Goal: Communication & Community: Answer question/provide support

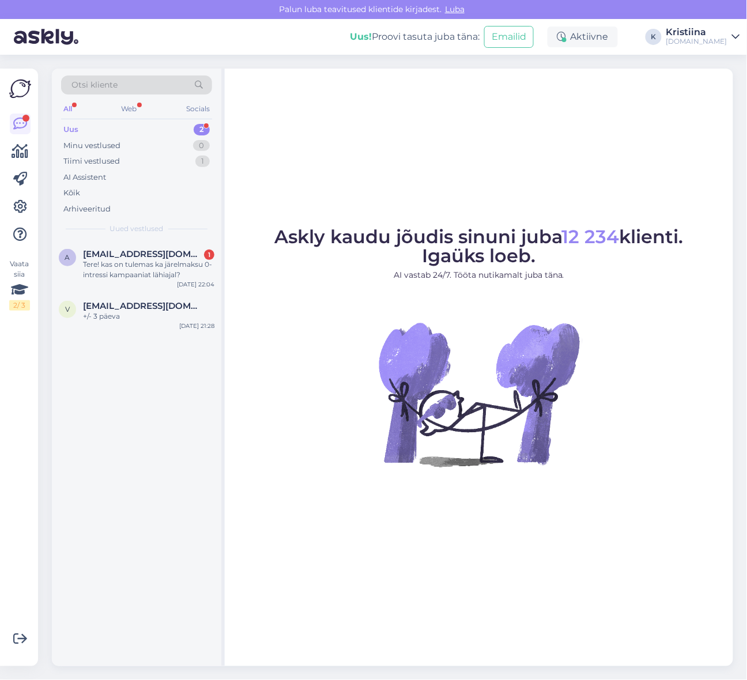
click at [156, 127] on div "Uus 2" at bounding box center [136, 130] width 151 height 16
click at [151, 301] on span "[EMAIL_ADDRESS][DOMAIN_NAME]" at bounding box center [143, 306] width 120 height 10
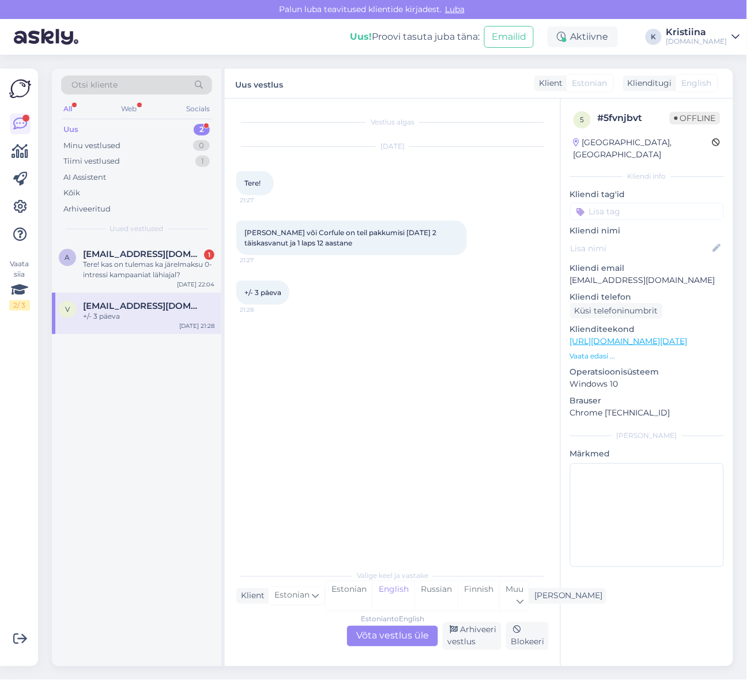
click at [404, 632] on div "Estonian to English Võta vestlus üle" at bounding box center [392, 636] width 91 height 21
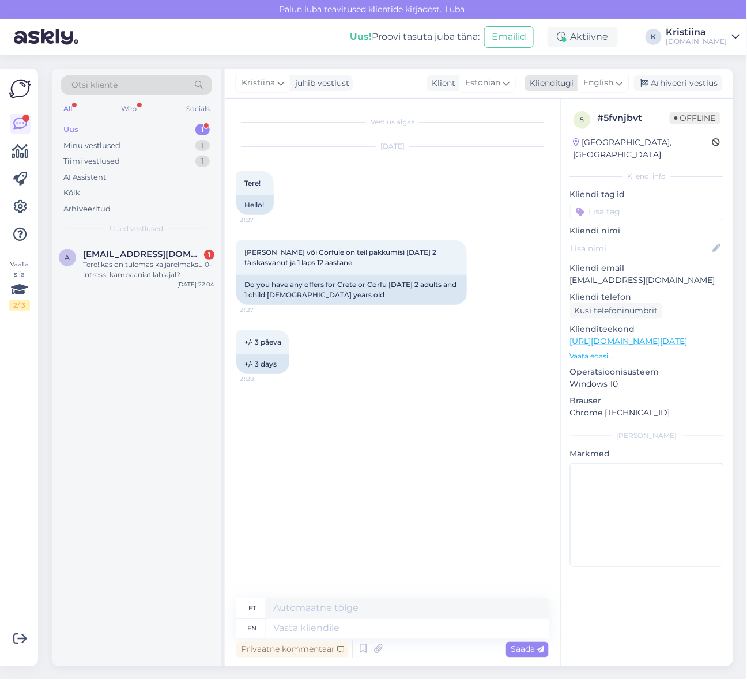
click at [604, 79] on span "English" at bounding box center [599, 83] width 30 height 13
type input "es"
click at [555, 156] on link "Estonian" at bounding box center [577, 153] width 127 height 18
click at [321, 619] on textarea at bounding box center [392, 627] width 313 height 24
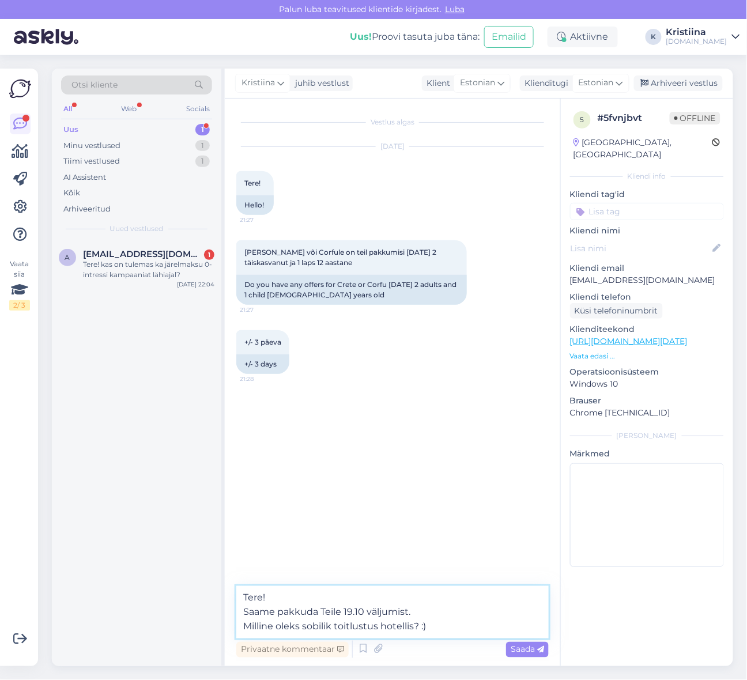
type textarea "Tere! Saame pakkuda Teile 19.10 väljumist. Milline oleks sobilik toitlustus hot…"
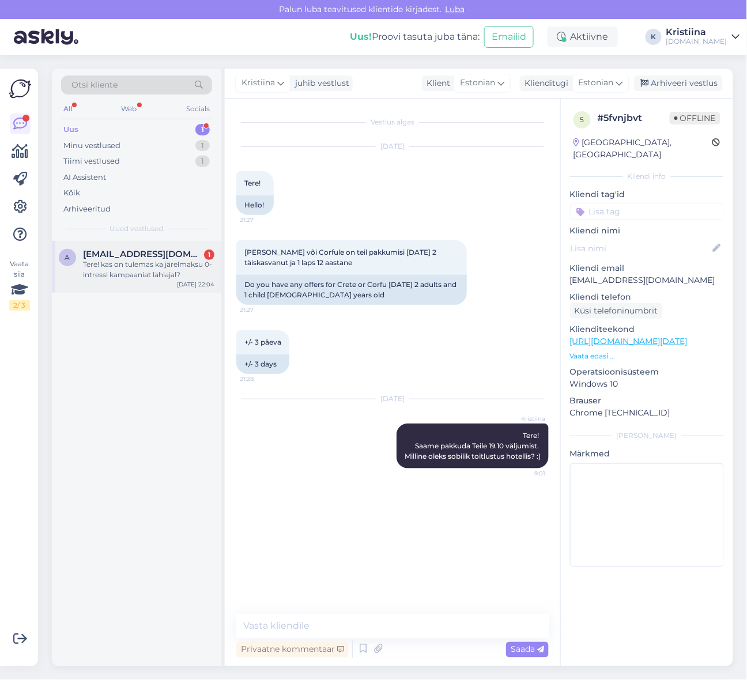
click at [135, 254] on span "[EMAIL_ADDRESS][DOMAIN_NAME]" at bounding box center [143, 254] width 120 height 10
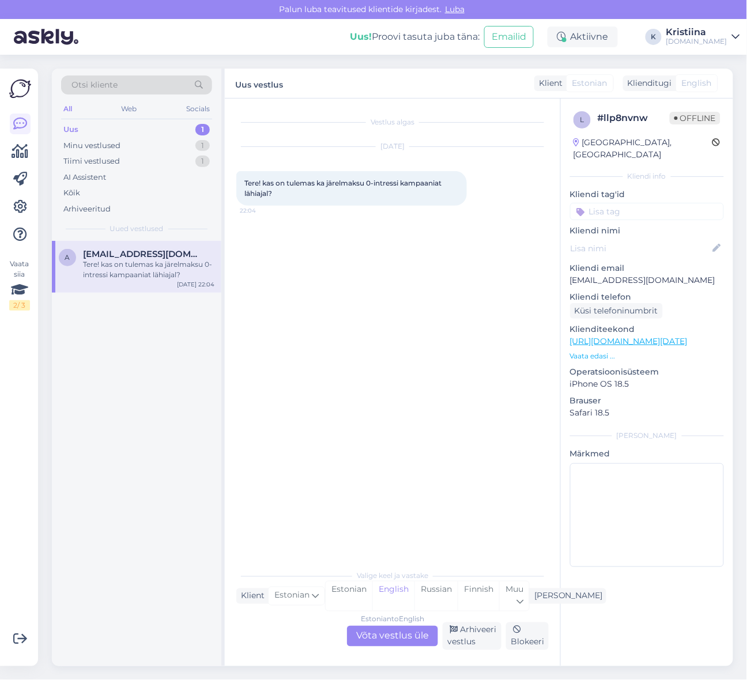
click at [419, 637] on div "Estonian to English Võta vestlus üle" at bounding box center [392, 636] width 91 height 21
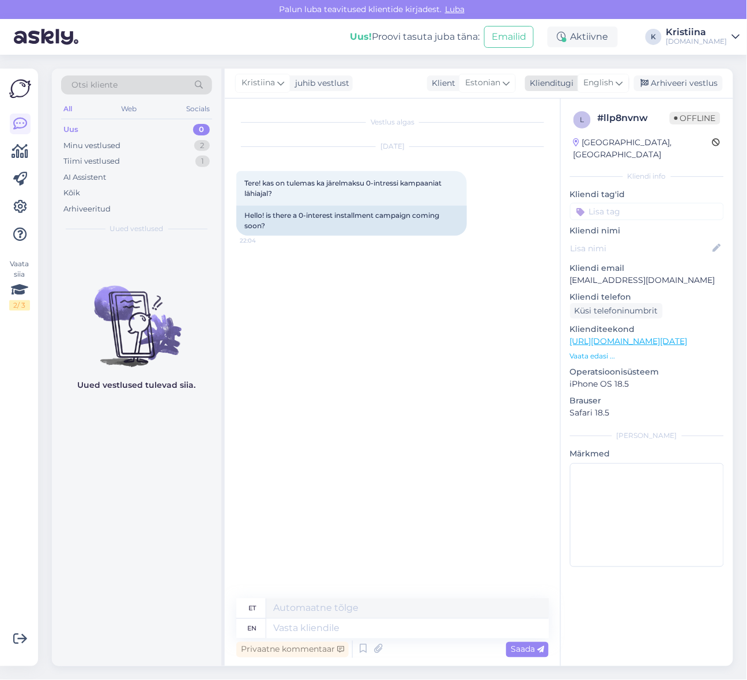
click at [621, 80] on icon at bounding box center [619, 83] width 7 height 13
click at [595, 148] on link "Estonian" at bounding box center [577, 153] width 127 height 18
click at [332, 635] on textarea at bounding box center [392, 627] width 313 height 24
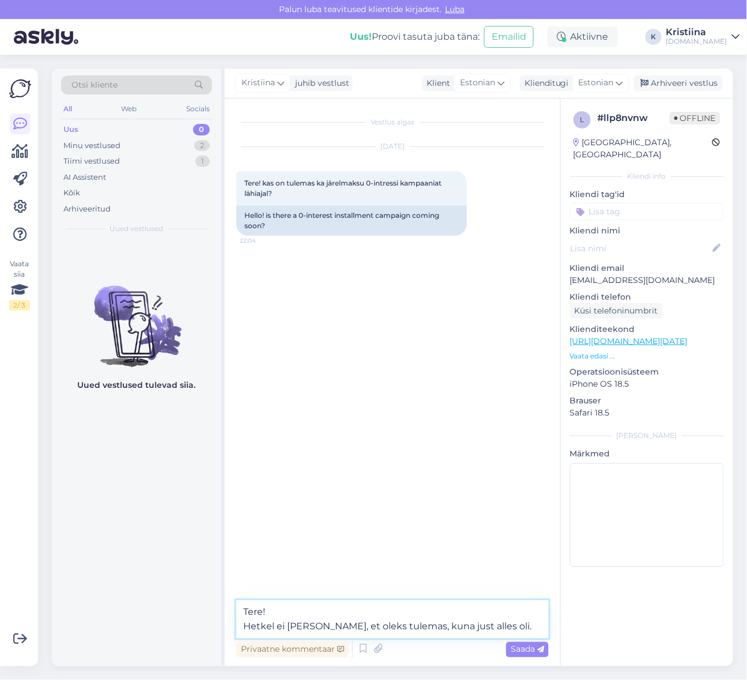
click at [373, 629] on textarea "Tere! Hetkel ei [PERSON_NAME], et oleks tulemas, kuna just alles oli." at bounding box center [392, 620] width 313 height 38
click at [527, 630] on textarea "Tere! Hetkel ei [PERSON_NAME], et oleks lähiajal tulemas, kuna just alles oli." at bounding box center [392, 620] width 313 height 38
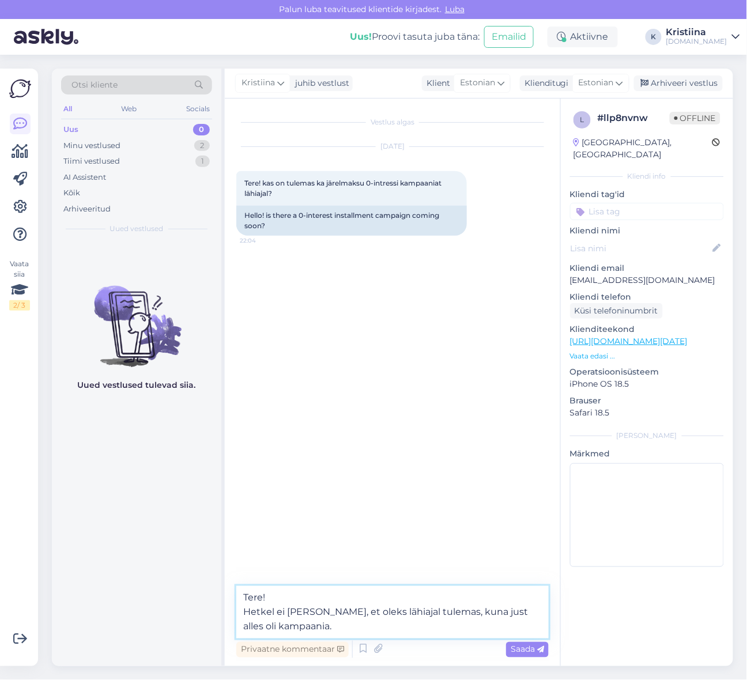
click at [375, 625] on textarea "Tere! Hetkel ei [PERSON_NAME], et oleks lähiajal tulemas, kuna just alles oli k…" at bounding box center [392, 612] width 313 height 52
type textarea "Tere! Hetkel ei [PERSON_NAME], et oleks lähiajal tulemas, kuna just alles oli k…"
click at [529, 649] on span "Saada" at bounding box center [527, 650] width 33 height 10
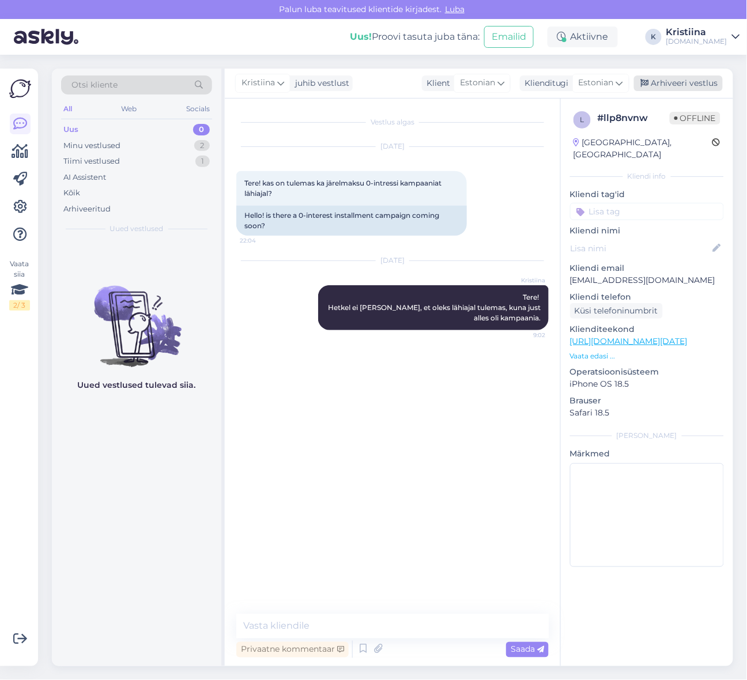
click at [685, 87] on div "Arhiveeri vestlus" at bounding box center [678, 84] width 89 height 16
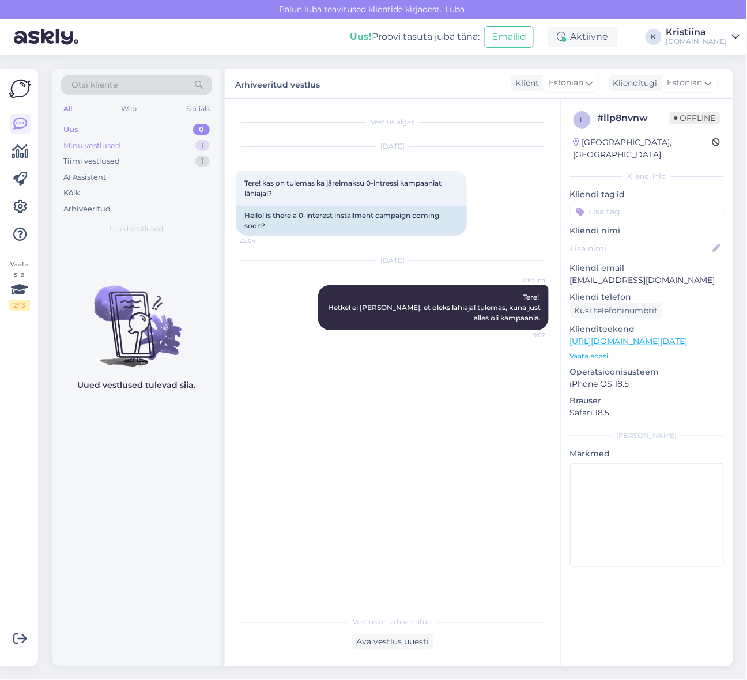
click at [176, 147] on div "Minu vestlused 1" at bounding box center [136, 146] width 151 height 16
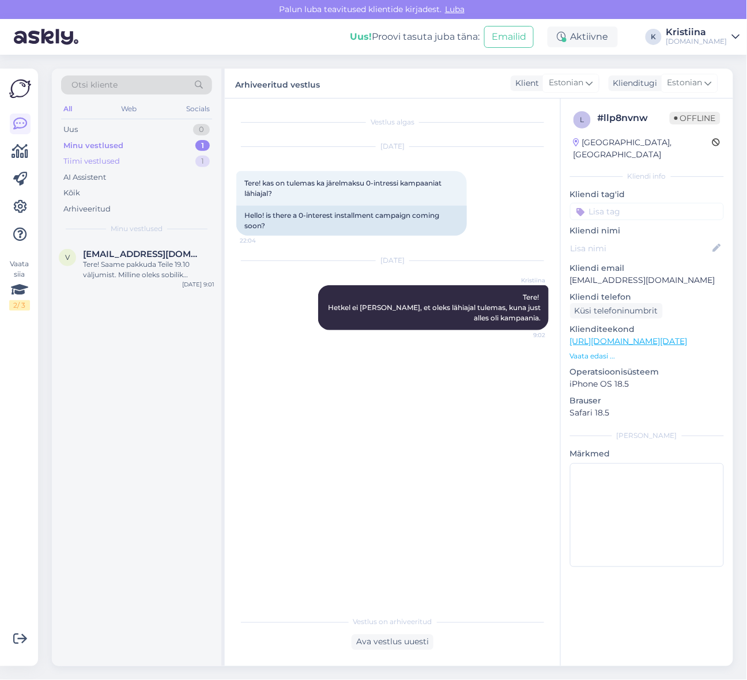
click at [164, 164] on div "Tiimi vestlused 1" at bounding box center [136, 161] width 151 height 16
click at [129, 153] on div "Tiimi vestlused 1" at bounding box center [136, 161] width 151 height 16
drag, startPoint x: 129, startPoint y: 147, endPoint x: 142, endPoint y: 147, distance: 13.8
click at [129, 147] on div "Minu vestlused 1" at bounding box center [136, 146] width 151 height 16
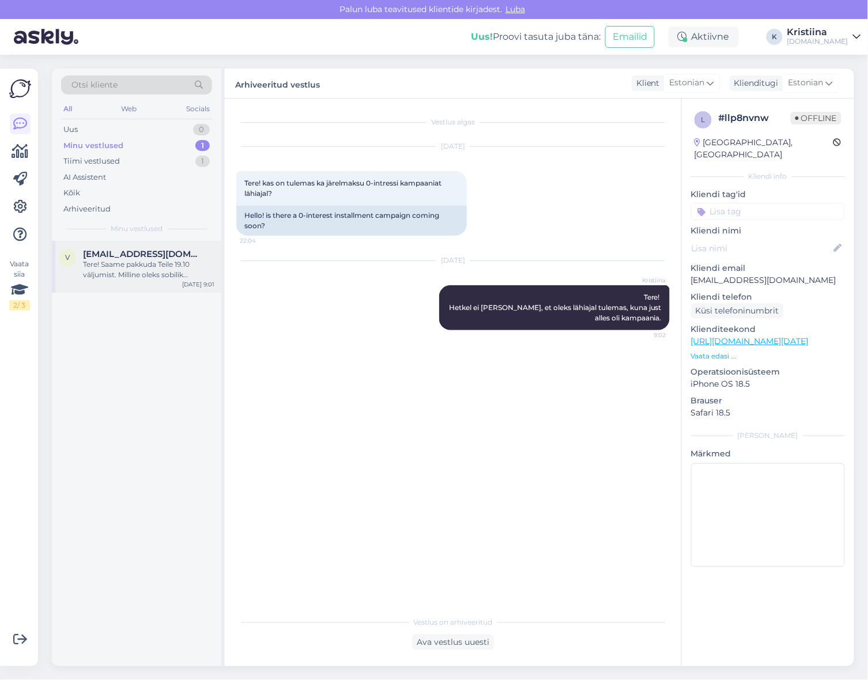
click at [161, 243] on div "v [EMAIL_ADDRESS][DOMAIN_NAME] Tere! Saame pakkuda Teile 19.10 väljumist. Milli…" at bounding box center [137, 267] width 170 height 52
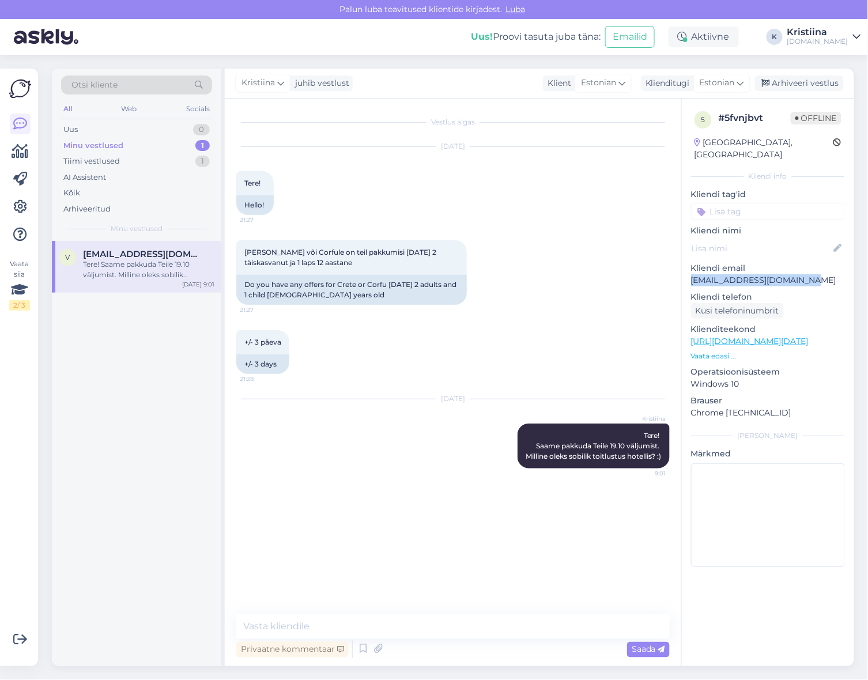
drag, startPoint x: 814, startPoint y: 265, endPoint x: 692, endPoint y: 272, distance: 121.9
click at [692, 275] on p "[EMAIL_ADDRESS][DOMAIN_NAME]" at bounding box center [768, 281] width 154 height 12
copy p "[EMAIL_ADDRESS][DOMAIN_NAME]"
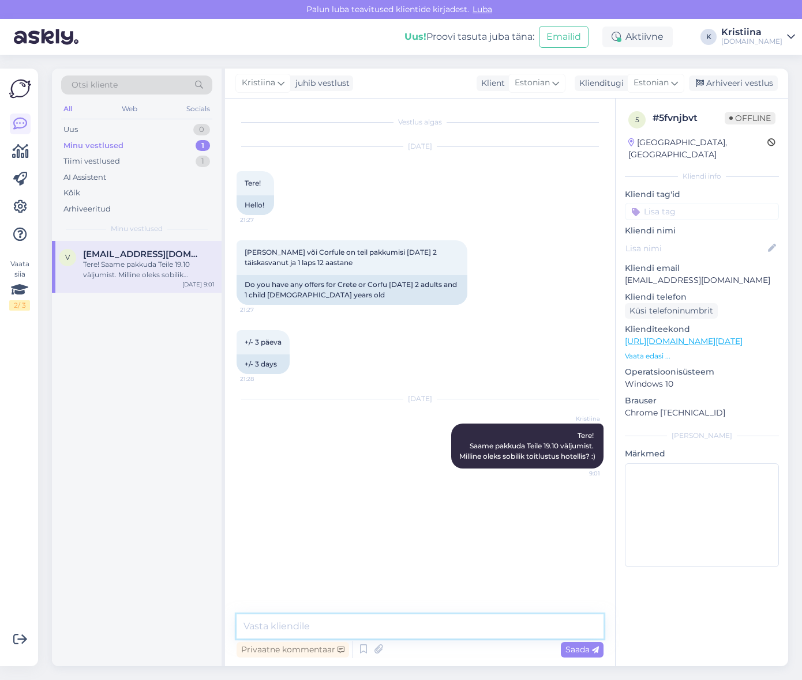
click at [298, 626] on textarea at bounding box center [419, 627] width 367 height 24
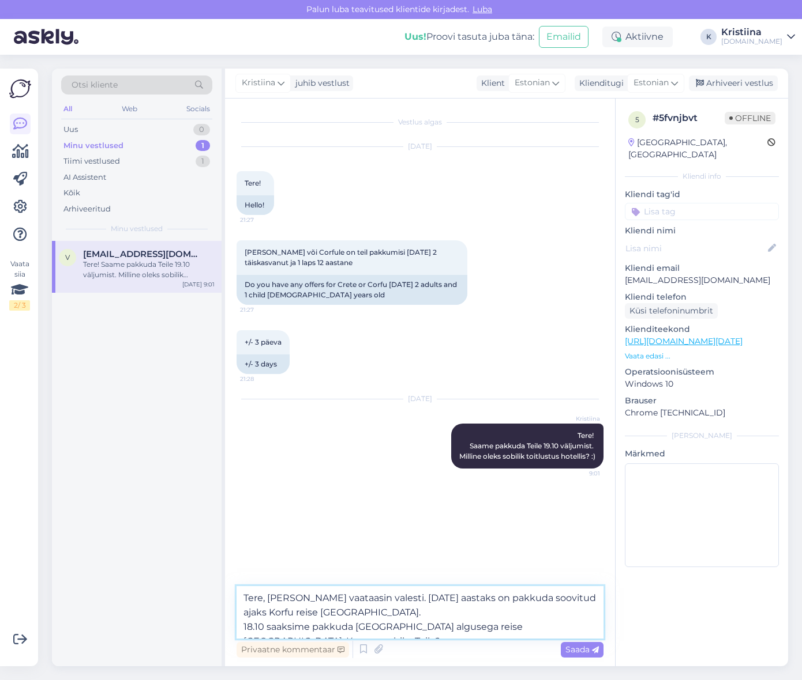
type textarea "Tere, [PERSON_NAME] vaataasin valesti. [DATE] aastaks on pakkuda soovitud ajaks…"
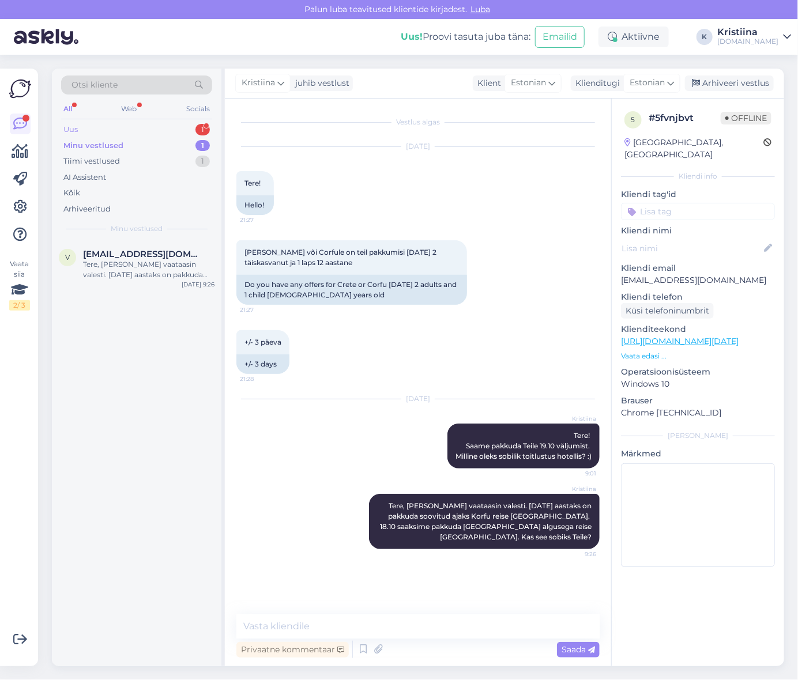
click at [145, 125] on div "Uus 1" at bounding box center [136, 130] width 151 height 16
click at [133, 266] on div "[PERSON_NAME][EMAIL_ADDRESS][DOMAIN_NAME]" at bounding box center [148, 270] width 131 height 21
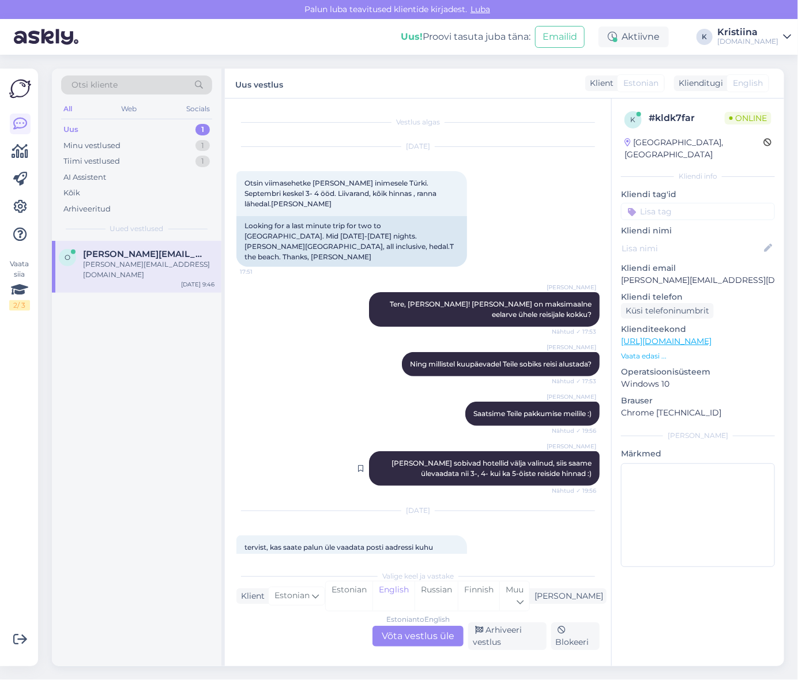
scroll to position [67, 0]
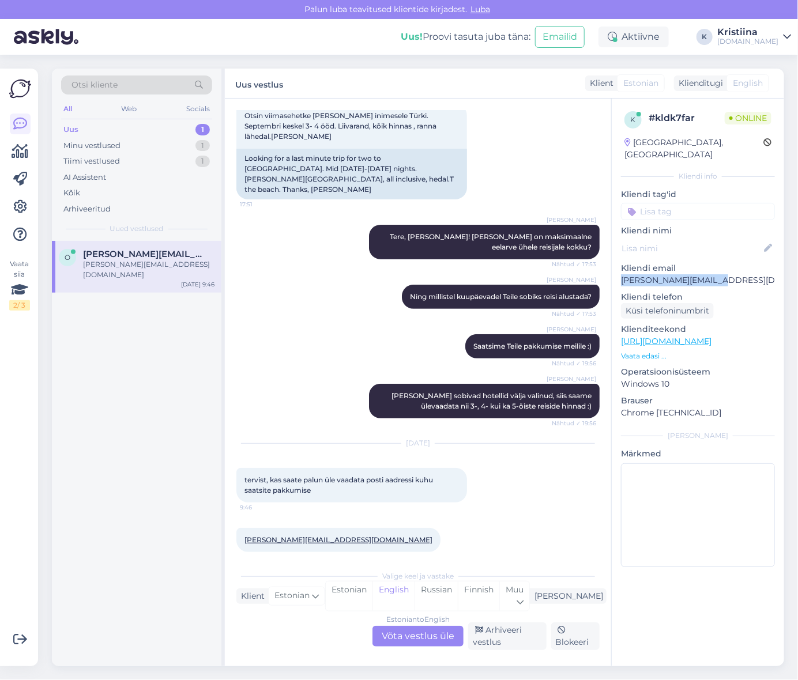
copy p "[PERSON_NAME][EMAIL_ADDRESS][DOMAIN_NAME]"
drag, startPoint x: 718, startPoint y: 274, endPoint x: 619, endPoint y: 275, distance: 98.6
click at [619, 275] on div "k # kldk7far Online [GEOGRAPHIC_DATA], [GEOGRAPHIC_DATA] Kliendi info Kliendi t…" at bounding box center [698, 342] width 172 height 486
copy div "[PERSON_NAME][EMAIL_ADDRESS][DOMAIN_NAME] 9:46"
drag, startPoint x: 333, startPoint y: 534, endPoint x: 244, endPoint y: 533, distance: 88.8
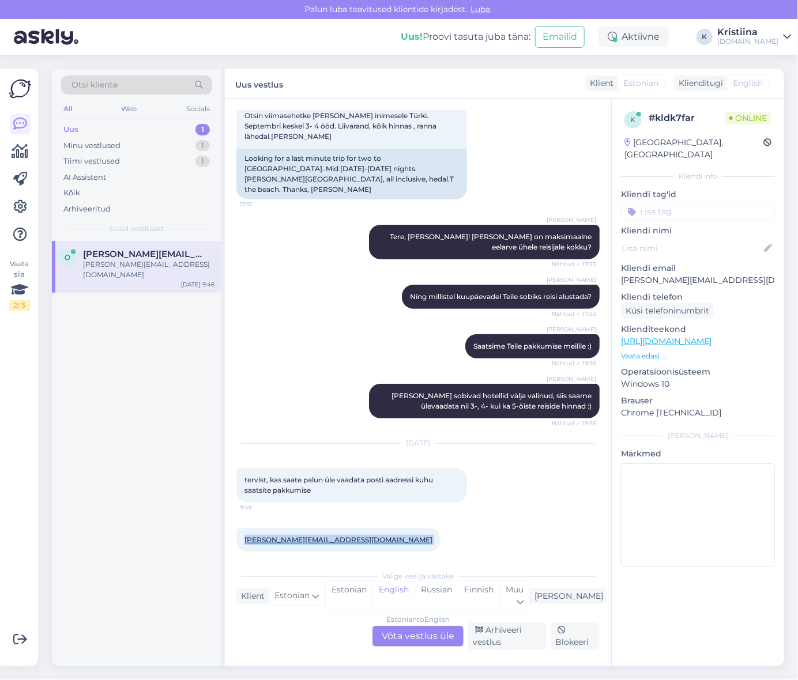
click at [244, 533] on div "[PERSON_NAME][EMAIL_ADDRESS][DOMAIN_NAME] 9:46" at bounding box center [338, 540] width 204 height 24
click at [414, 644] on div "Estonian to English Võta vestlus üle" at bounding box center [418, 636] width 91 height 21
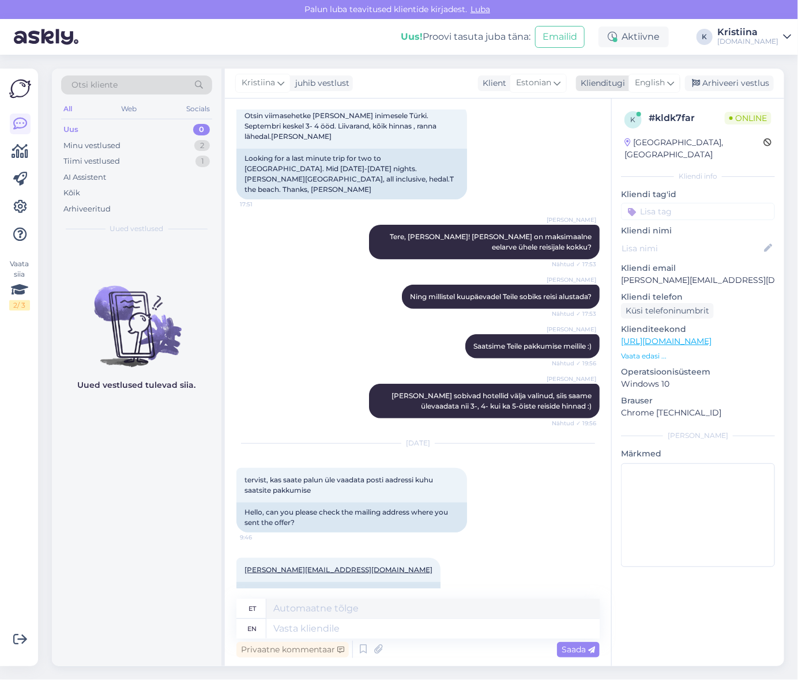
click at [660, 77] on span "English" at bounding box center [650, 83] width 30 height 13
click at [629, 146] on link "Estonian" at bounding box center [628, 153] width 127 height 18
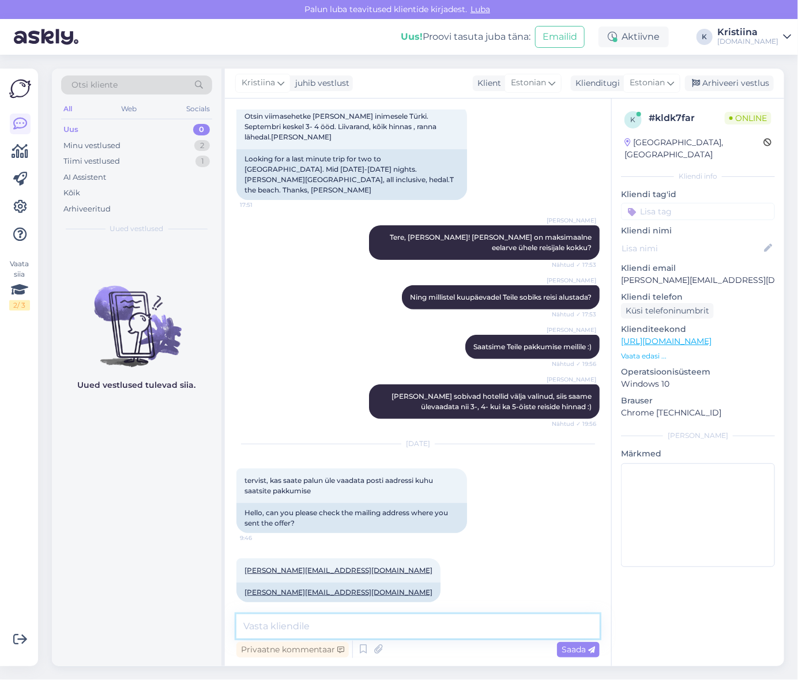
drag, startPoint x: 323, startPoint y: 627, endPoint x: 316, endPoint y: 625, distance: 7.5
click at [320, 626] on textarea at bounding box center [417, 627] width 363 height 24
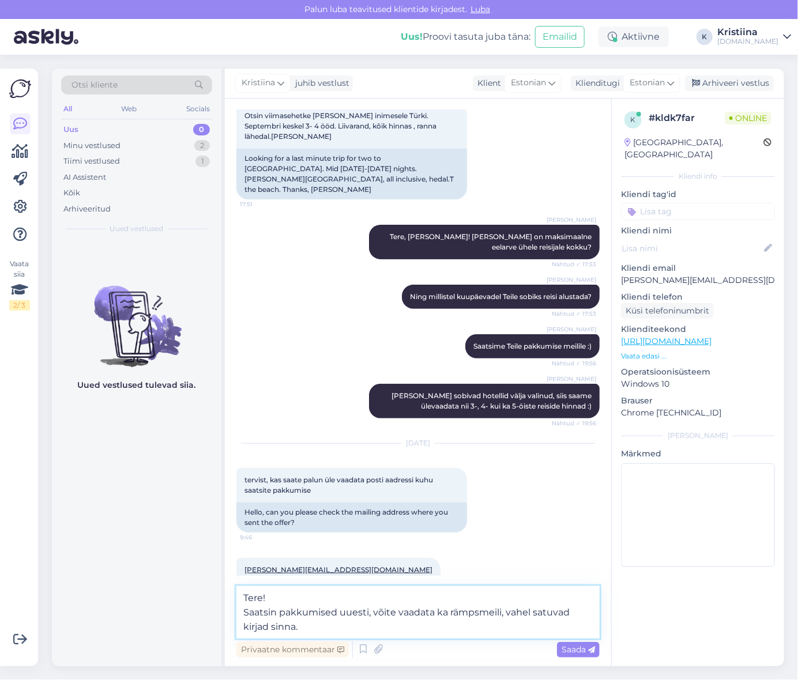
type textarea "Tere! Saatsin pakkumised uuesti, võite vaadata ka rämpsmeili, vahel satuvad kir…"
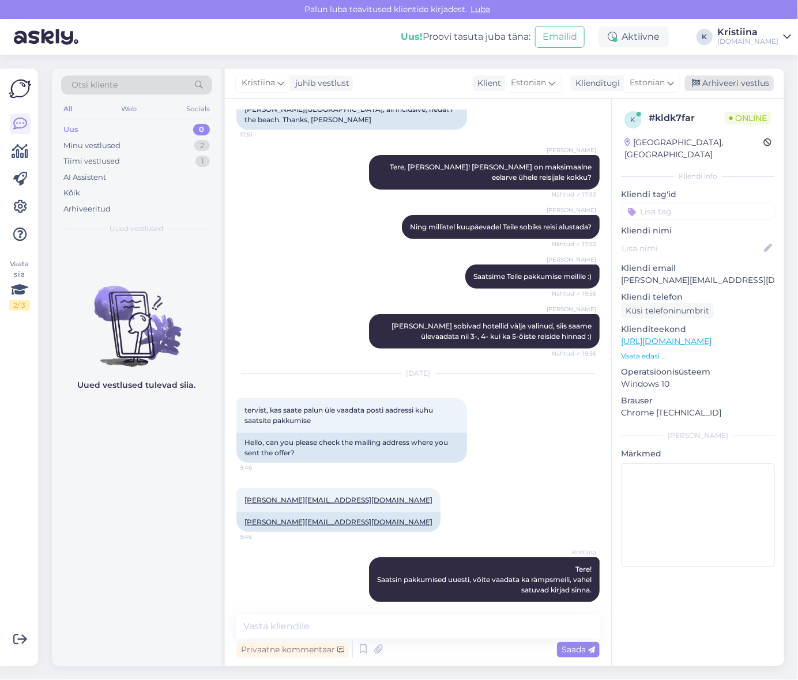
click at [735, 81] on div "Arhiveeri vestlus" at bounding box center [729, 84] width 89 height 16
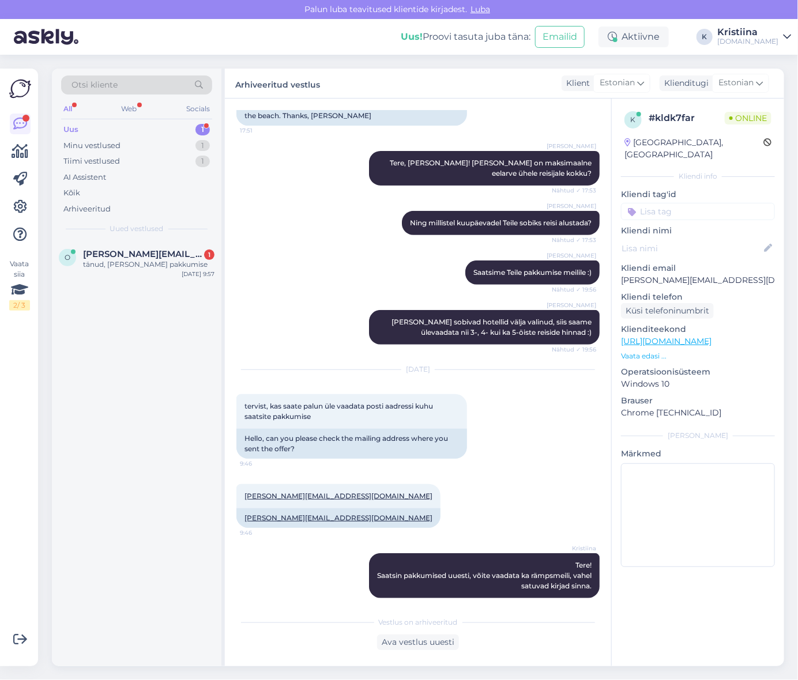
scroll to position [191, 0]
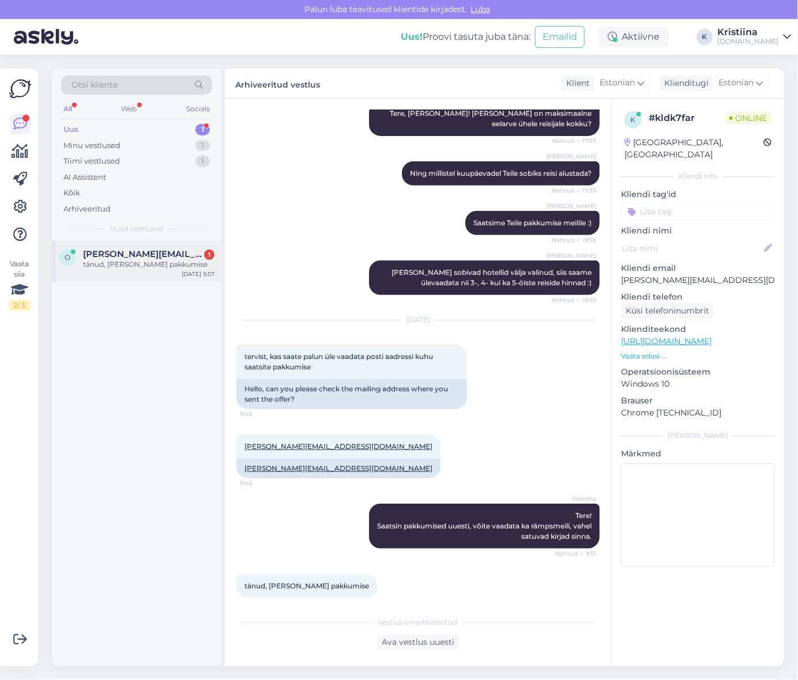
click at [133, 255] on span "[PERSON_NAME][EMAIL_ADDRESS][DOMAIN_NAME]" at bounding box center [143, 254] width 120 height 10
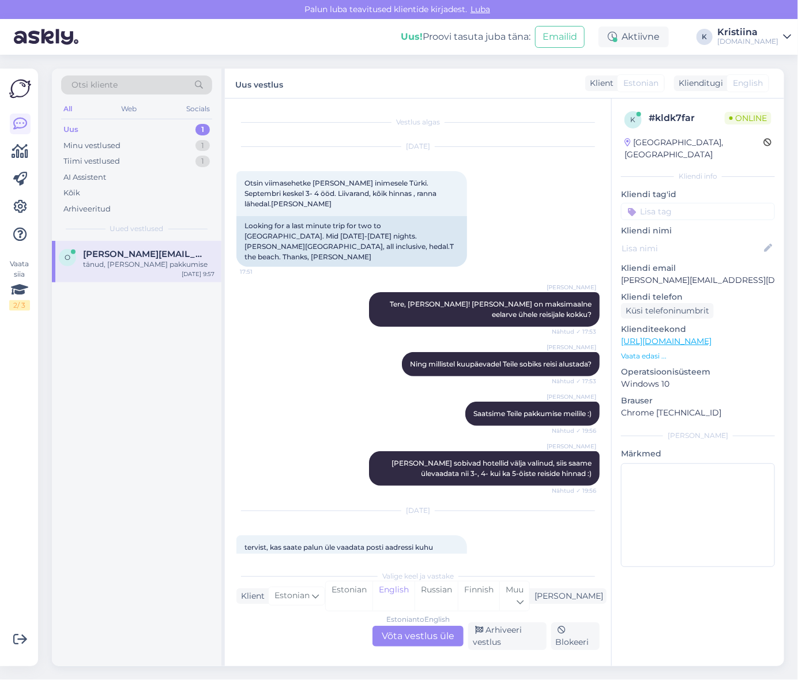
scroll to position [237, 0]
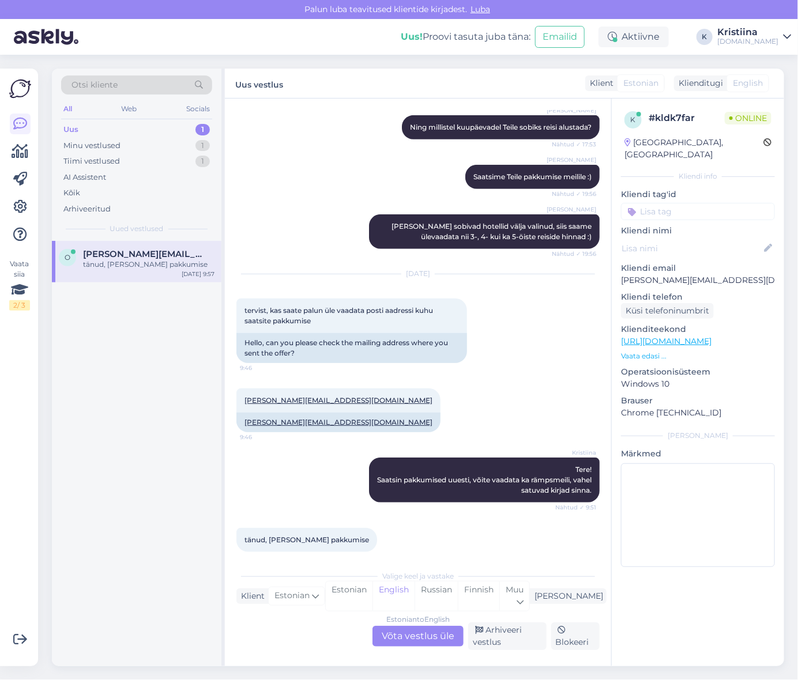
click at [417, 634] on div "Estonian to English Võta vestlus üle" at bounding box center [418, 636] width 91 height 21
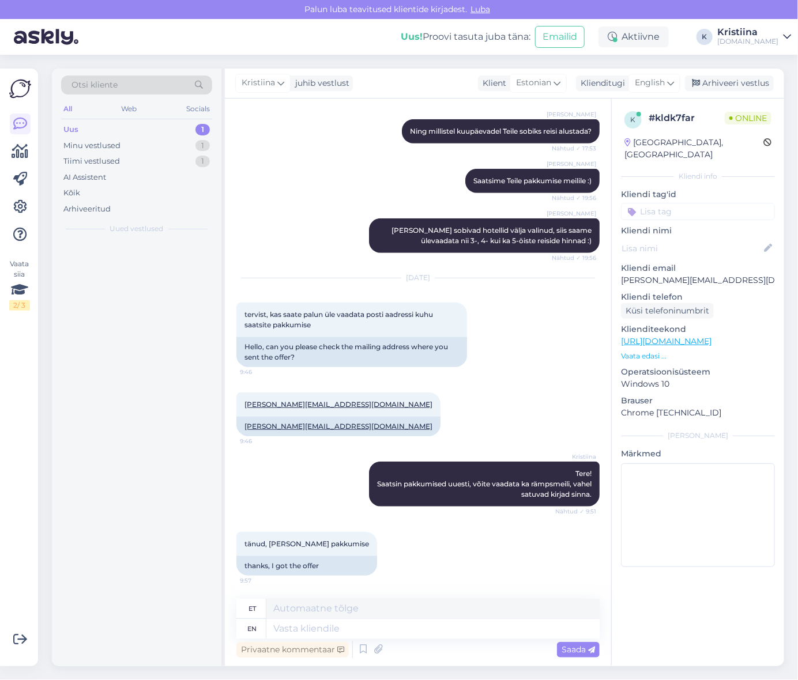
scroll to position [222, 0]
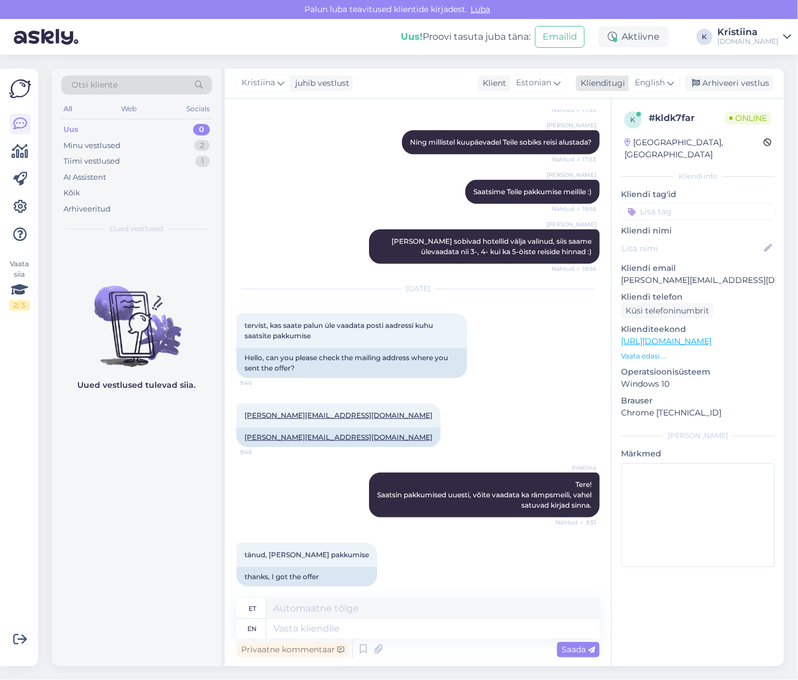
click at [671, 78] on icon at bounding box center [670, 83] width 7 height 13
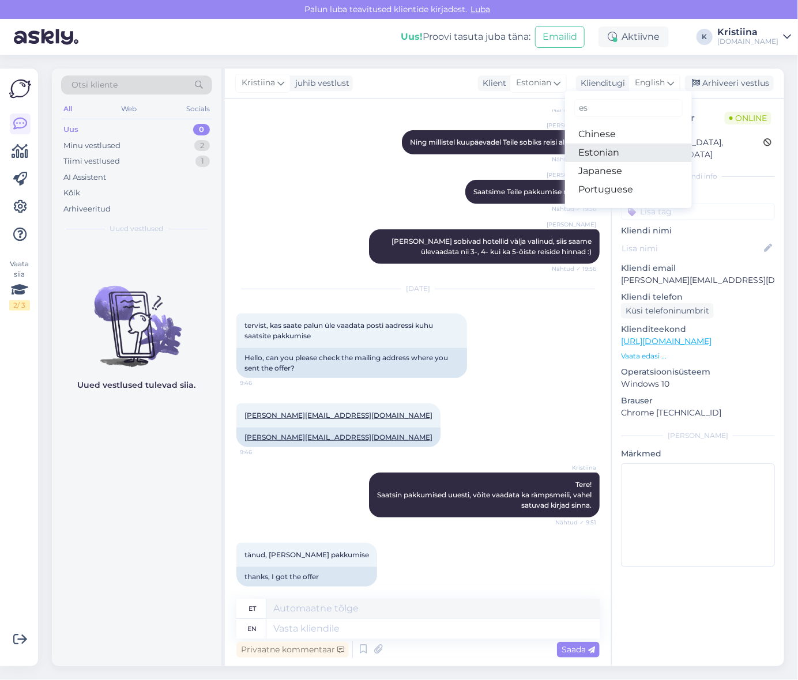
click at [629, 149] on link "Estonian" at bounding box center [628, 153] width 127 height 18
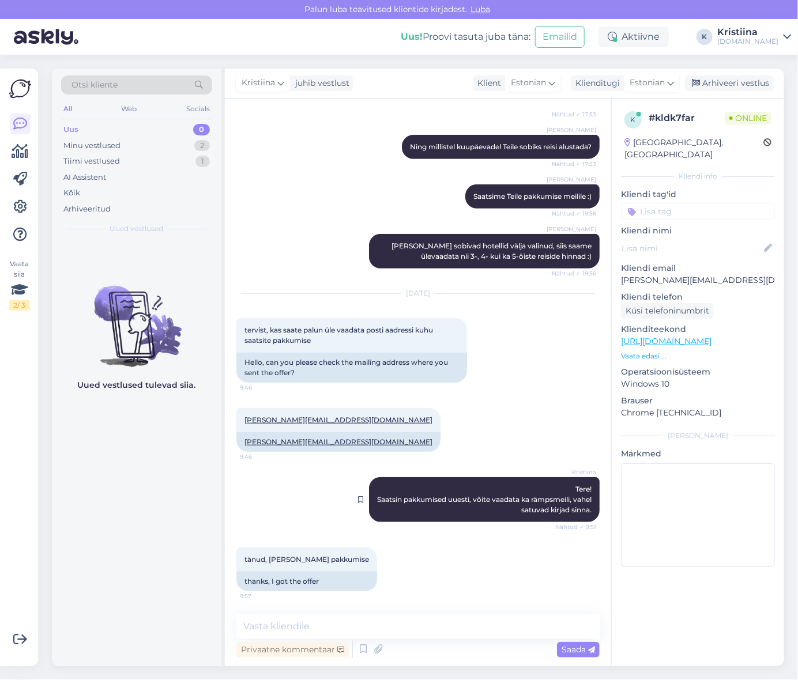
scroll to position [206, 0]
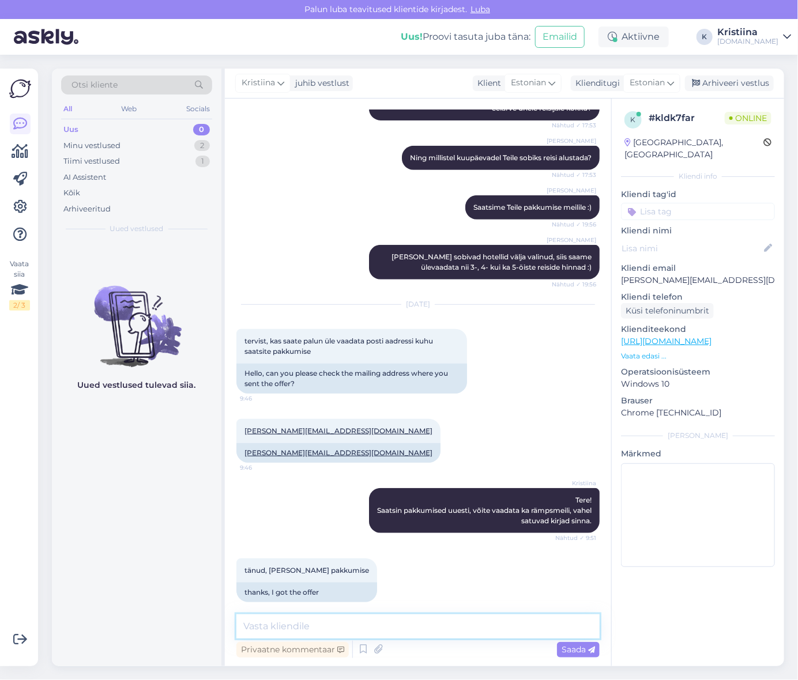
click at [312, 626] on textarea at bounding box center [417, 627] width 363 height 24
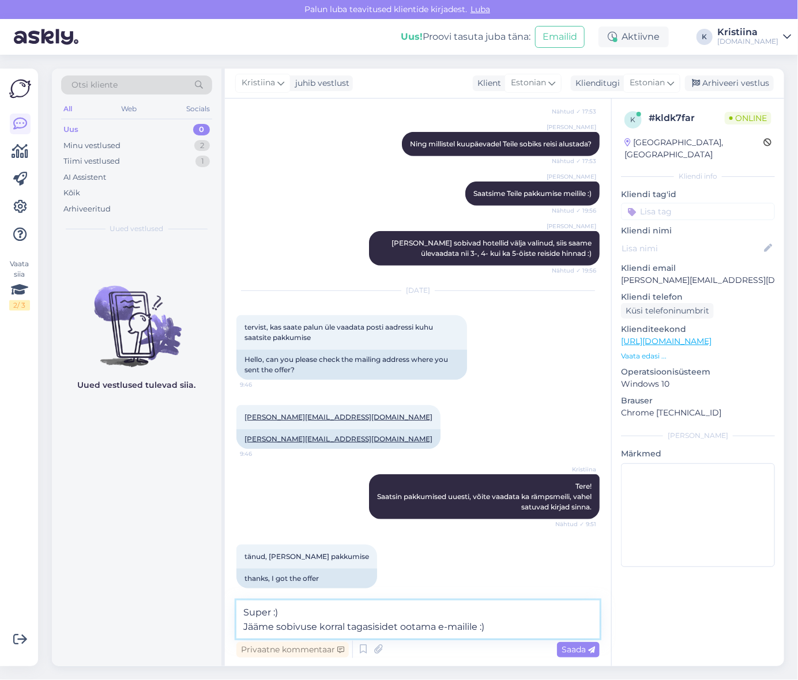
type textarea "Super :) Jääme sobivuse korral tagasisidet ootama e-mailile :)"
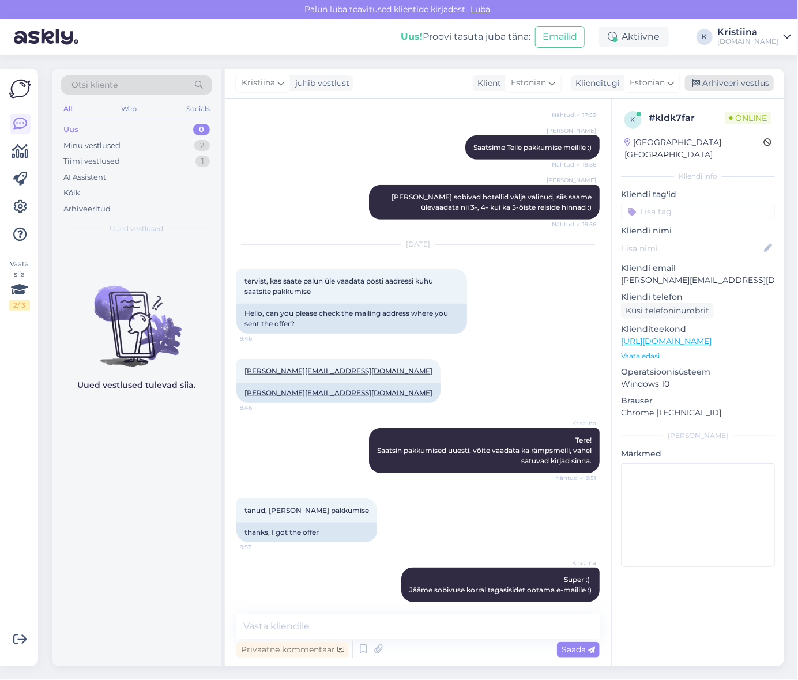
click at [731, 83] on div "Arhiveeri vestlus" at bounding box center [729, 84] width 89 height 16
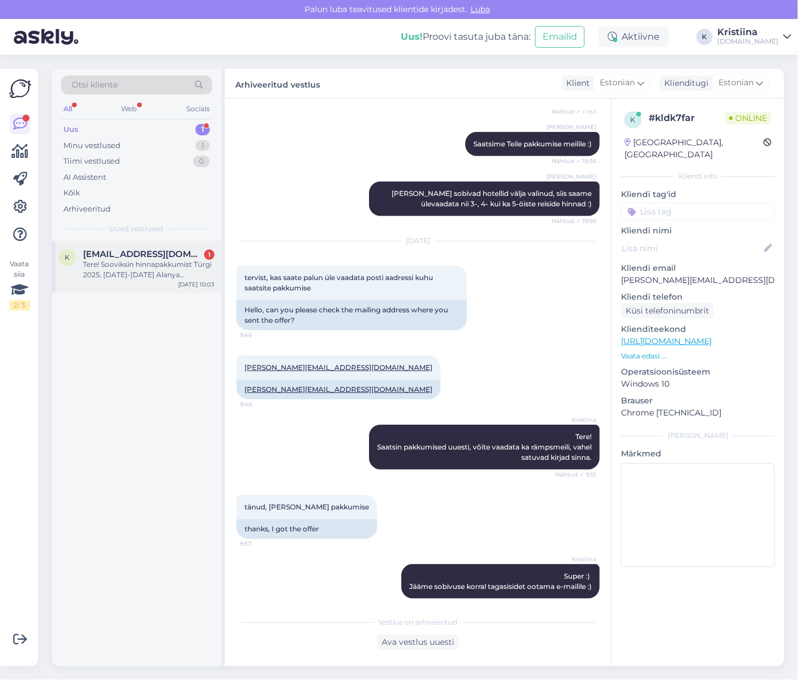
click at [148, 261] on div "Tere! Sooviksin hinnapakkumist Türgi 2025, [DATE]-[DATE] Alanya [GEOGRAPHIC_DAT…" at bounding box center [148, 270] width 131 height 21
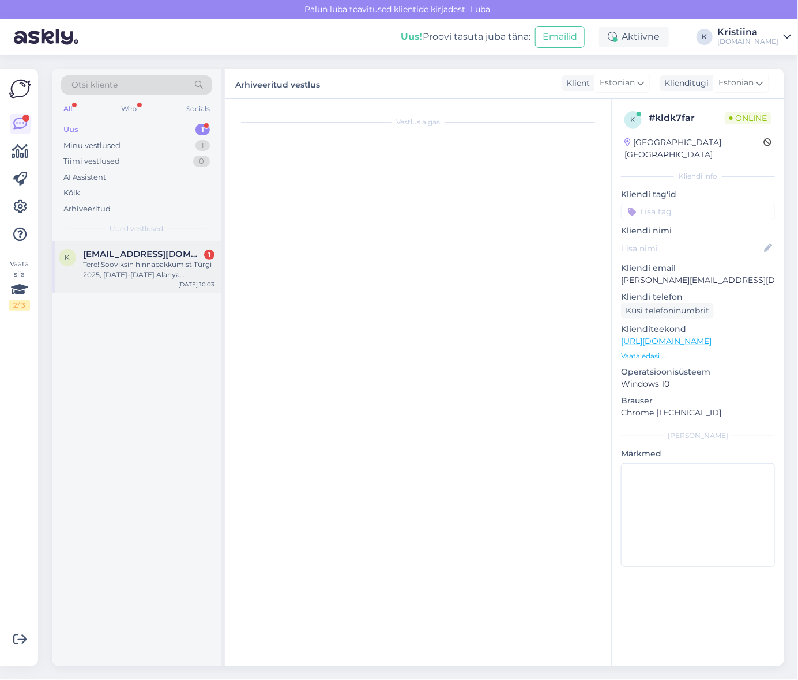
scroll to position [0, 0]
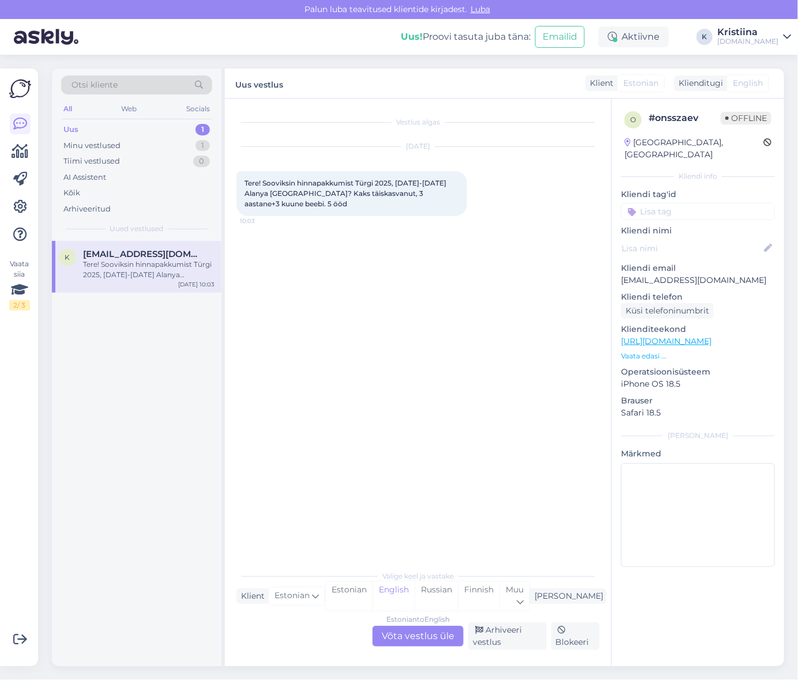
click at [417, 626] on div "Estonian to English Võta vestlus üle" at bounding box center [418, 636] width 91 height 21
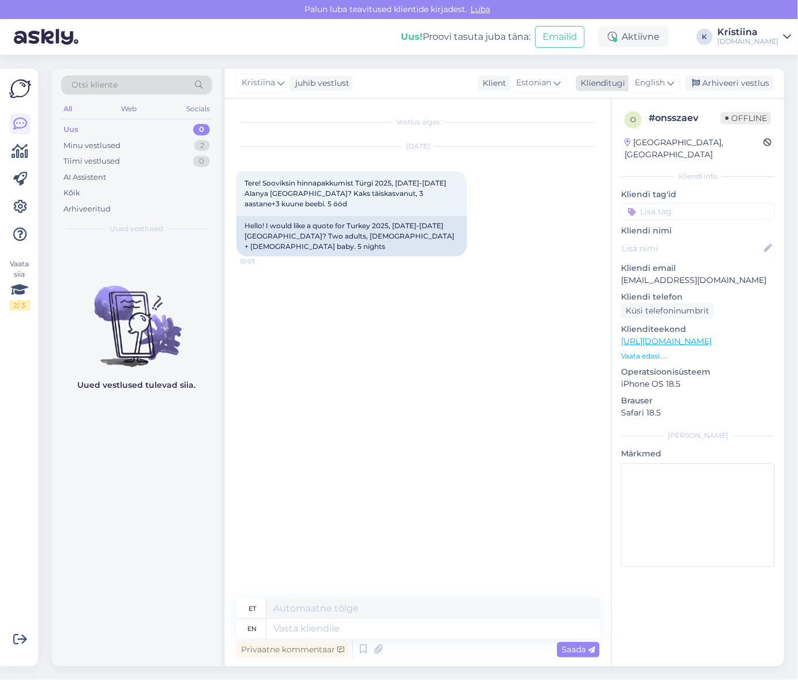
click at [658, 88] on span "English" at bounding box center [650, 83] width 30 height 13
click at [615, 149] on link "Estonian" at bounding box center [628, 153] width 127 height 18
drag, startPoint x: 649, startPoint y: 272, endPoint x: 619, endPoint y: 272, distance: 30.0
click at [619, 272] on div "o # onsszaev Offline [GEOGRAPHIC_DATA], [GEOGRAPHIC_DATA] Kliendi info Kliendi …" at bounding box center [698, 342] width 172 height 486
copy p "[EMAIL_ADDRESS][DOMAIN_NAME]"
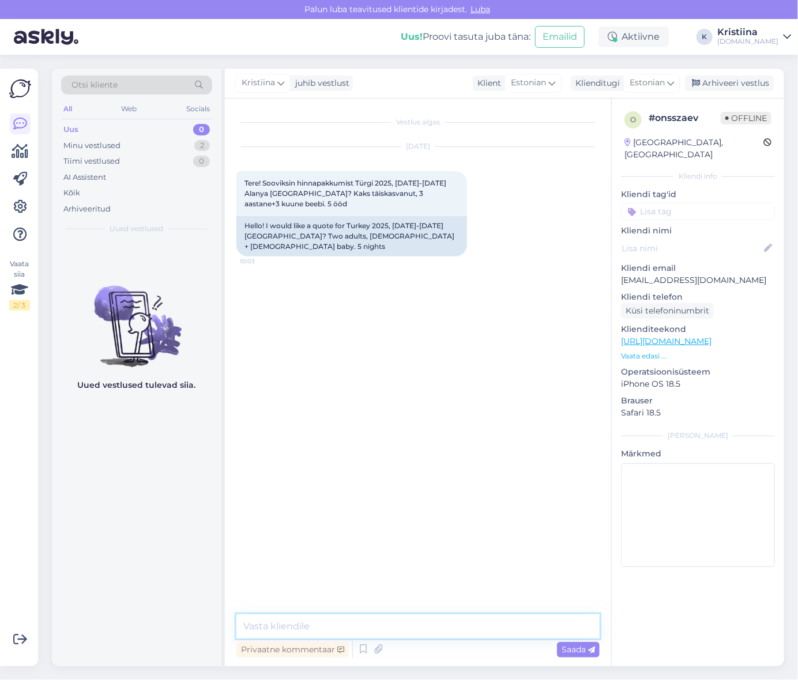
click at [325, 630] on textarea at bounding box center [417, 627] width 363 height 24
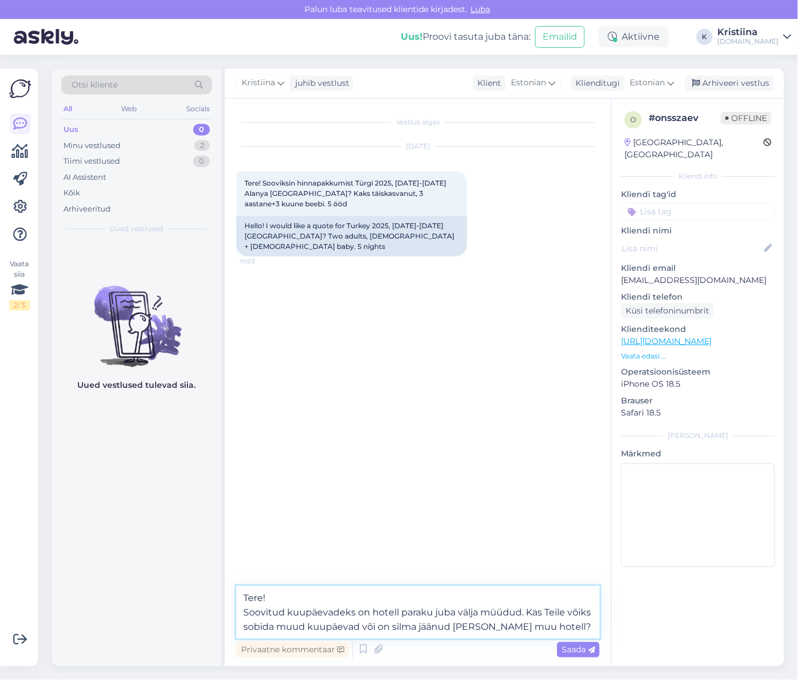
type textarea "Tere! Soovitud kuupäevadeks on hotell paraku juba välja müüdud. Kas Teile võiks…"
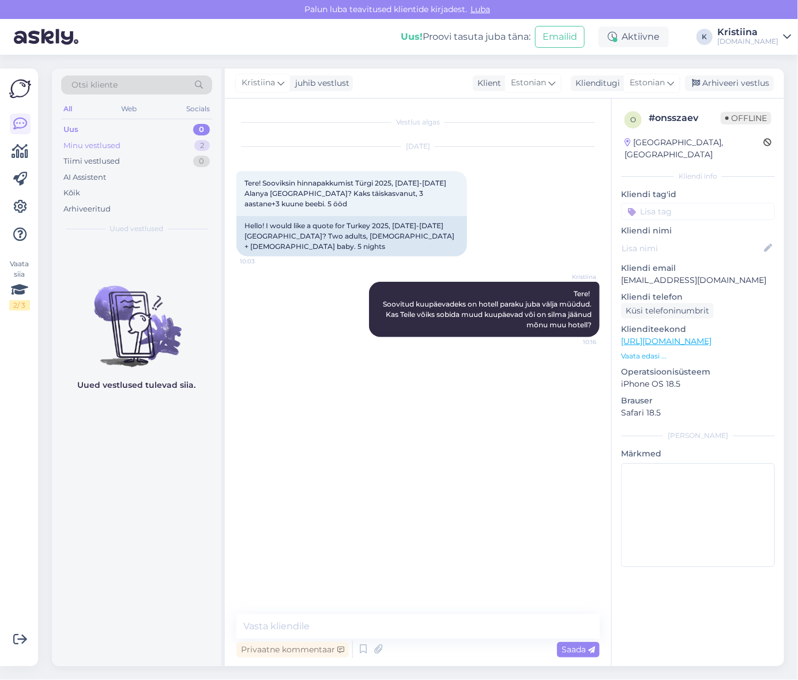
click at [140, 147] on div "Minu vestlused 2" at bounding box center [136, 146] width 151 height 16
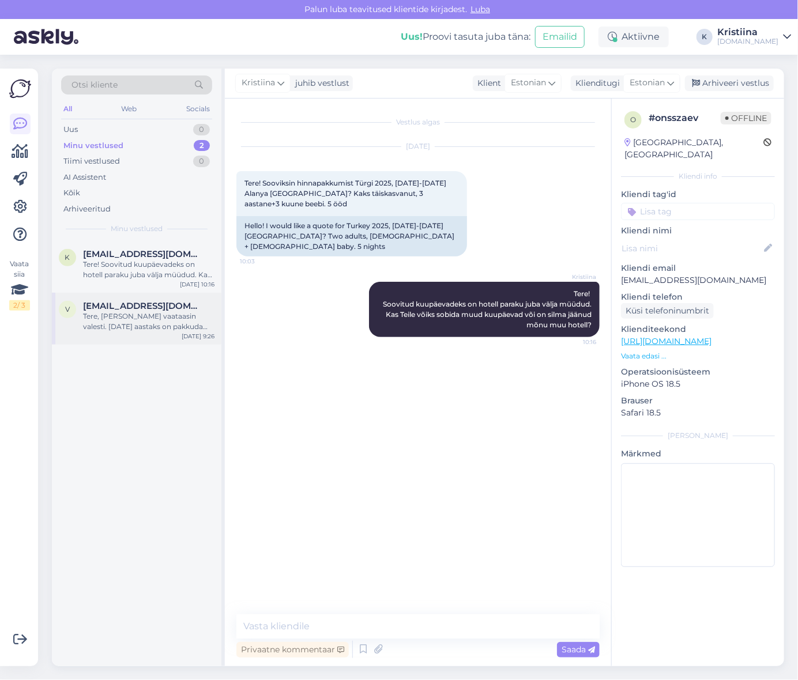
click at [111, 331] on div "Tere, [PERSON_NAME] vaataasin valesti. [DATE] aastaks on pakkuda soovitud ajaks…" at bounding box center [148, 321] width 131 height 21
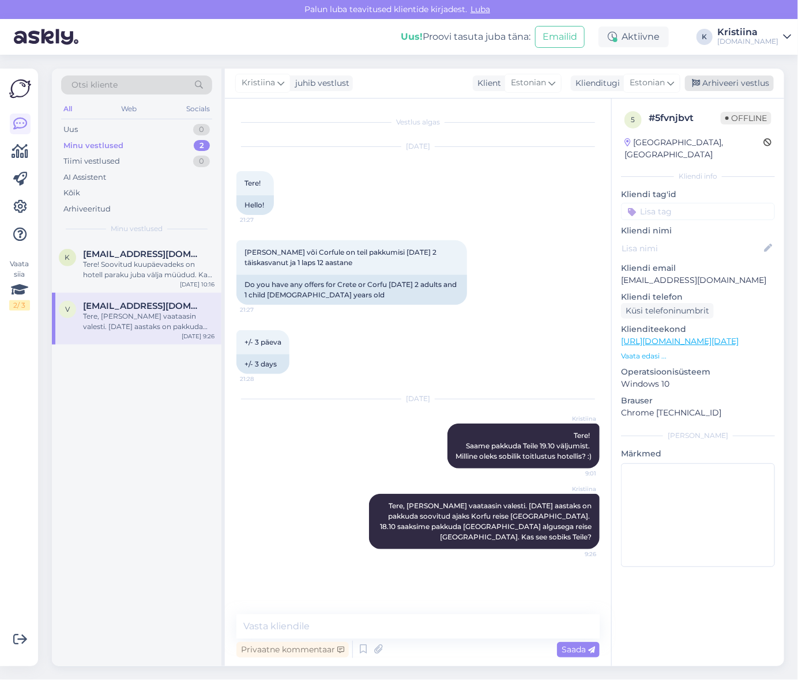
click at [747, 83] on div "Arhiveeri vestlus" at bounding box center [729, 84] width 89 height 16
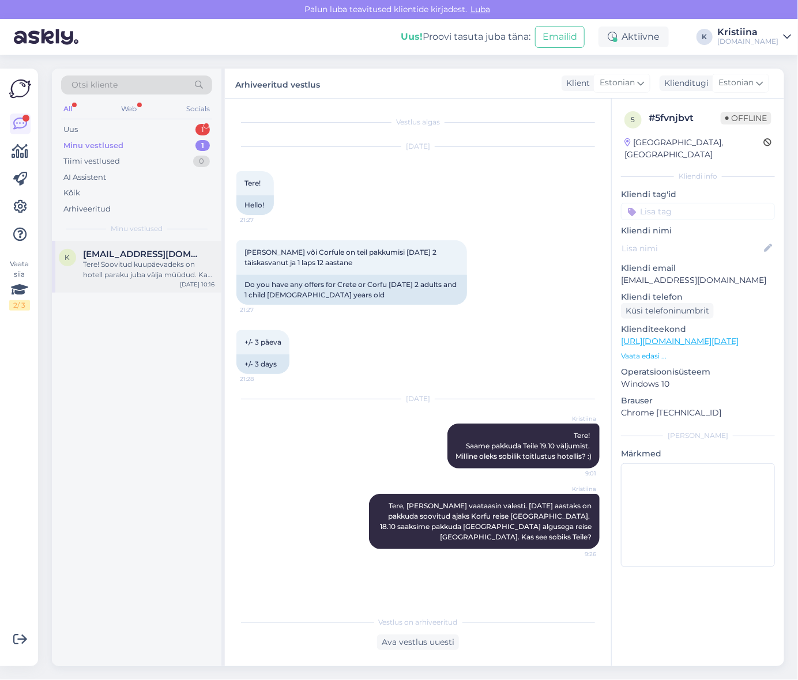
click at [150, 269] on div "Tere! Soovitud kuupäevadeks on hotell paraku juba välja müüdud. Kas Teile võiks…" at bounding box center [148, 270] width 131 height 21
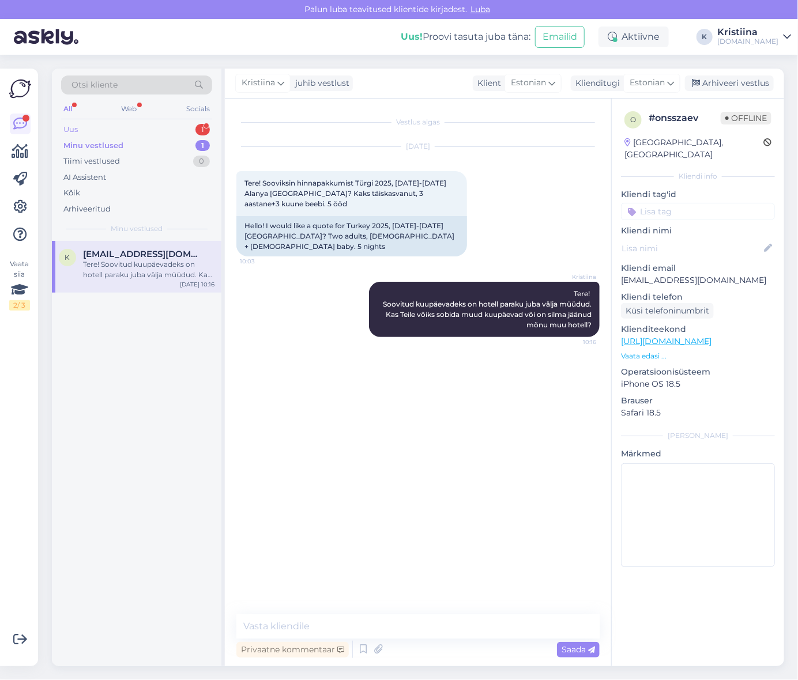
click at [137, 130] on div "Uus 1" at bounding box center [136, 130] width 151 height 16
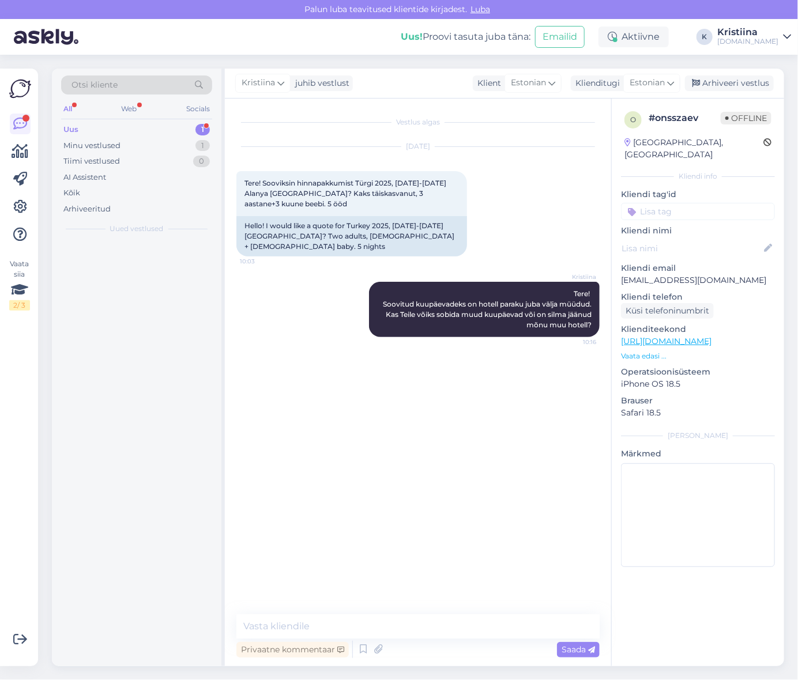
click at [111, 131] on div "Uus 1" at bounding box center [136, 130] width 151 height 16
click at [119, 245] on div "i [EMAIL_ADDRESS][DOMAIN_NAME] 2 Pakkumist ootan meilile [DATE] 10:27" at bounding box center [137, 262] width 170 height 42
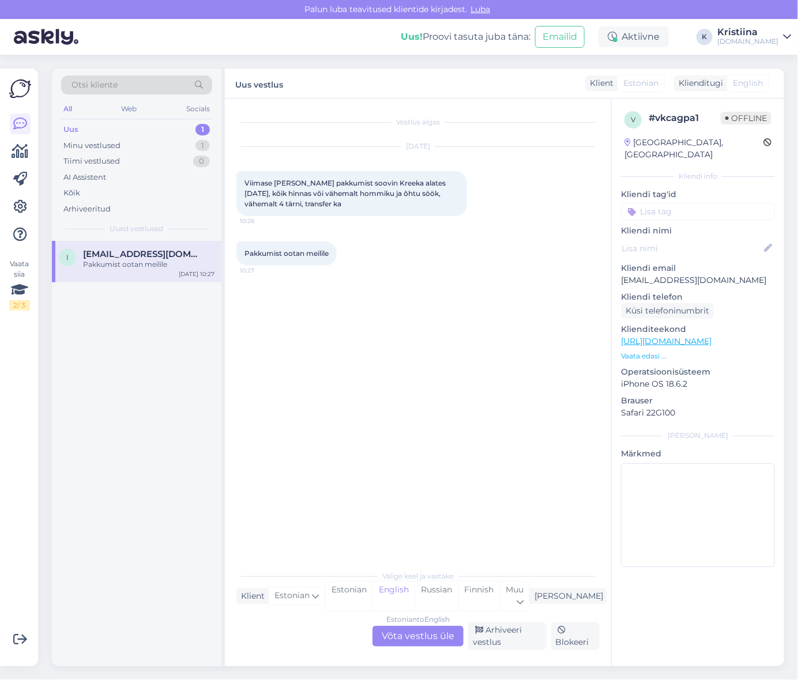
click at [434, 631] on div "Estonian to English Võta vestlus üle" at bounding box center [418, 636] width 91 height 21
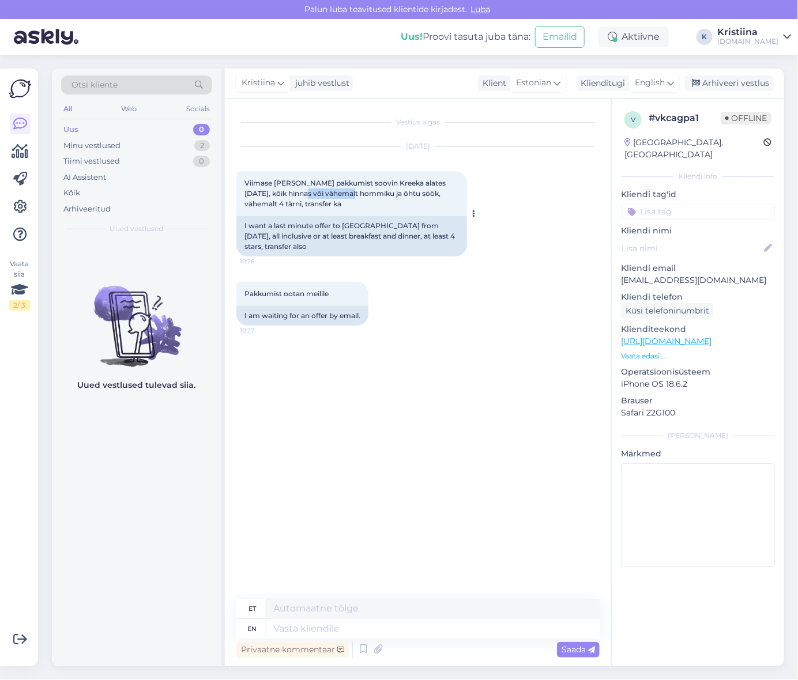
drag, startPoint x: 296, startPoint y: 189, endPoint x: 364, endPoint y: 198, distance: 69.2
click at [362, 197] on span "Viimase [PERSON_NAME] pakkumist soovin Kreeka alates [DATE], kõik hinnas või vä…" at bounding box center [346, 193] width 203 height 29
click at [367, 199] on div "Viimase [PERSON_NAME] pakkumist soovin Kreeka alates [DATE], kõik hinnas või vä…" at bounding box center [351, 193] width 231 height 45
drag, startPoint x: 274, startPoint y: 193, endPoint x: 382, endPoint y: 206, distance: 108.7
click at [377, 200] on div "Viimase [PERSON_NAME] pakkumist soovin Kreeka alates [DATE], kõik hinnas või vä…" at bounding box center [351, 193] width 231 height 45
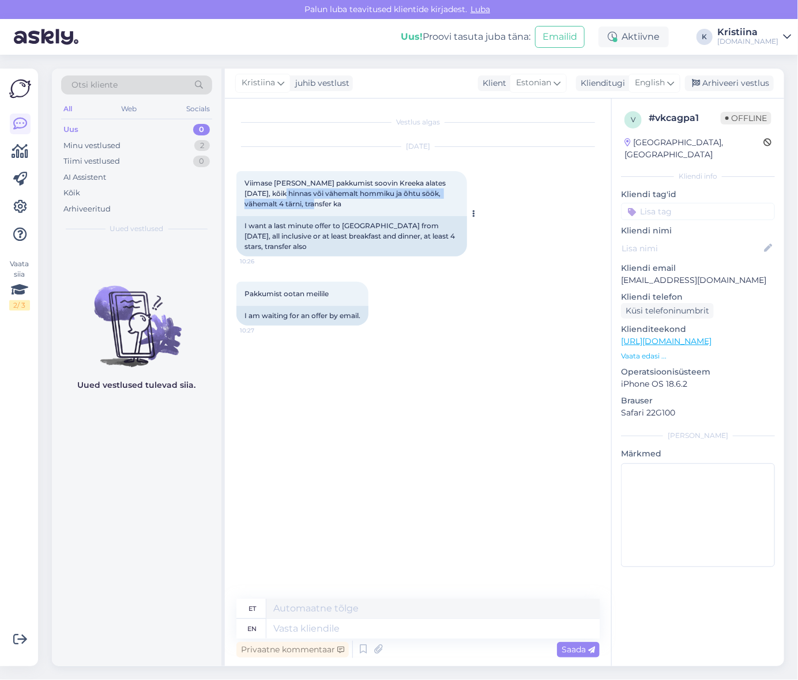
click at [382, 206] on div "Viimase [PERSON_NAME] pakkumist soovin Kreeka alates [DATE], kõik hinnas või vä…" at bounding box center [351, 193] width 231 height 45
click at [670, 83] on icon at bounding box center [670, 83] width 7 height 13
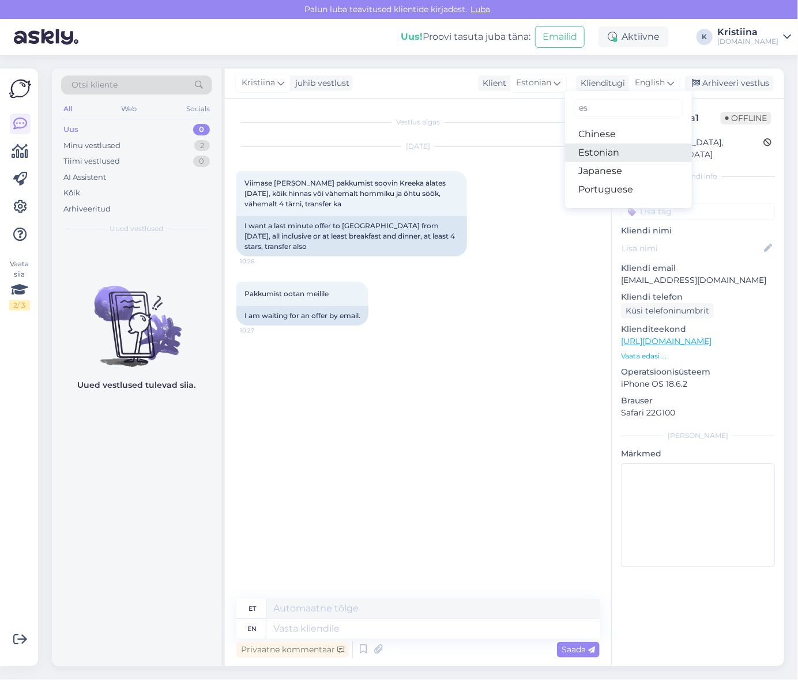
click at [623, 152] on link "Estonian" at bounding box center [628, 153] width 127 height 18
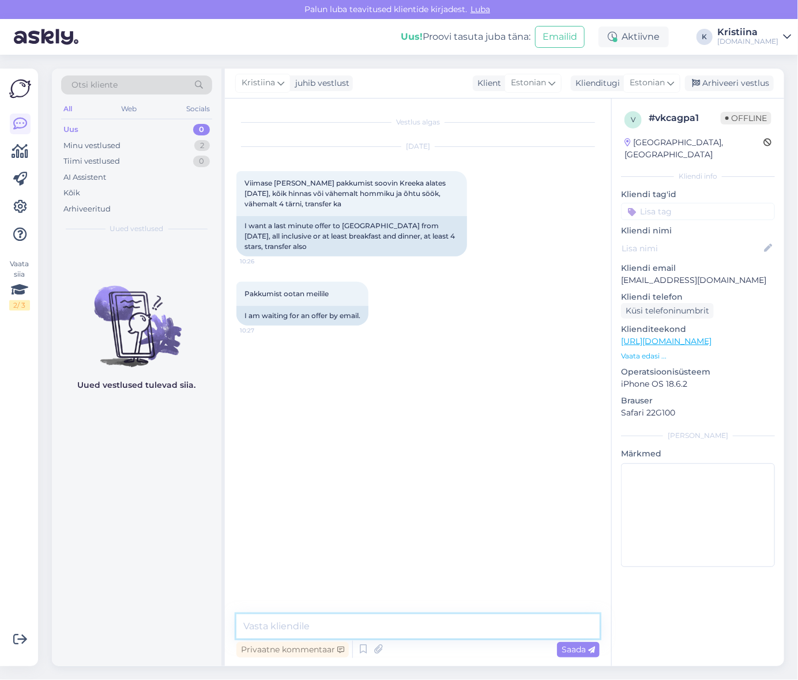
click at [372, 625] on textarea at bounding box center [417, 627] width 363 height 24
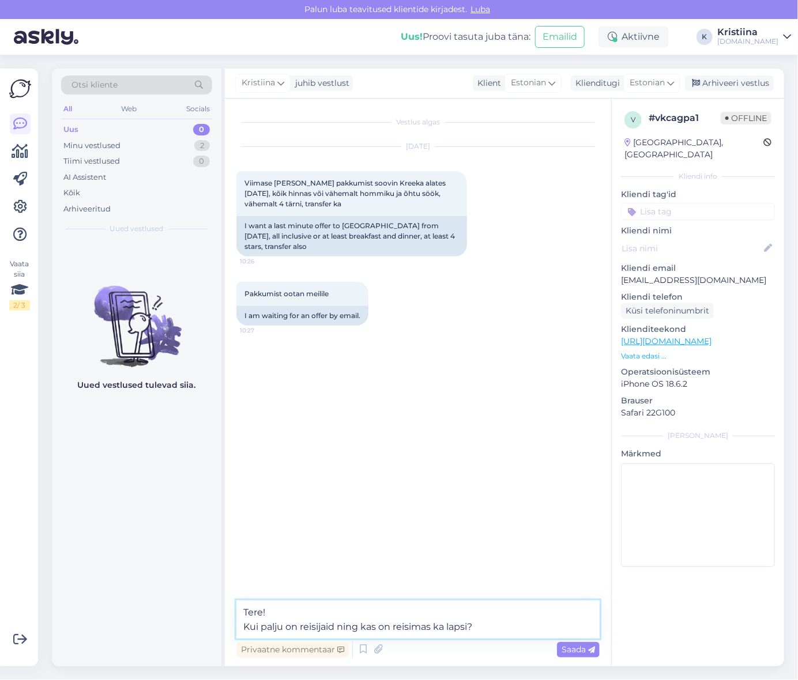
type textarea "Tere! Kui palju on reisijaid ning kas on reisimas ka lapsi?"
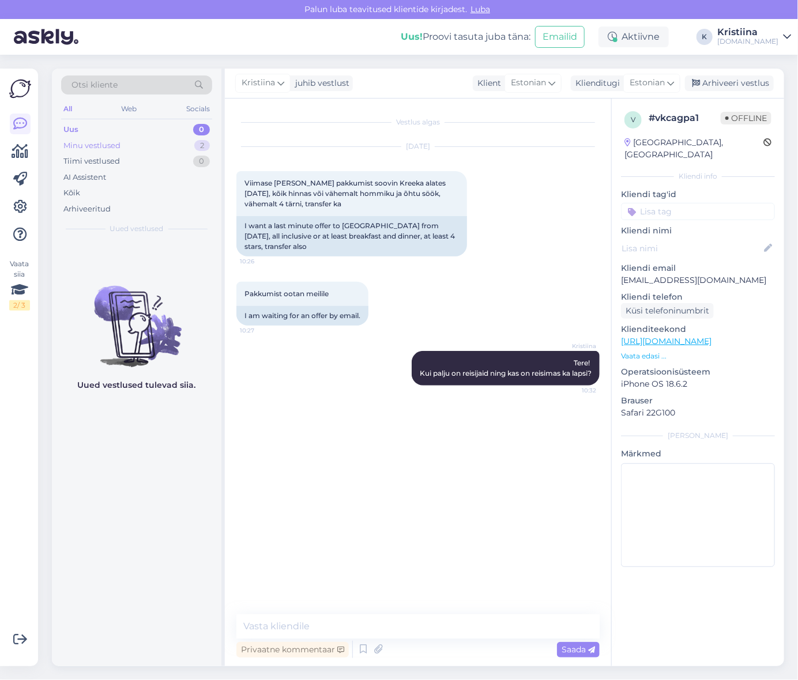
click at [140, 148] on div "Minu vestlused 2" at bounding box center [136, 146] width 151 height 16
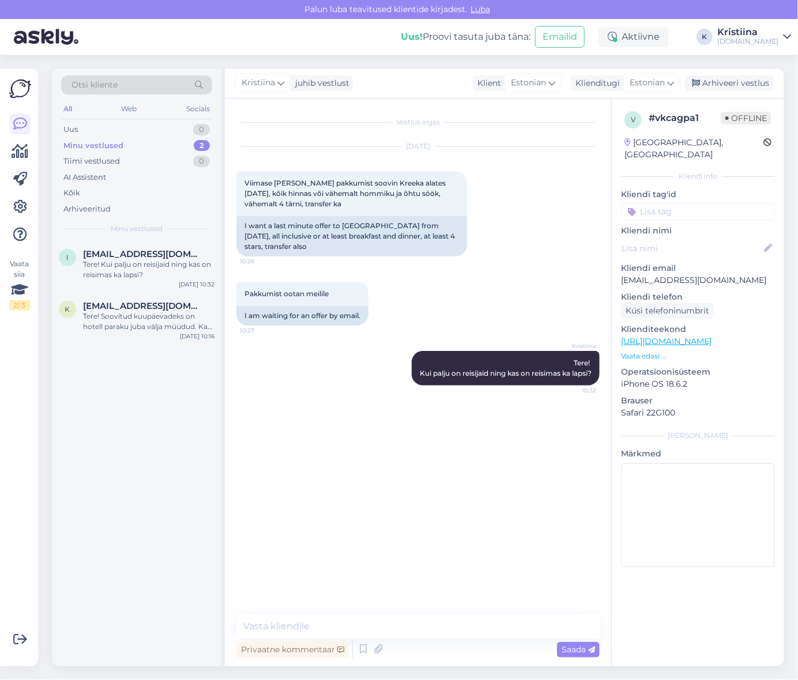
click at [116, 142] on div "Minu vestlused" at bounding box center [93, 146] width 60 height 12
click at [113, 129] on div "Uus 0" at bounding box center [136, 130] width 151 height 16
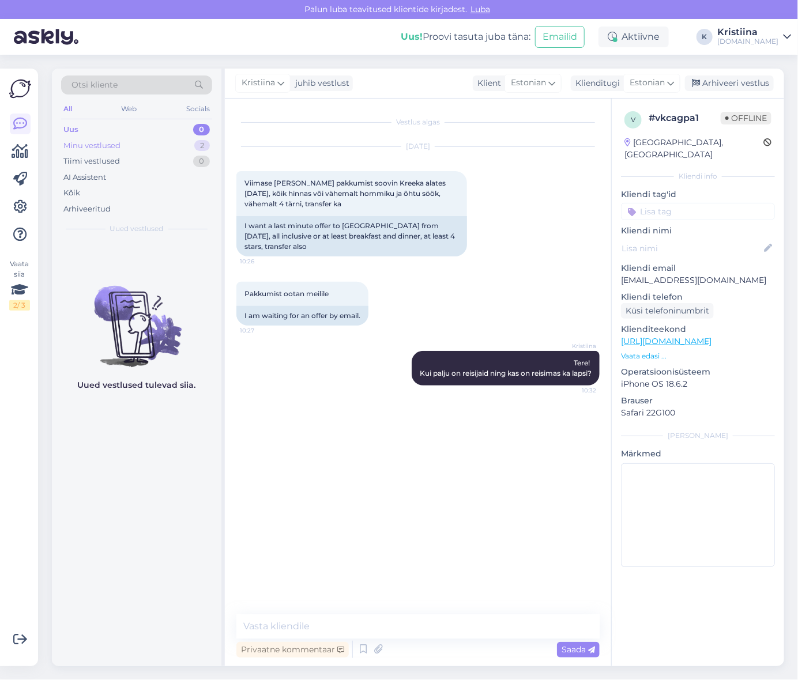
click at [118, 142] on div "Minu vestlused" at bounding box center [91, 146] width 57 height 12
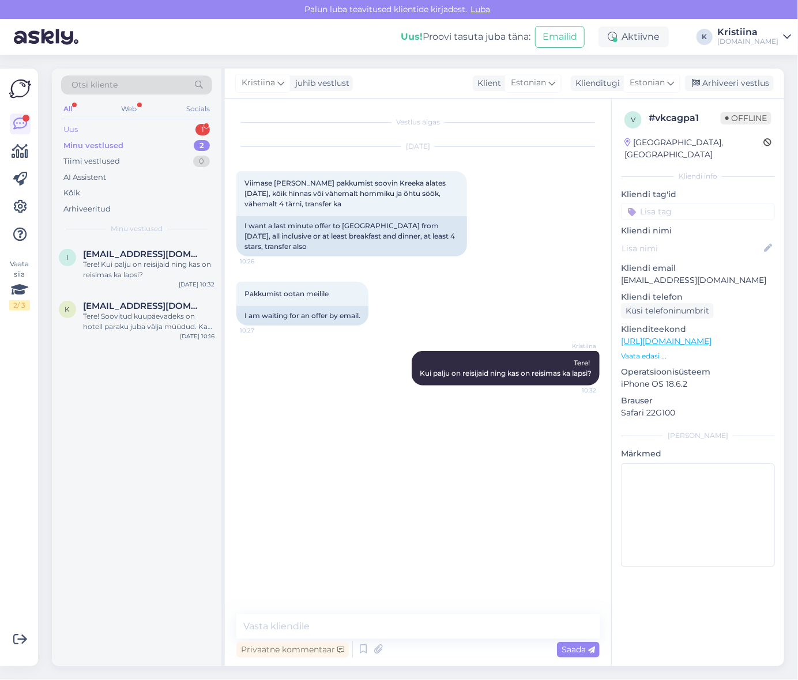
click at [134, 128] on div "Uus 1" at bounding box center [136, 130] width 151 height 16
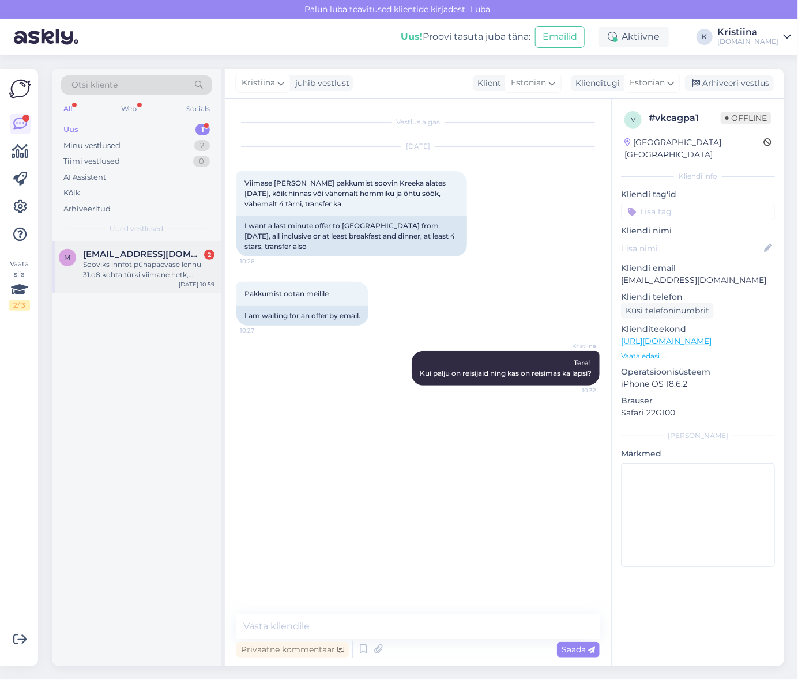
click at [122, 263] on div "Sooviks innfot pühapaevase lennu 31.o8 kohta türki viimane hetk, millised on le…" at bounding box center [148, 270] width 131 height 21
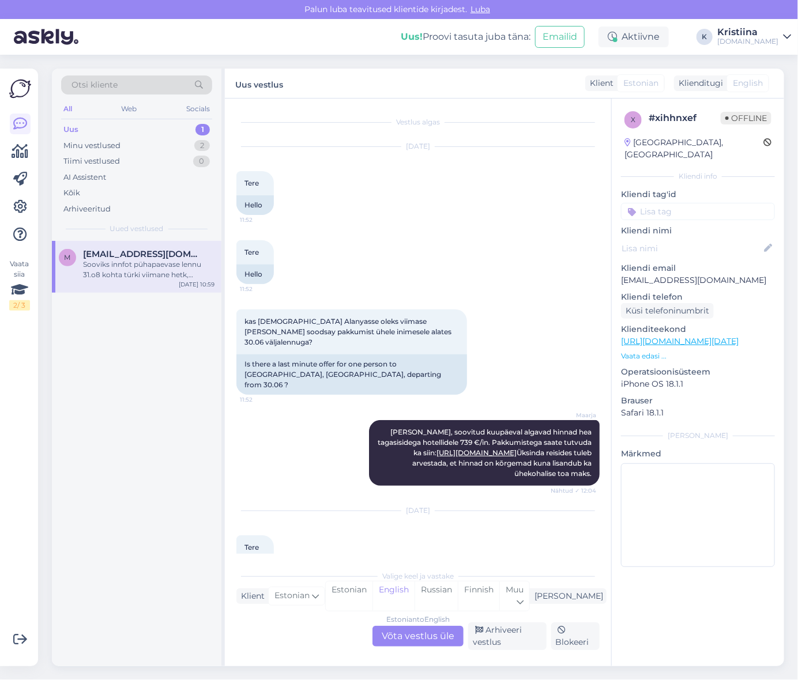
scroll to position [773, 0]
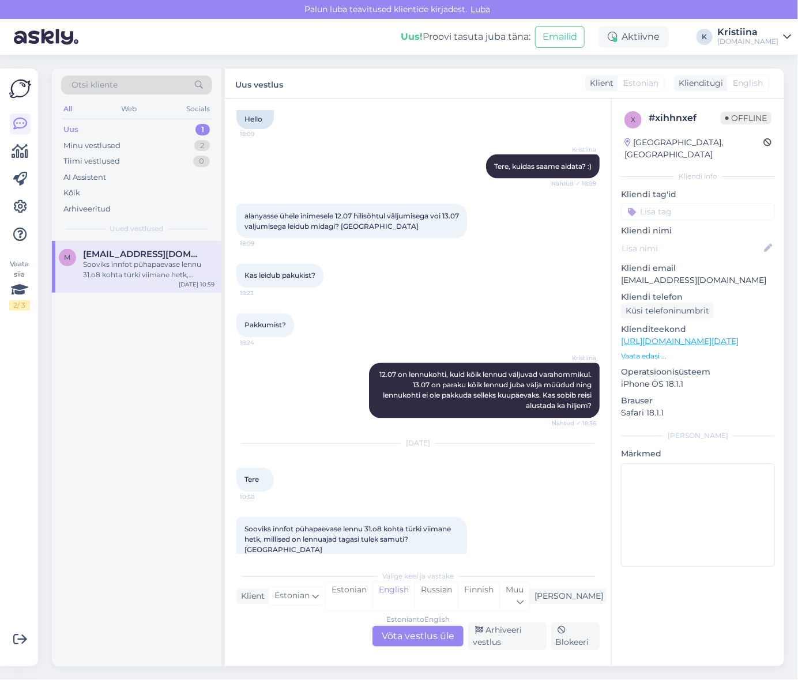
click at [420, 639] on div "Estonian to English Võta vestlus üle" at bounding box center [418, 636] width 91 height 21
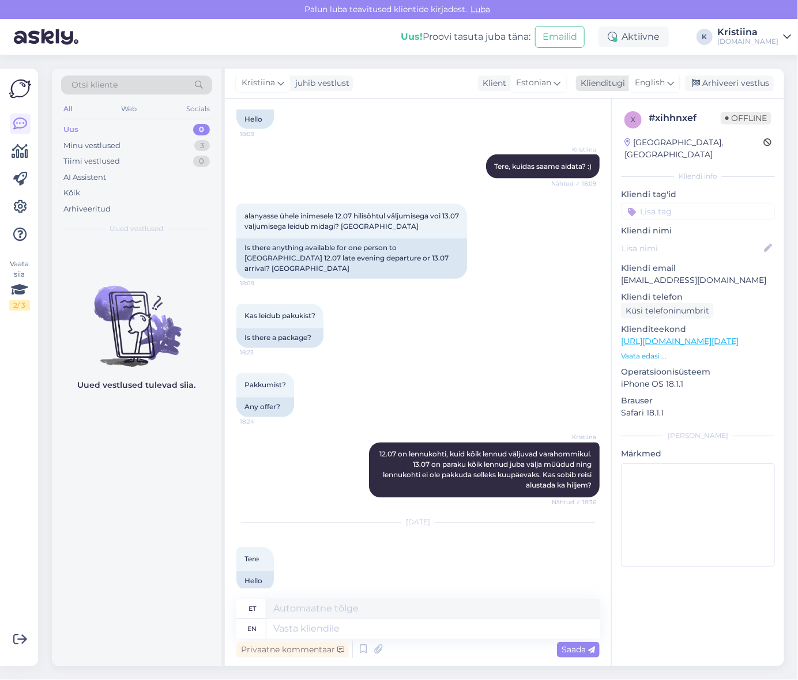
click at [661, 78] on span "English" at bounding box center [650, 83] width 30 height 13
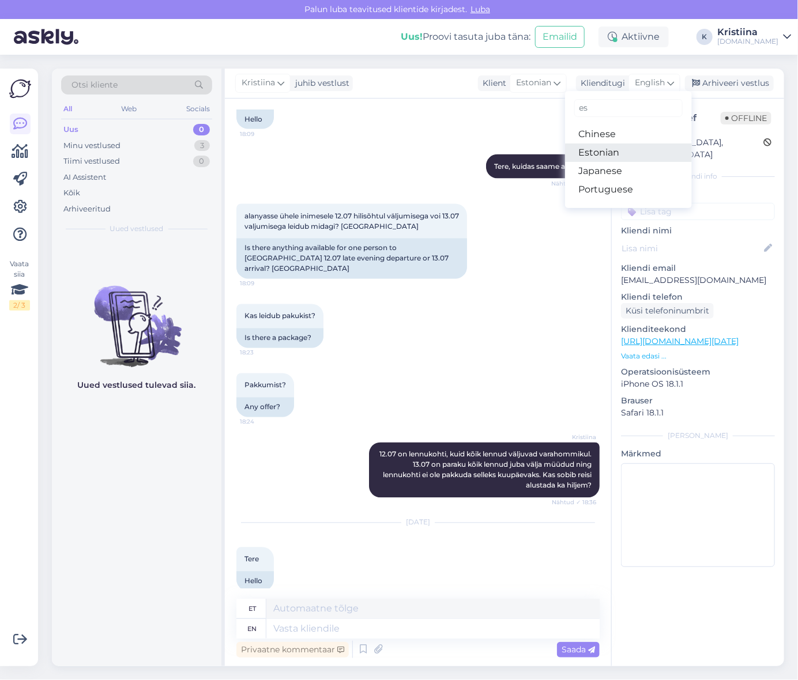
click at [621, 150] on link "Estonian" at bounding box center [628, 153] width 127 height 18
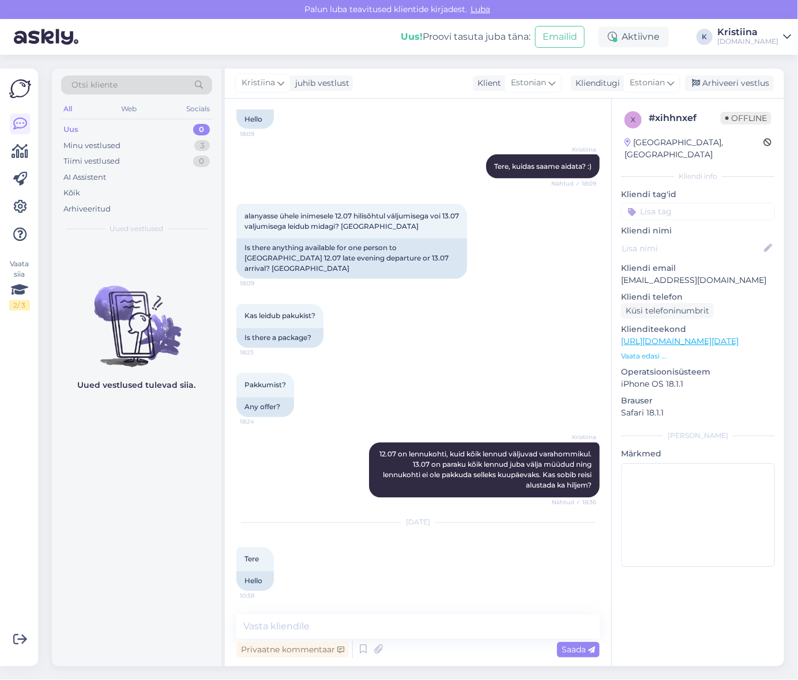
scroll to position [852, 0]
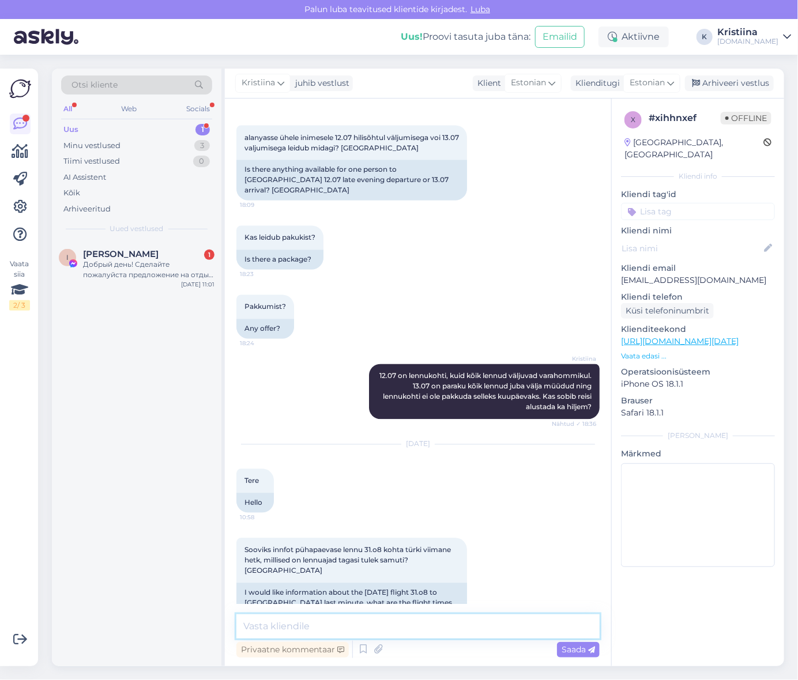
click at [295, 616] on textarea at bounding box center [417, 627] width 363 height 24
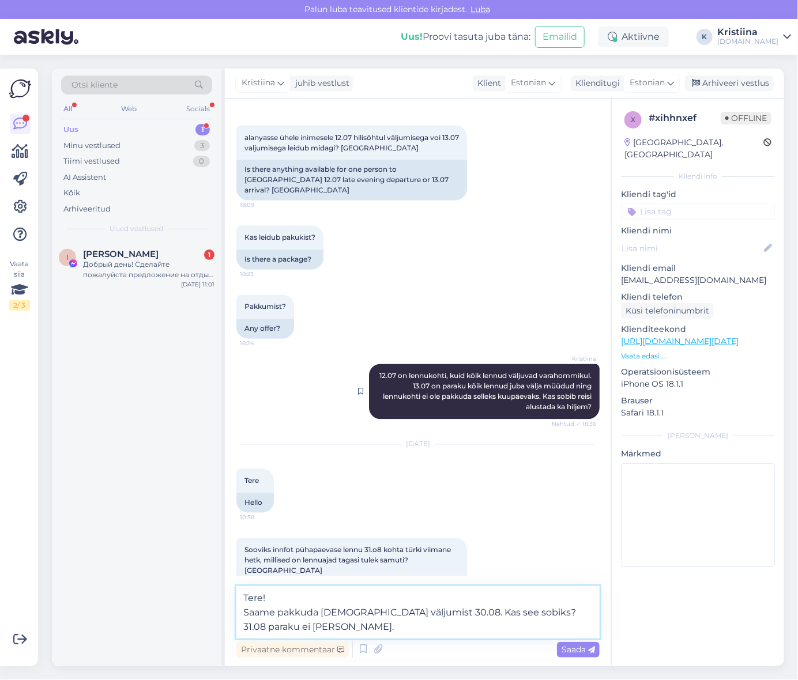
type textarea "Tere! Saame pakkuda [DEMOGRAPHIC_DATA] väljumist 30.08. Kas see sobiks? 31.08 p…"
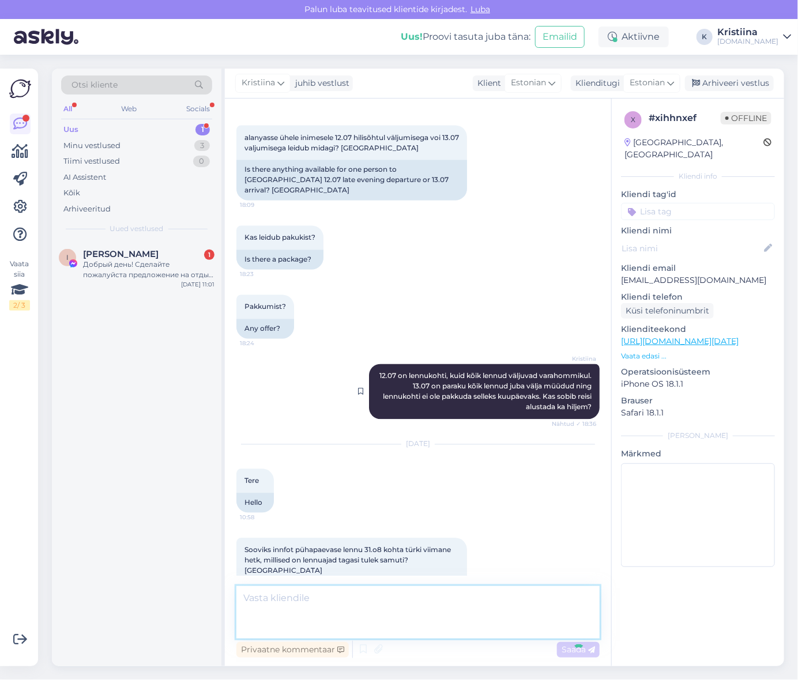
scroll to position [923, 0]
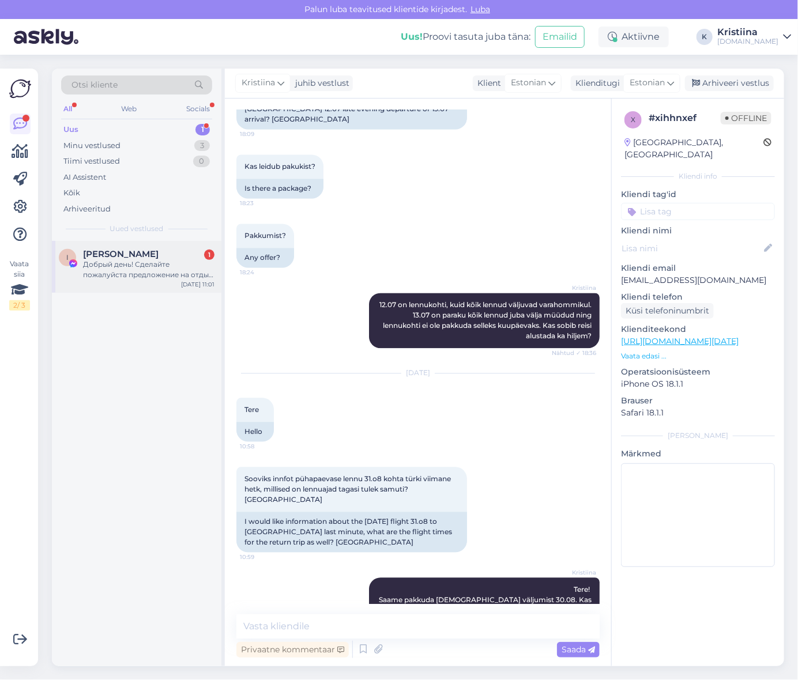
click at [157, 265] on div "Добрый день! Сделайте пожалуйста предложение на отдых в [GEOGRAPHIC_DATA]( Алан…" at bounding box center [148, 270] width 131 height 21
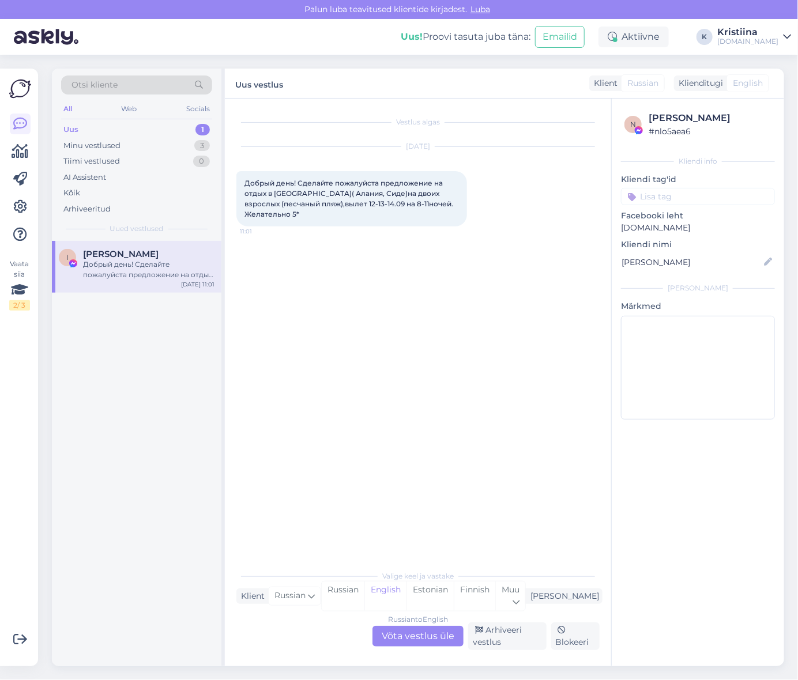
drag, startPoint x: 416, startPoint y: 635, endPoint x: 318, endPoint y: 307, distance: 342.3
click at [416, 634] on div "Russian to English Võta vestlus üle" at bounding box center [418, 636] width 91 height 21
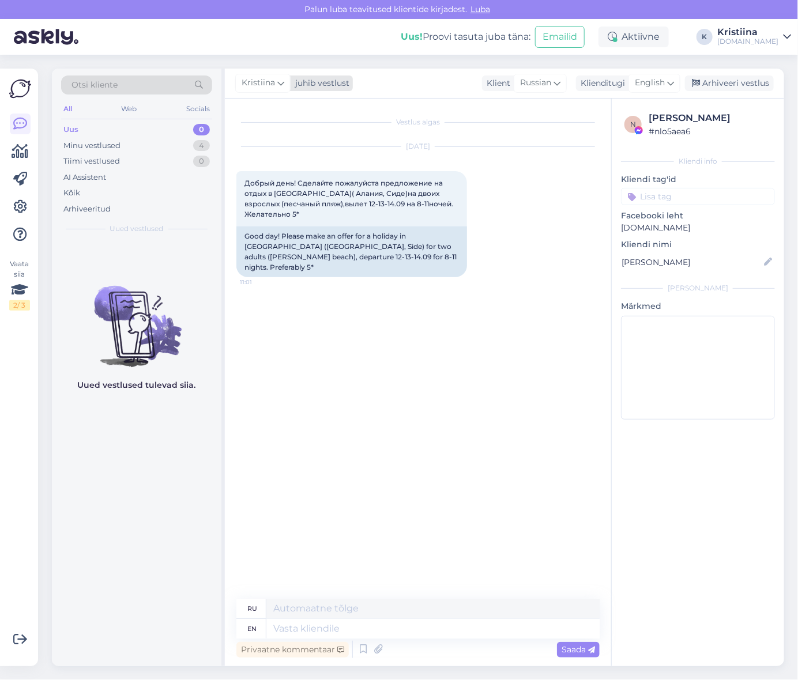
click at [257, 85] on span "Kristiina" at bounding box center [258, 83] width 33 height 13
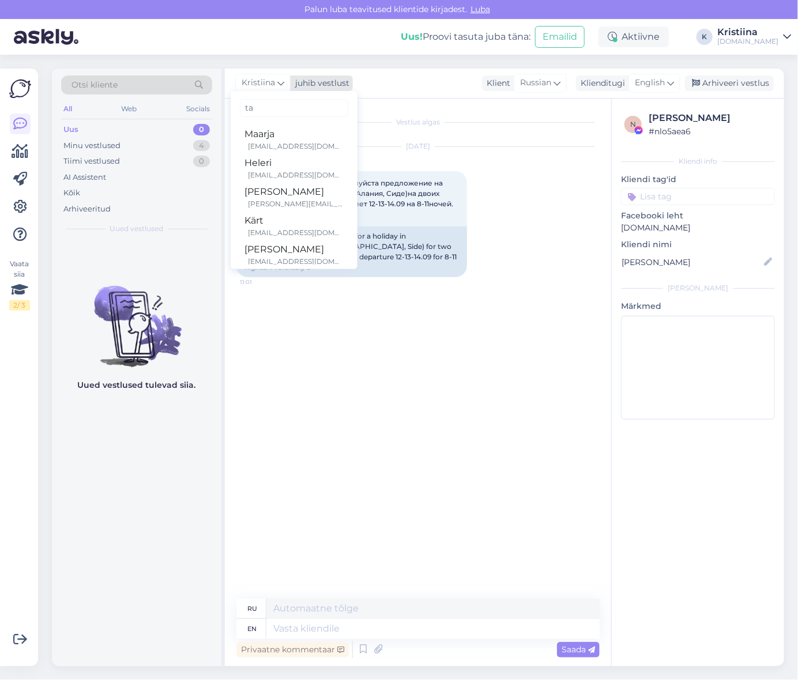
type input "tat"
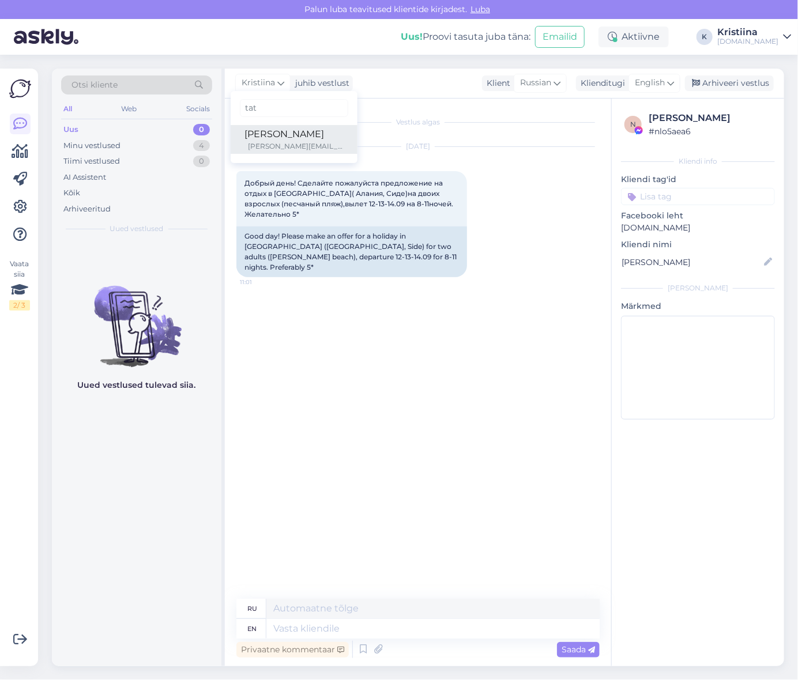
click at [265, 136] on div "[PERSON_NAME]" at bounding box center [294, 134] width 99 height 14
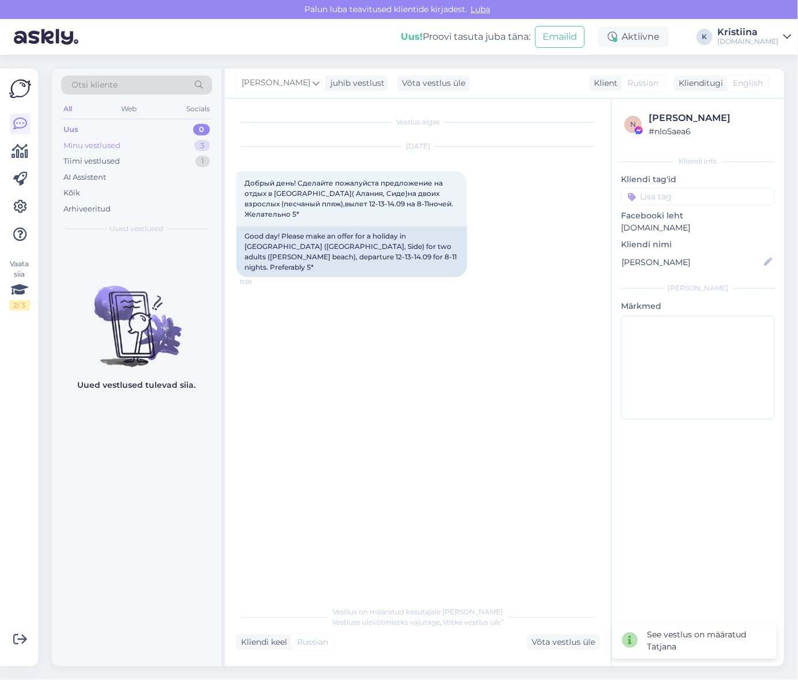
click at [152, 143] on div "Minu vestlused 3" at bounding box center [136, 146] width 151 height 16
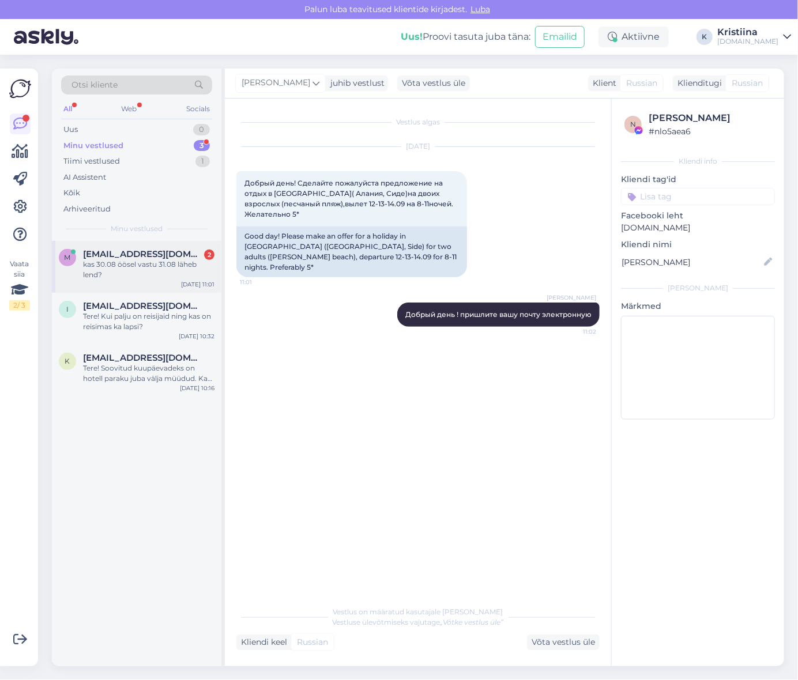
click at [163, 262] on div "kas 30.08 öösel vastu 31.08 läheb lend?" at bounding box center [148, 270] width 131 height 21
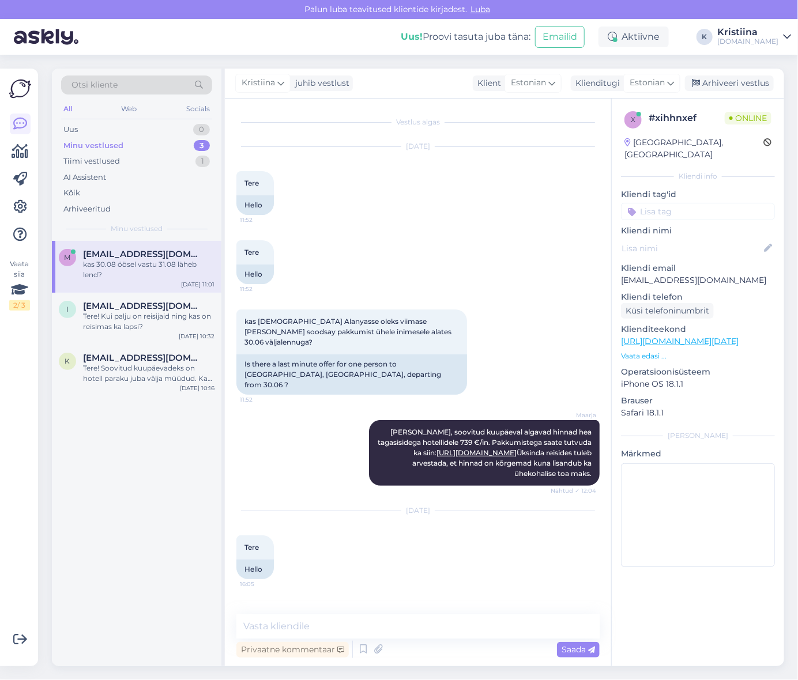
scroll to position [1032, 0]
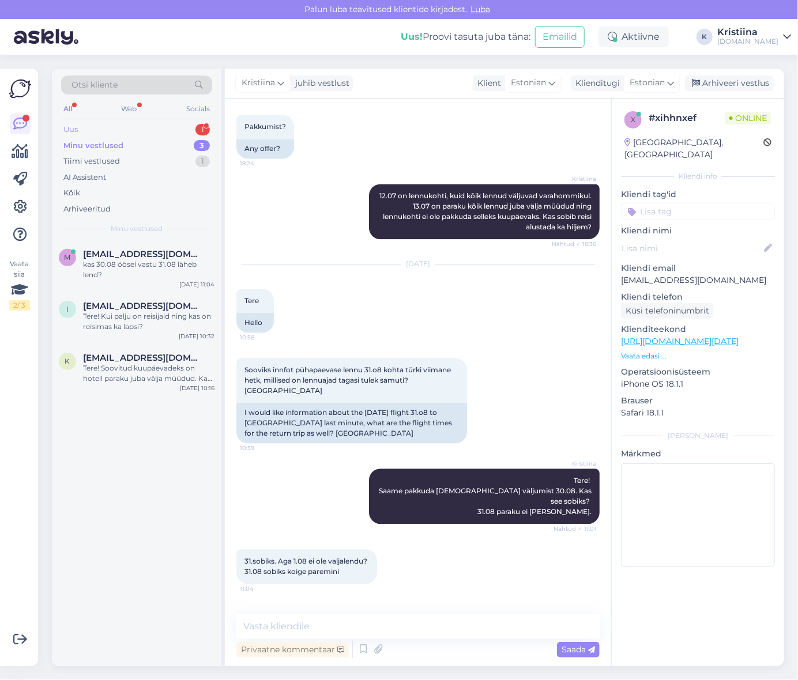
click at [146, 125] on div "Uus 1" at bounding box center [136, 130] width 151 height 16
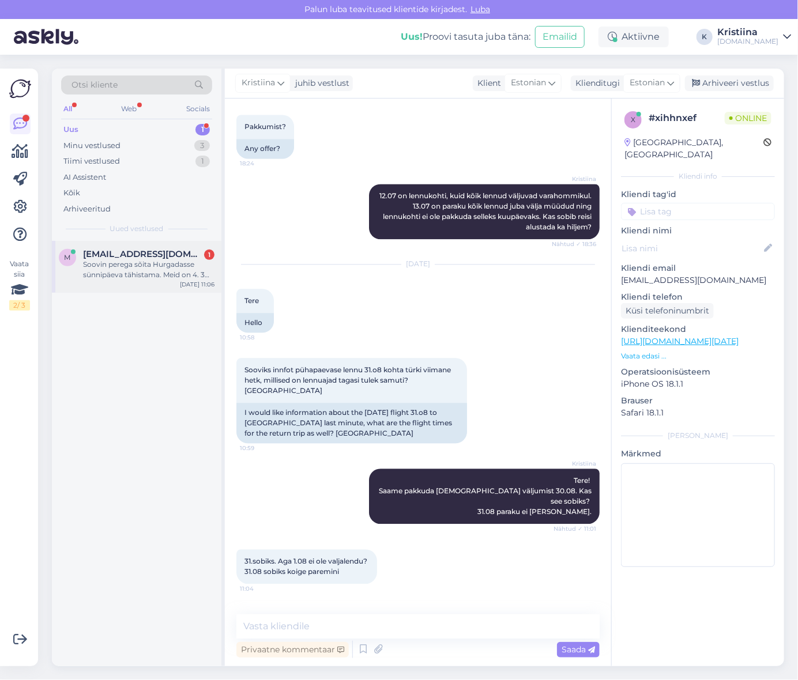
click at [130, 258] on span "[EMAIL_ADDRESS][DOMAIN_NAME]" at bounding box center [143, 254] width 120 height 10
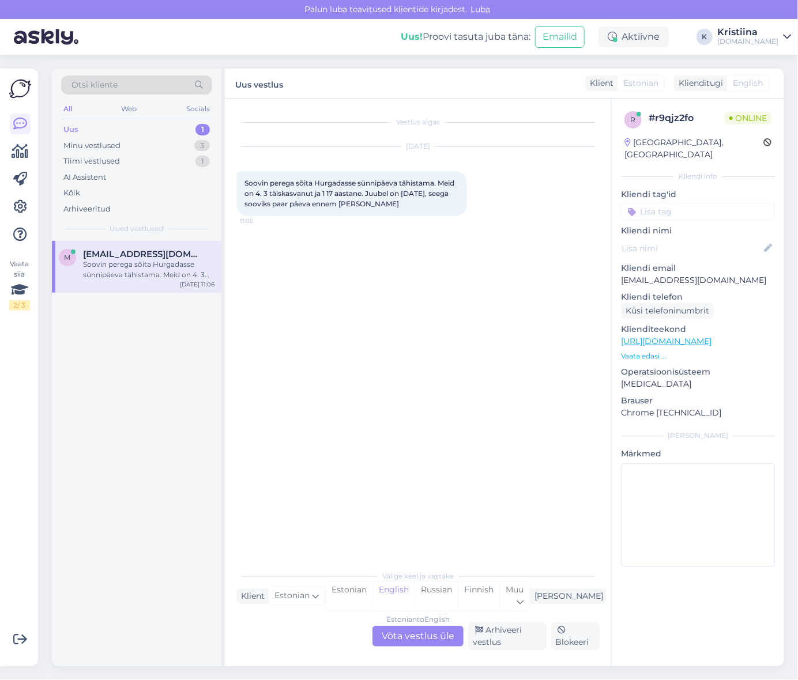
click at [407, 634] on div "Estonian to English Võta vestlus üle" at bounding box center [418, 636] width 91 height 21
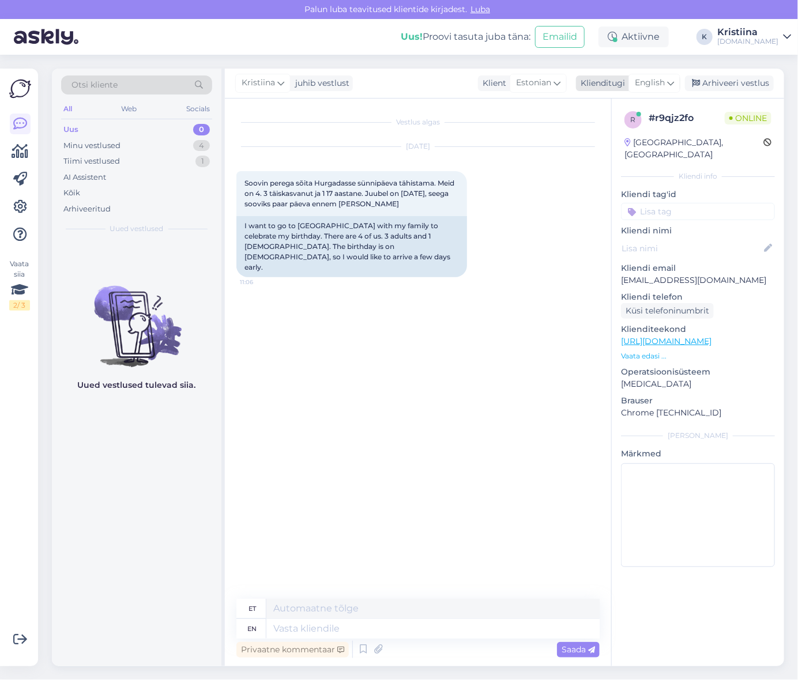
click at [646, 82] on span "English" at bounding box center [650, 83] width 30 height 13
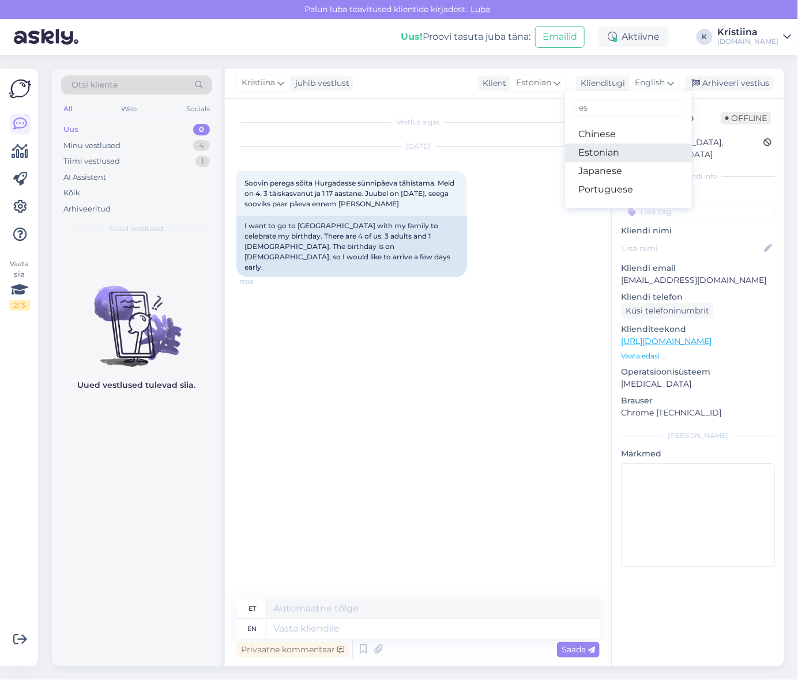
click at [604, 148] on link "Estonian" at bounding box center [628, 153] width 127 height 18
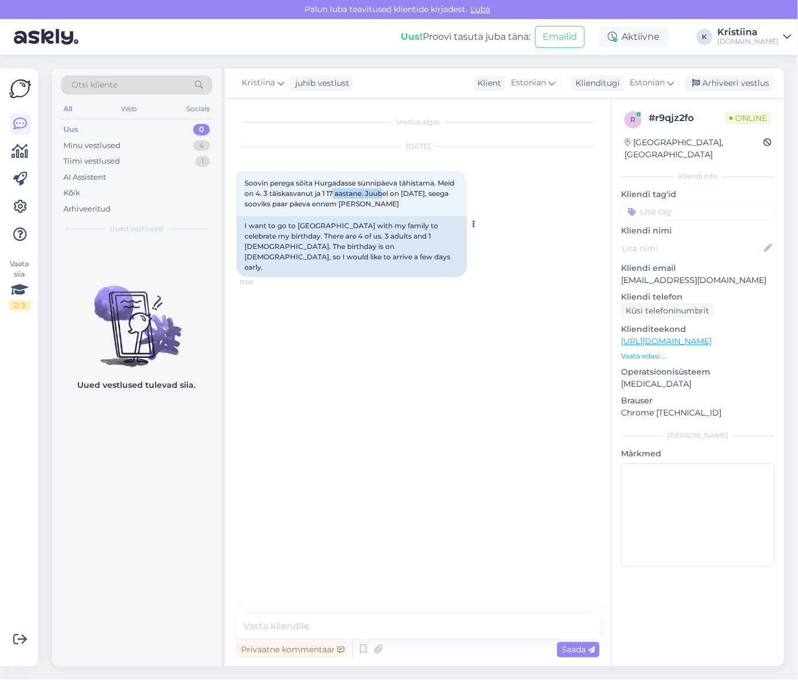
drag, startPoint x: 336, startPoint y: 197, endPoint x: 391, endPoint y: 198, distance: 54.8
click at [388, 197] on span "Soovin perega sõita Hurgadasse sünnipäeva tähistama. Meid on 4. 3 täiskasvanut …" at bounding box center [351, 193] width 212 height 29
click at [391, 199] on div "Soovin perega sõita Hurgadasse sünnipäeva tähistama. Meid on 4. 3 täiskasvanut …" at bounding box center [351, 193] width 231 height 45
click at [314, 626] on textarea at bounding box center [417, 627] width 363 height 24
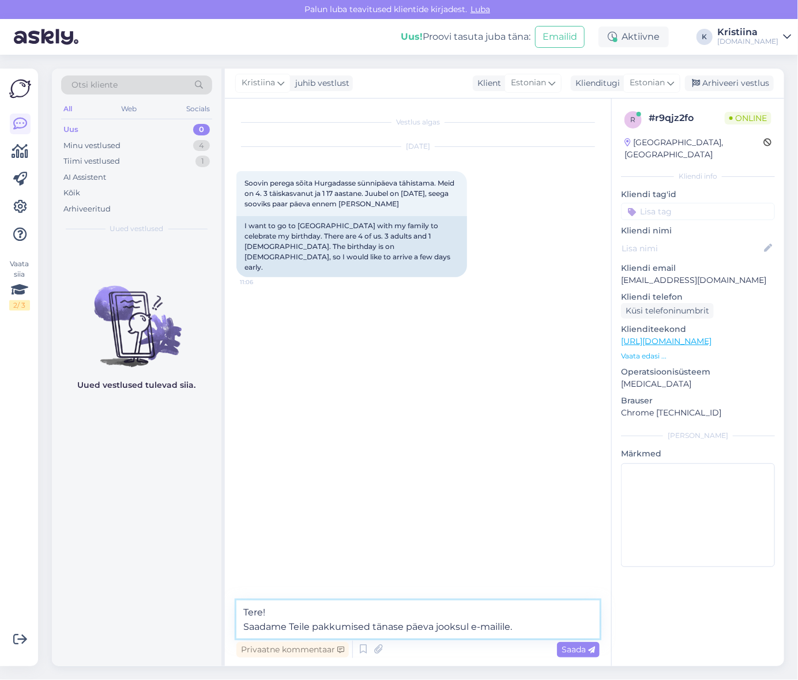
type textarea "Tere! Saadame Teile pakkumised tänase päeva jooksul e-mailile."
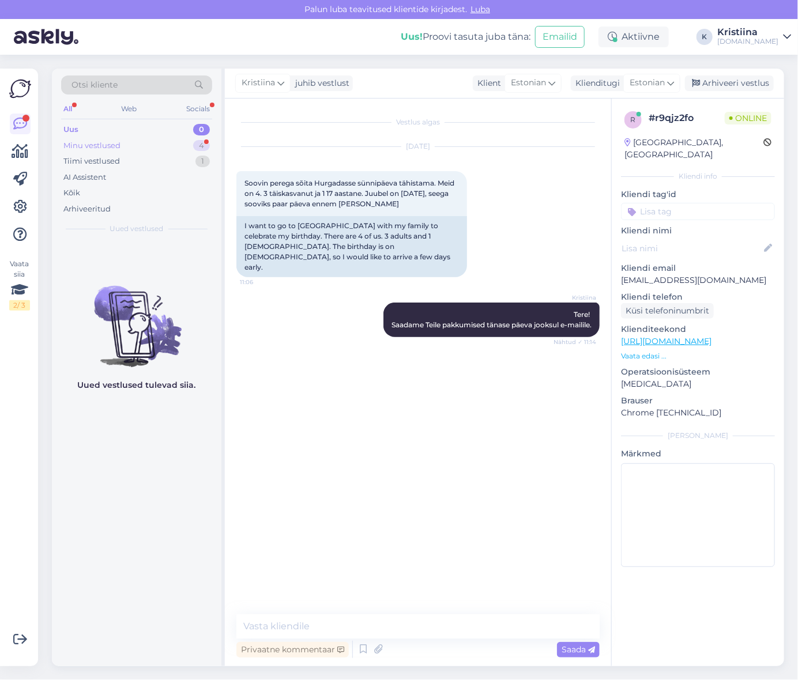
click at [163, 146] on div "Minu vestlused 4" at bounding box center [136, 146] width 151 height 16
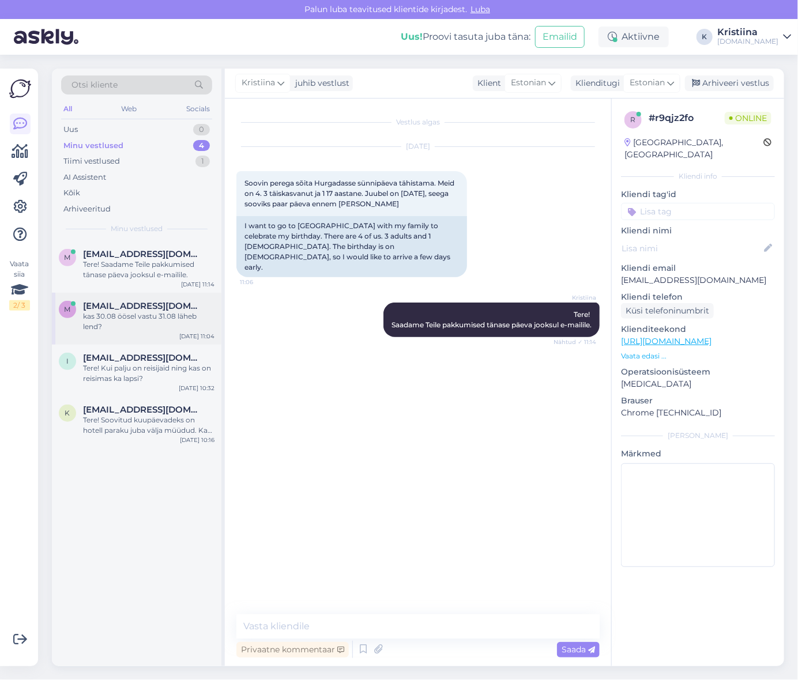
click at [153, 321] on div "kas 30.08 öösel vastu 31.08 läheb lend?" at bounding box center [148, 321] width 131 height 21
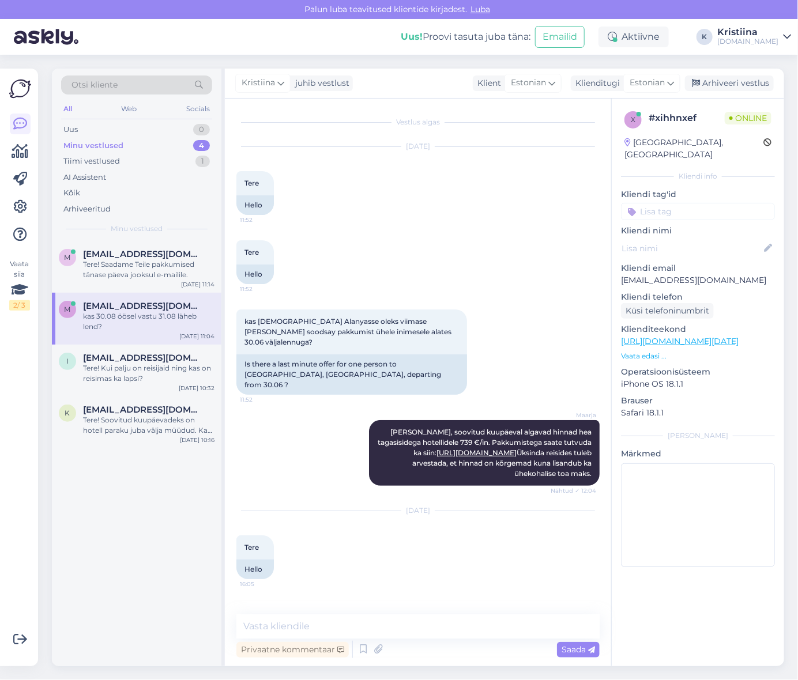
scroll to position [1032, 0]
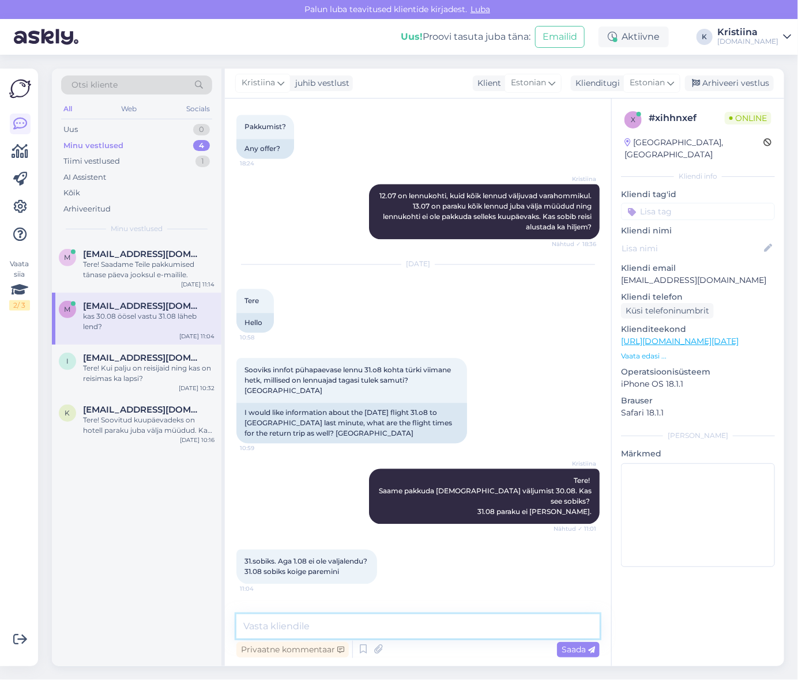
click at [330, 629] on textarea at bounding box center [417, 627] width 363 height 24
type textarea "lend väljub 30.08 varahommikul."
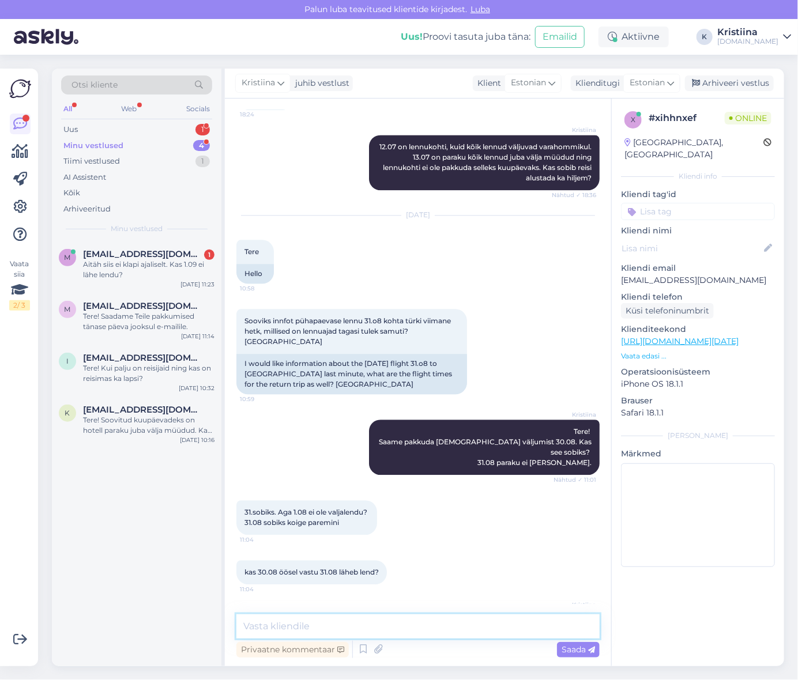
scroll to position [1131, 0]
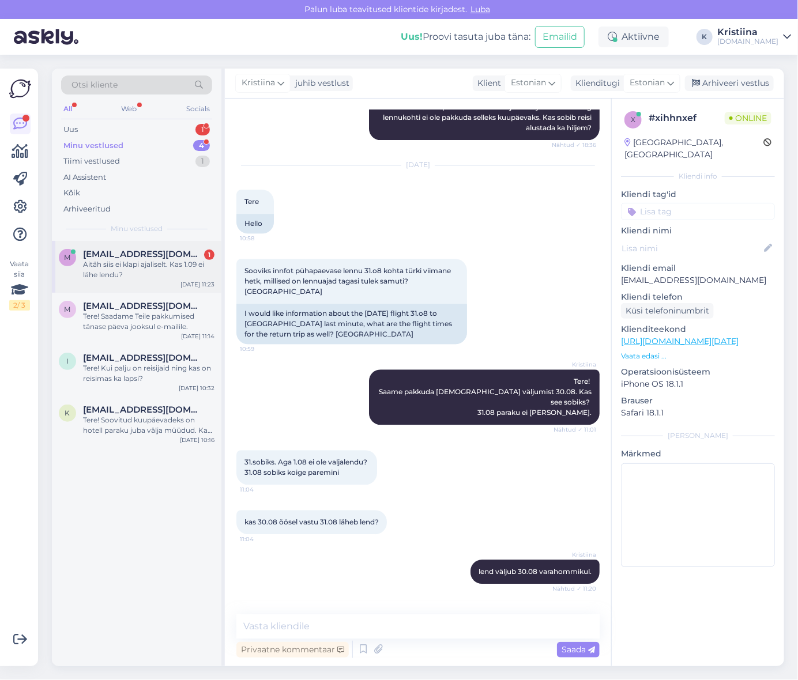
click at [142, 270] on div "Aitäh siis ei klapi ajaliselt. Kas 1.09 ei lähe lendu?" at bounding box center [148, 270] width 131 height 21
click at [141, 130] on div "Uus 1" at bounding box center [136, 130] width 151 height 16
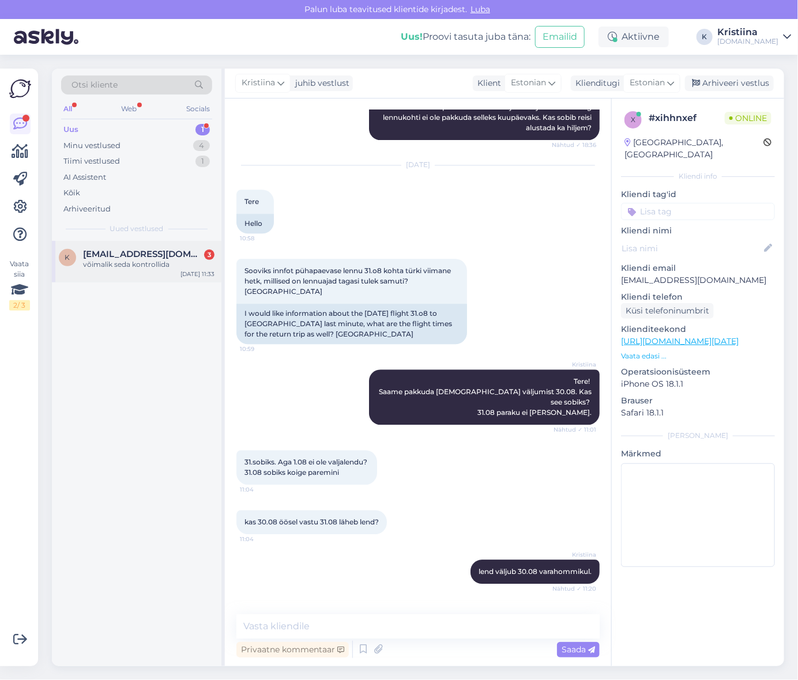
click at [136, 260] on div "võimalik seda kontrollida" at bounding box center [148, 265] width 131 height 10
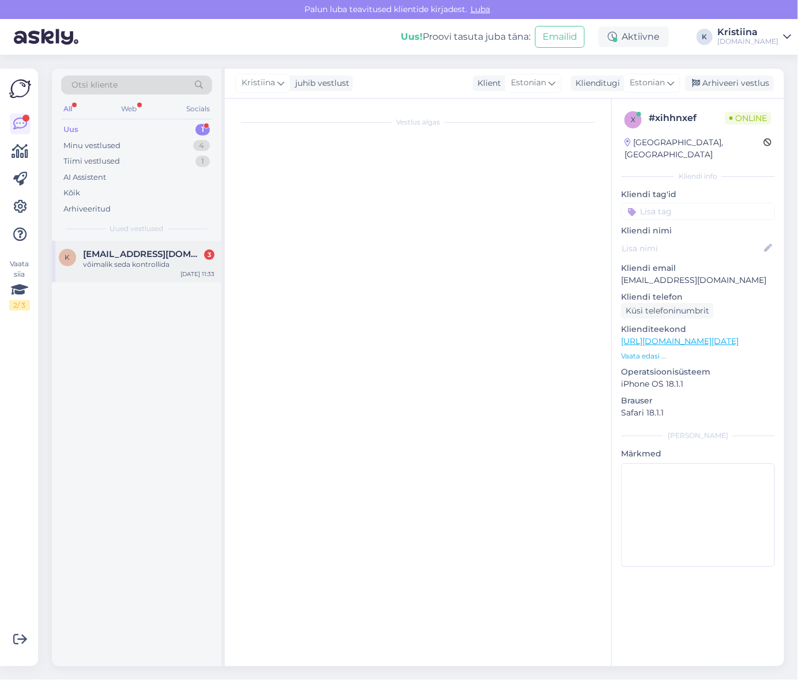
scroll to position [0, 0]
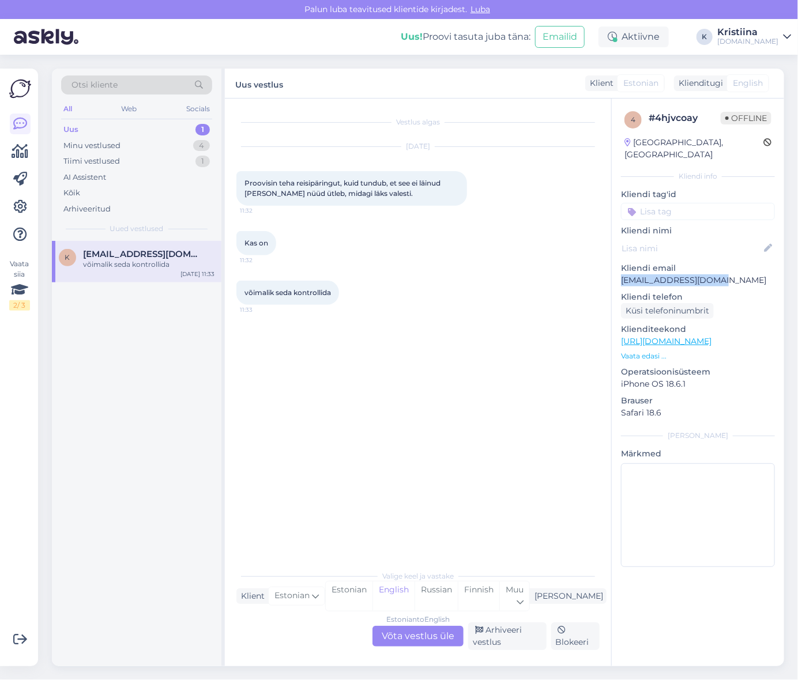
drag, startPoint x: 721, startPoint y: 269, endPoint x: 619, endPoint y: 276, distance: 102.3
click at [619, 276] on div "4 # 4hjvcoay Offline [GEOGRAPHIC_DATA], [GEOGRAPHIC_DATA] Kliendi info Kliendi …" at bounding box center [698, 342] width 172 height 486
copy p "[EMAIL_ADDRESS][DOMAIN_NAME]"
click at [406, 647] on div "Estonian to English Võta vestlus üle Arhiveeri vestlus Blokeeri" at bounding box center [417, 637] width 363 height 28
click at [409, 638] on div "Estonian to English Võta vestlus üle" at bounding box center [418, 636] width 91 height 21
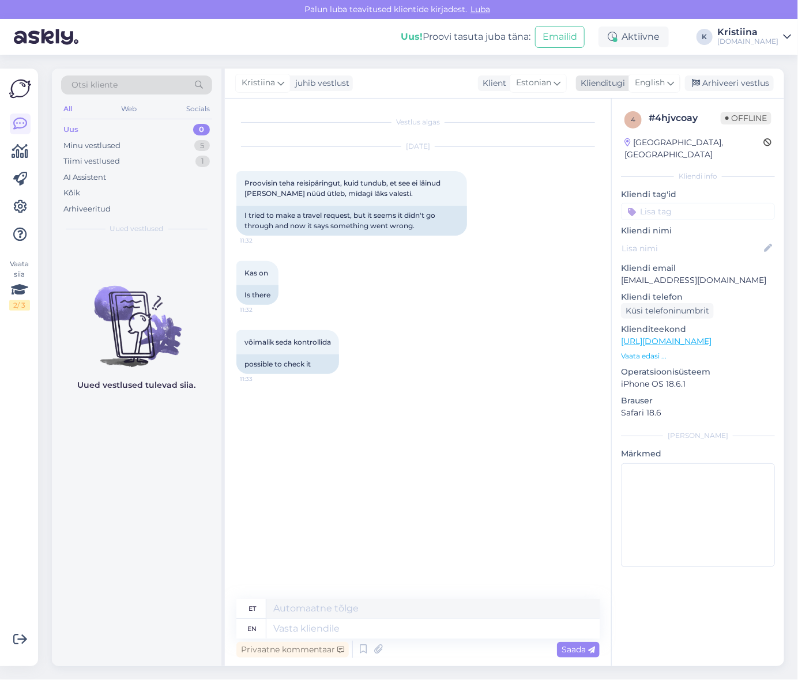
click at [655, 78] on span "English" at bounding box center [650, 83] width 30 height 13
click at [618, 153] on link "Estonian" at bounding box center [628, 153] width 127 height 18
click at [323, 623] on textarea at bounding box center [417, 627] width 363 height 24
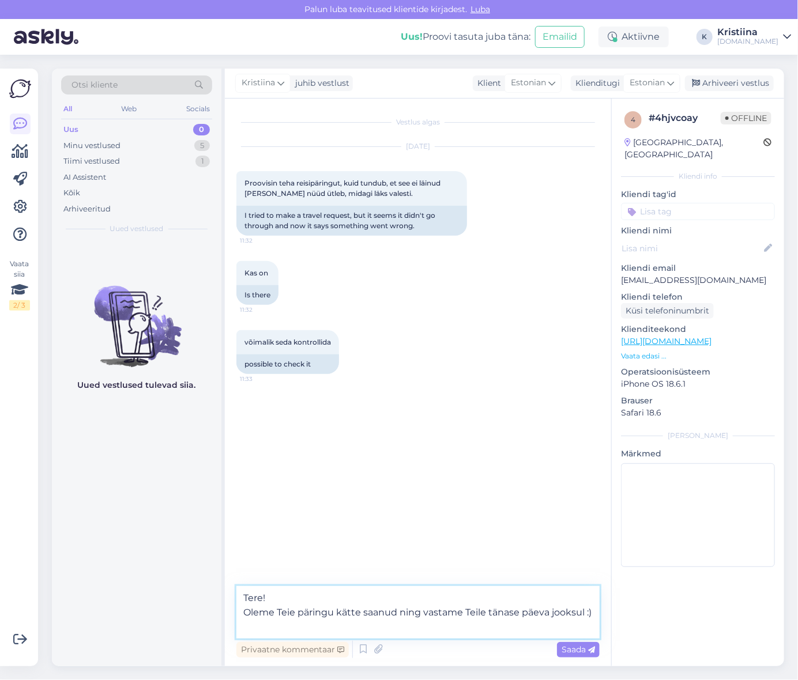
type textarea "Tere! Oleme Teie päringu kätte saanud ning vastame Teile tänase päeva jooksul :)"
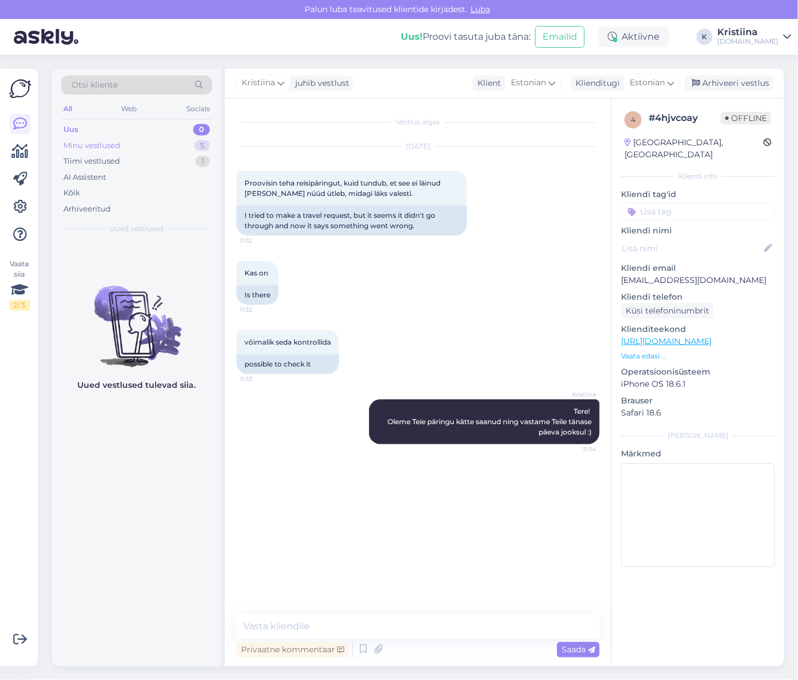
click at [140, 145] on div "Minu vestlused 5" at bounding box center [136, 146] width 151 height 16
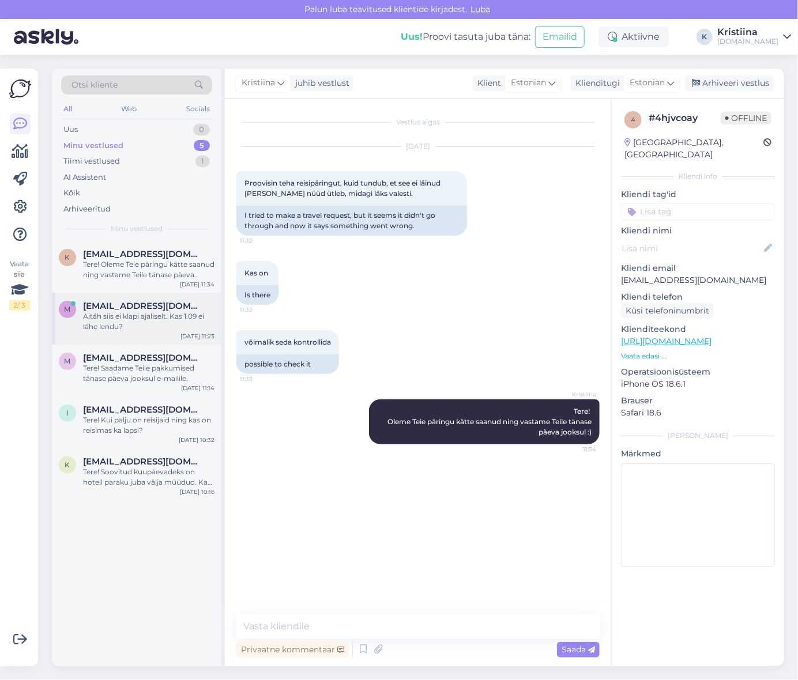
click at [187, 332] on div "Aitäh siis ei klapi ajaliselt. Kas 1.09 ei lähe lendu?" at bounding box center [148, 321] width 131 height 21
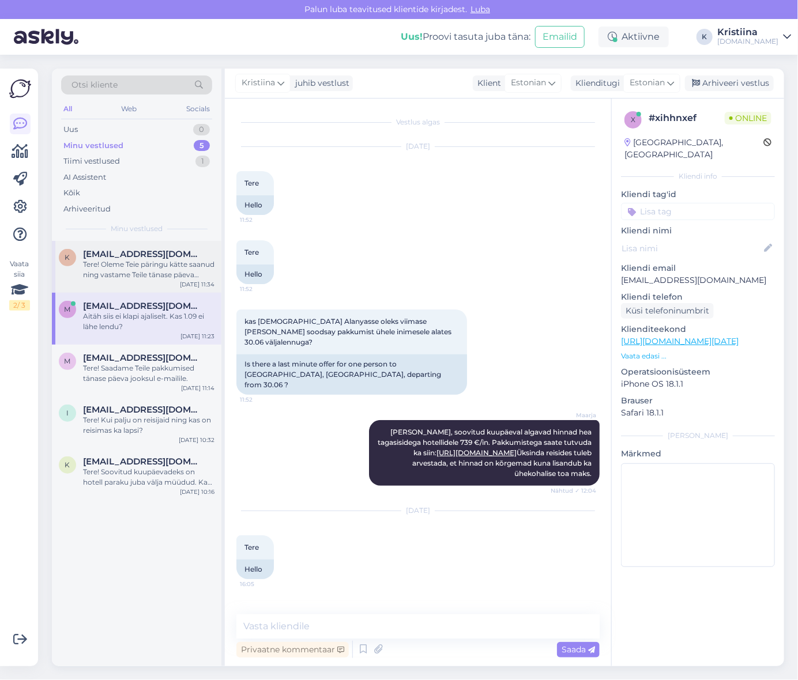
scroll to position [1131, 0]
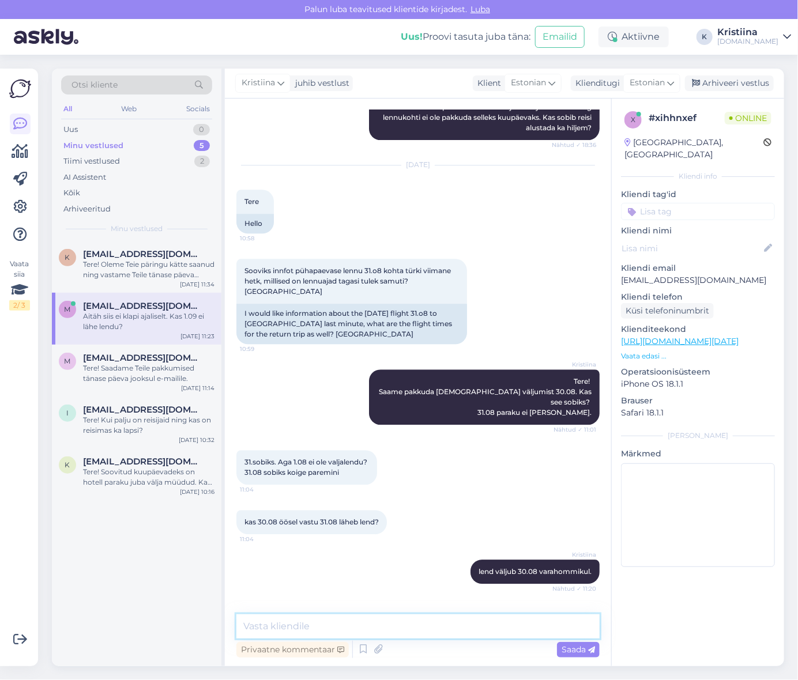
click at [311, 630] on textarea at bounding box center [417, 627] width 363 height 24
paste textarea "Lennuajad on allolevad (võivad muutuda!): 01.09 [GEOGRAPHIC_DATA] - [GEOGRAPHIC…"
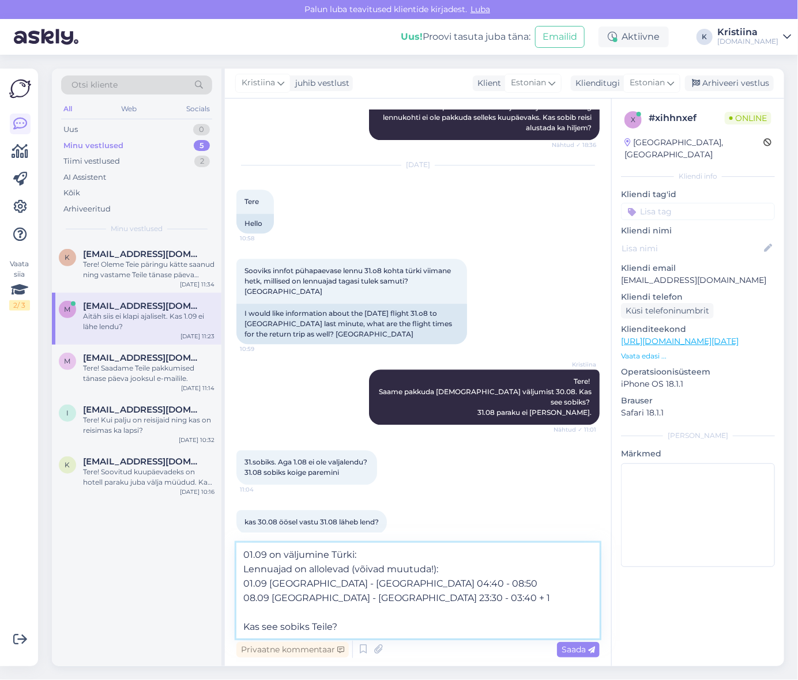
type textarea "01.09 on väljumine Türki: Lennuajad on allolevad (võivad muutuda!): 01.09 [GEOG…"
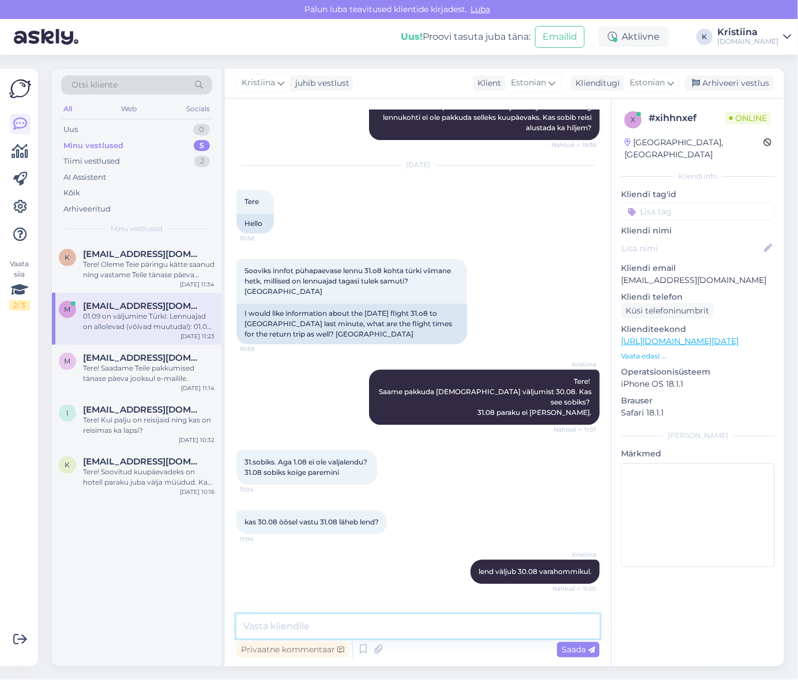
scroll to position [1232, 0]
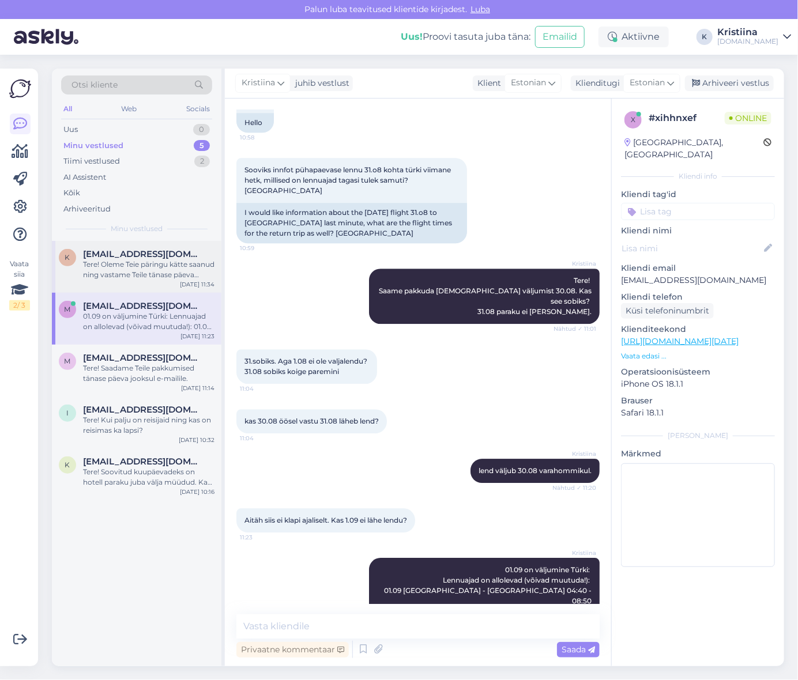
click at [170, 270] on div "Tere! Oleme Teie päringu kätte saanud ning vastame Teile tänase päeva jooksul :)" at bounding box center [148, 270] width 131 height 21
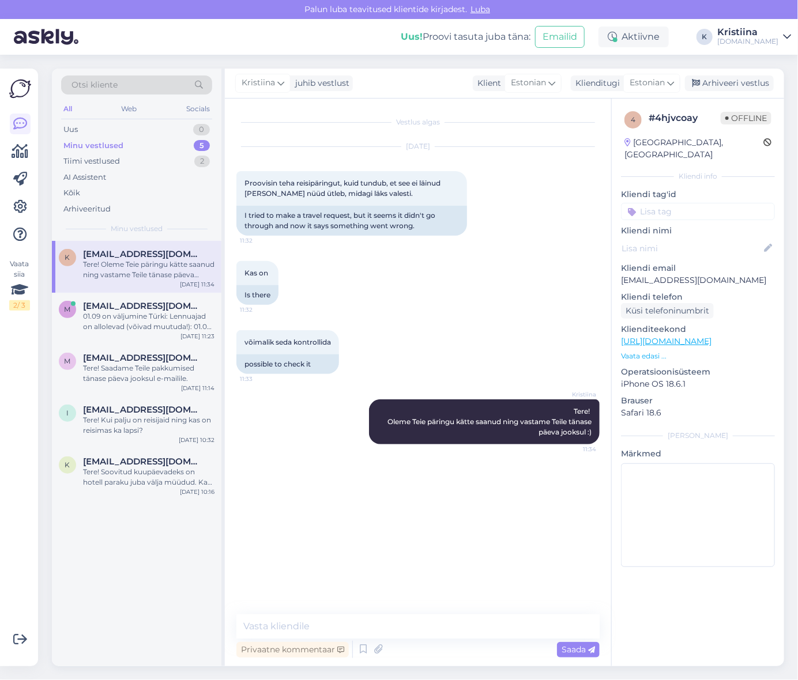
scroll to position [0, 0]
click at [743, 84] on div "Arhiveeri vestlus" at bounding box center [729, 84] width 89 height 16
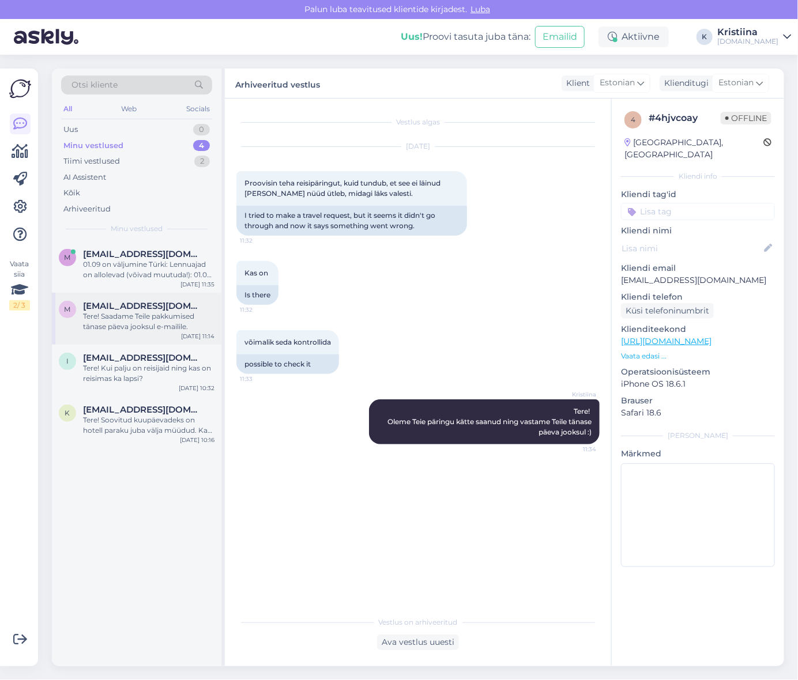
click at [127, 327] on div "Tere! Saadame Teile pakkumised tänase päeva jooksul e-mailile." at bounding box center [148, 321] width 131 height 21
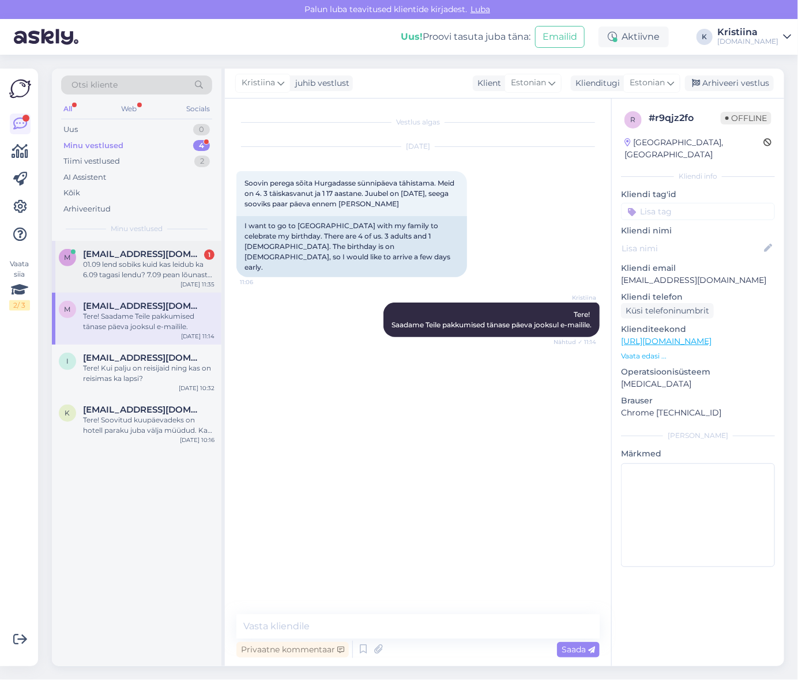
click at [129, 283] on div "m [EMAIL_ADDRESS][DOMAIN_NAME] 1 01.09 lend sobiks kuid kas leidub ka 6.09 taga…" at bounding box center [137, 267] width 170 height 52
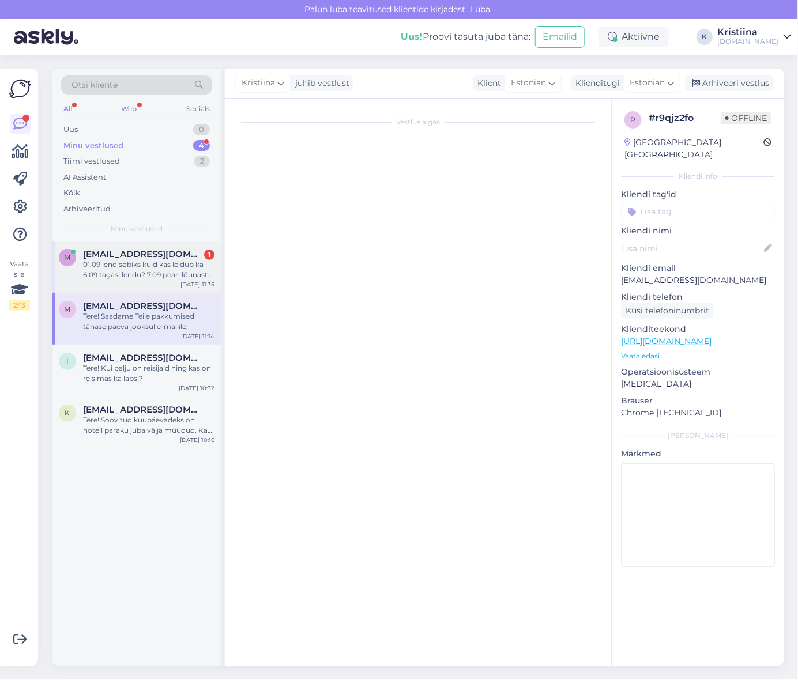
scroll to position [1293, 0]
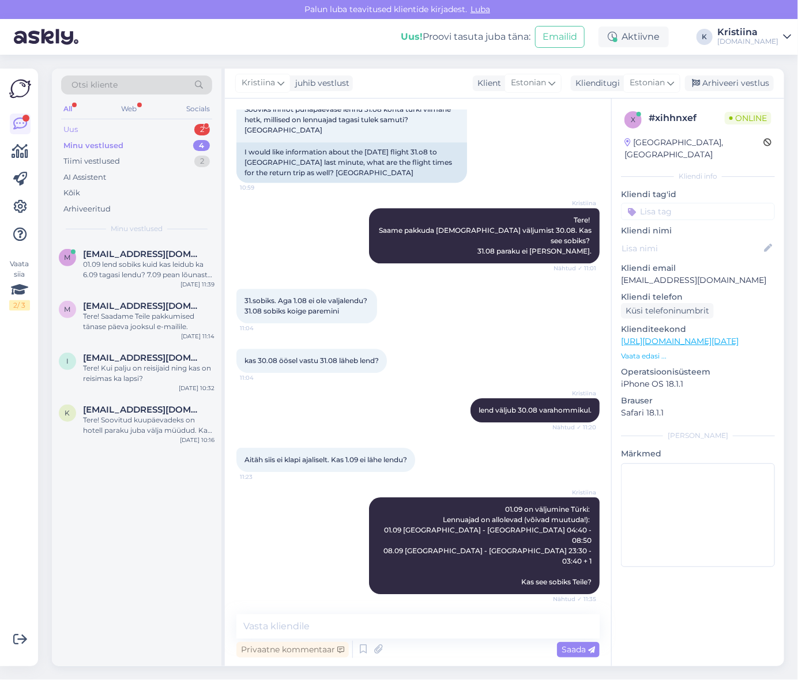
click at [142, 129] on div "Uus 2" at bounding box center [136, 130] width 151 height 16
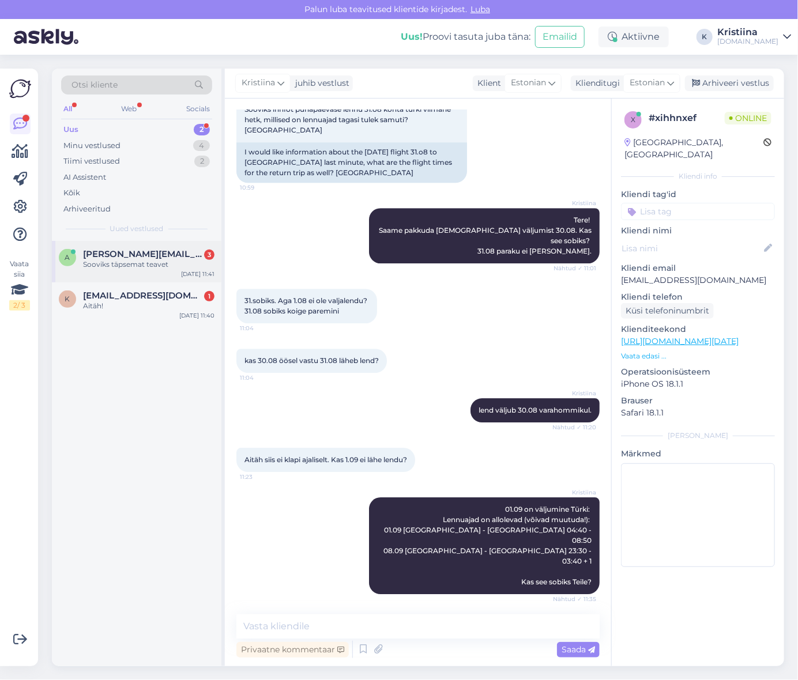
click at [152, 254] on span "[PERSON_NAME][EMAIL_ADDRESS][DOMAIN_NAME]" at bounding box center [143, 254] width 120 height 10
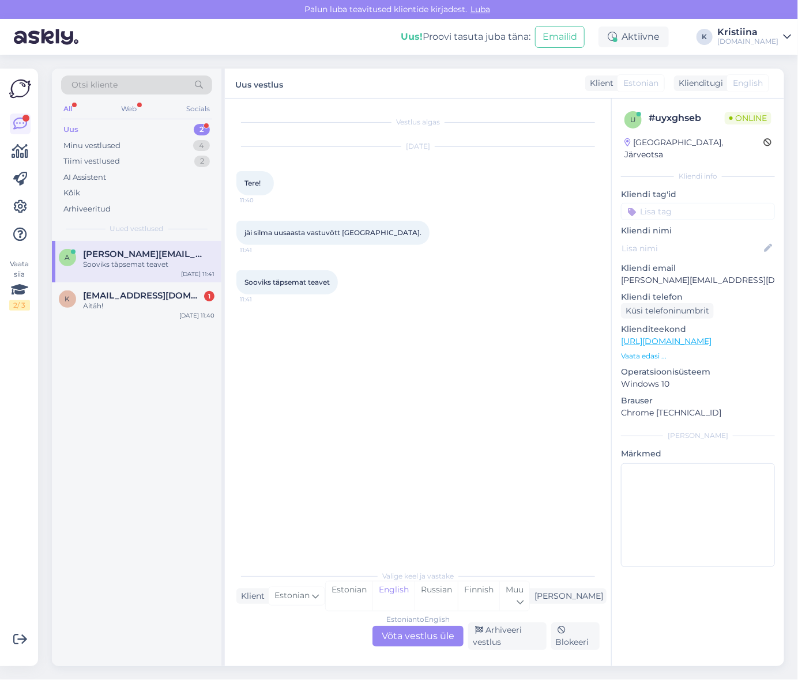
scroll to position [0, 0]
click at [412, 631] on div "Estonian to English Võta vestlus üle" at bounding box center [418, 636] width 91 height 21
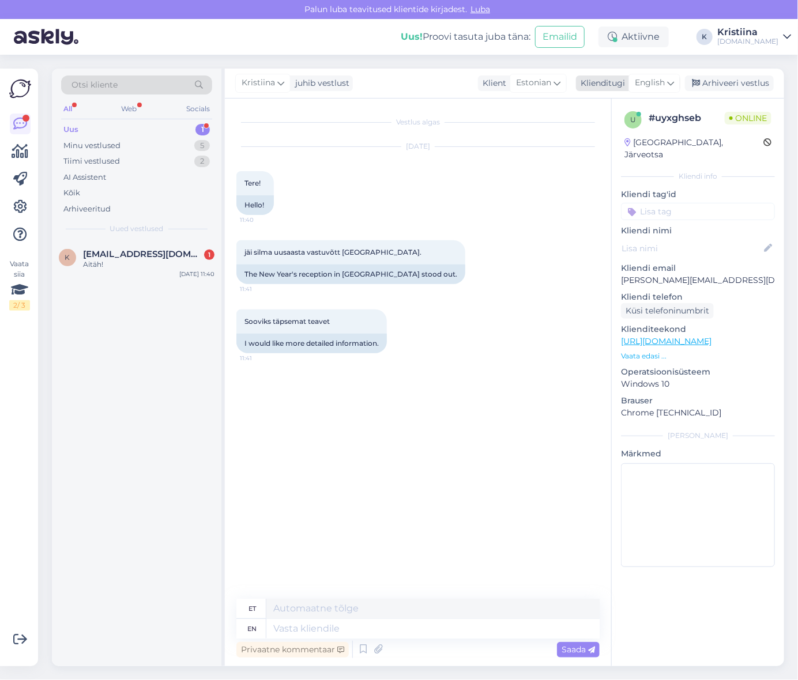
click at [659, 84] on span "English" at bounding box center [650, 83] width 30 height 13
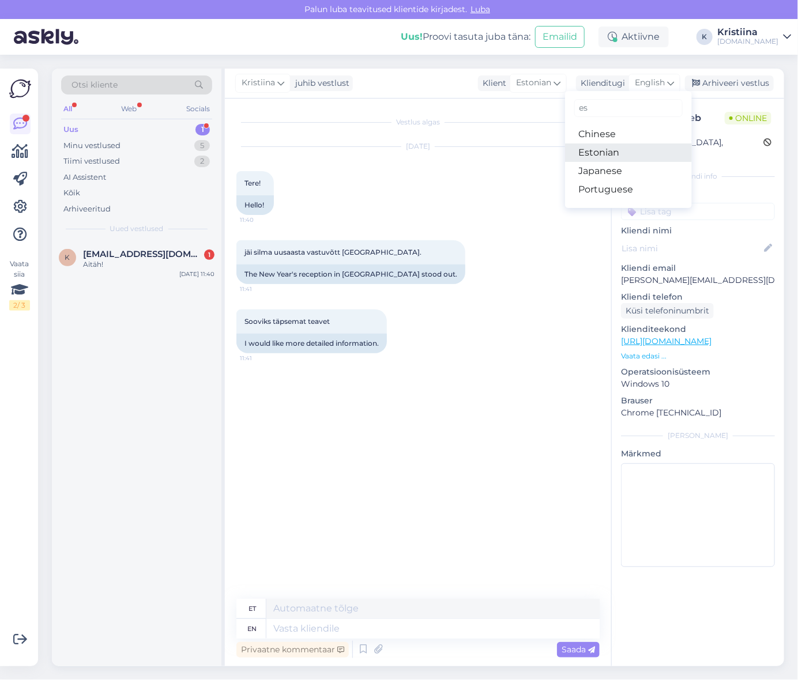
click at [638, 151] on link "Estonian" at bounding box center [628, 153] width 127 height 18
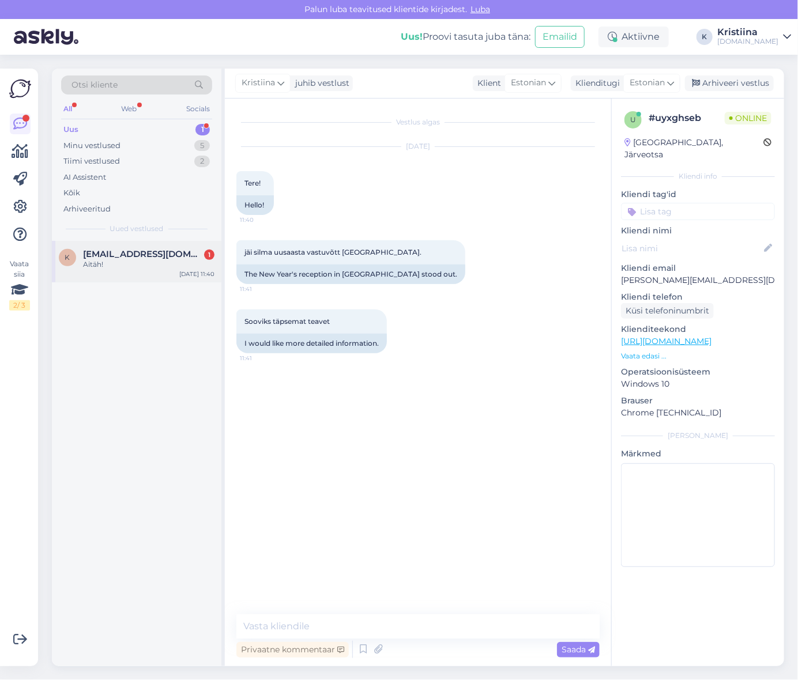
click at [146, 261] on div "Aitäh!" at bounding box center [148, 265] width 131 height 10
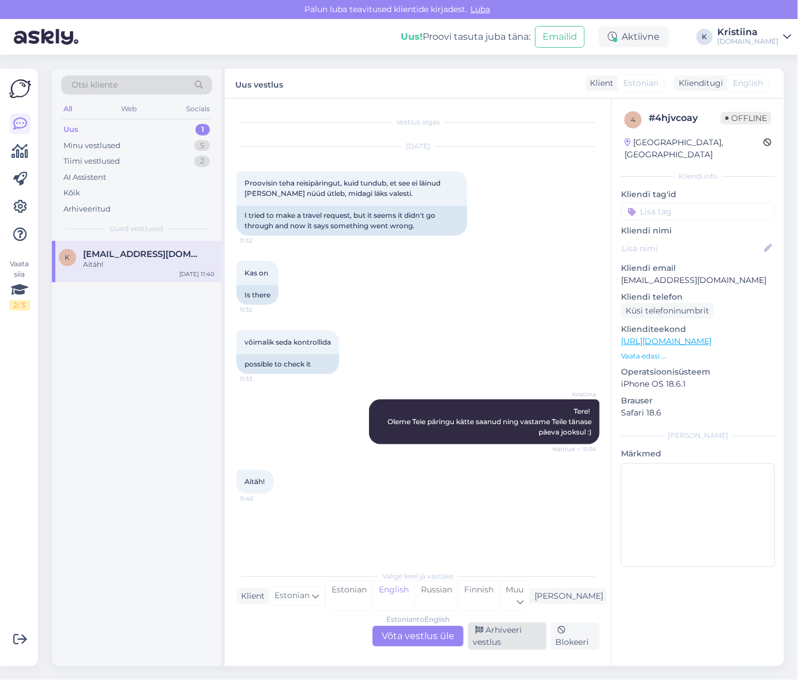
click at [521, 639] on div "Arhiveeri vestlus" at bounding box center [507, 637] width 78 height 28
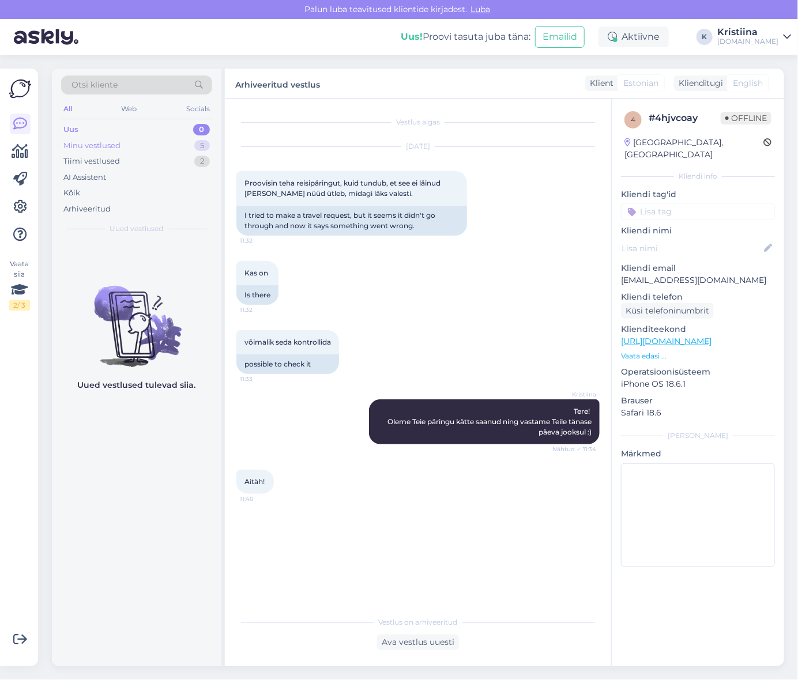
click at [146, 144] on div "Minu vestlused 5" at bounding box center [136, 146] width 151 height 16
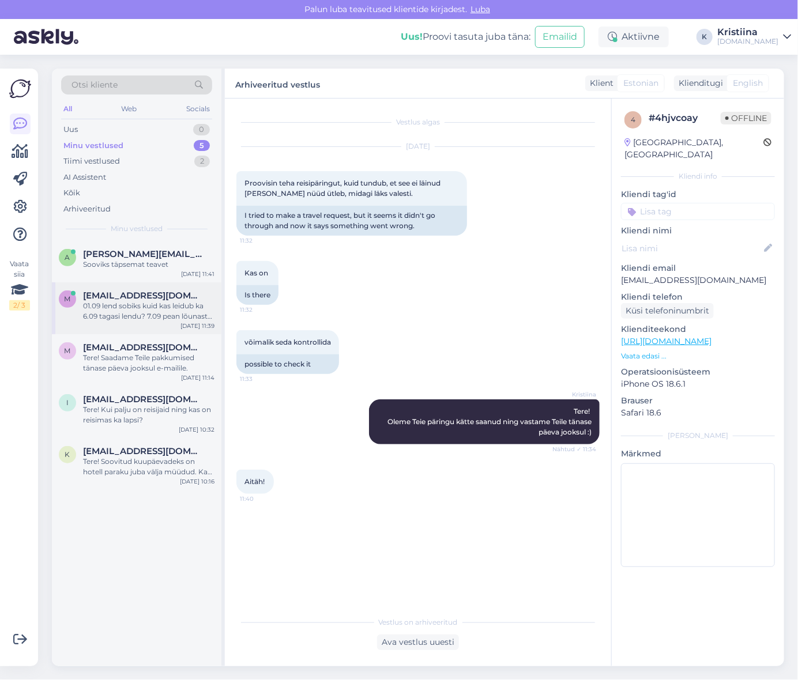
click at [126, 306] on div "01.09 lend sobiks kuid kas leidub ka 6.09 tagasi lendu? 7.09 pean lõunast [GEOG…" at bounding box center [148, 311] width 131 height 21
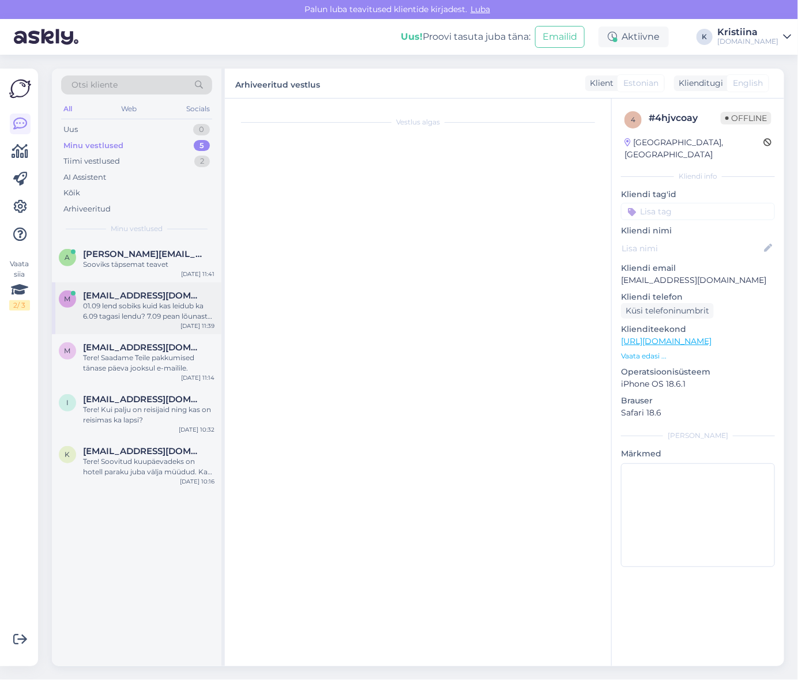
scroll to position [1293, 0]
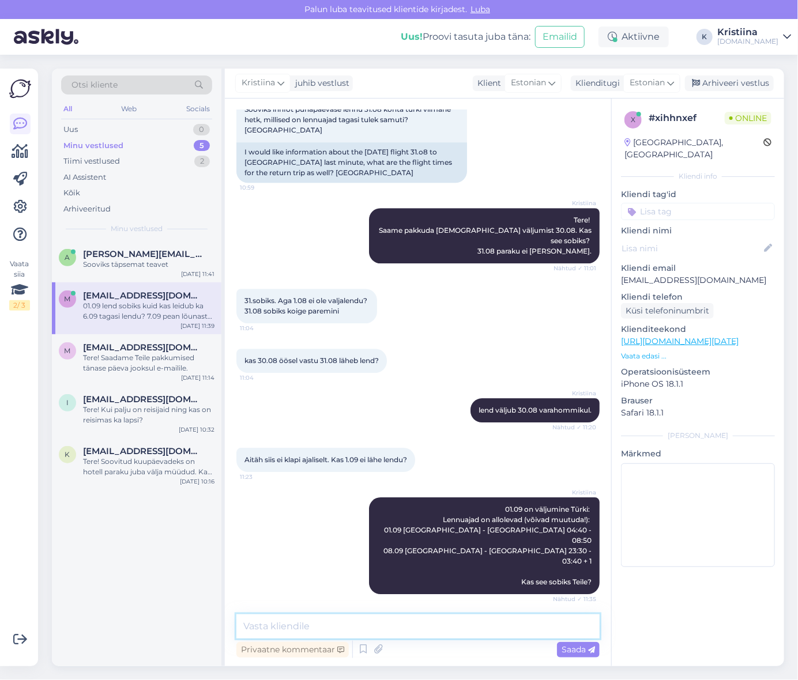
click at [330, 631] on textarea at bounding box center [417, 627] width 363 height 24
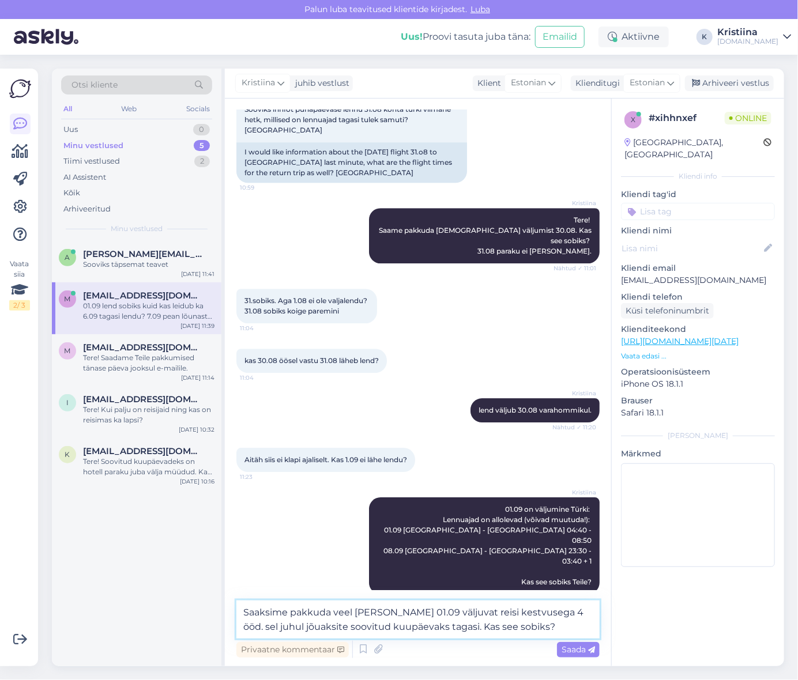
type textarea "Saaksime pakkuda veel [PERSON_NAME] 01.09 väljuvat reisi kestvusega 4 ööd. sel …"
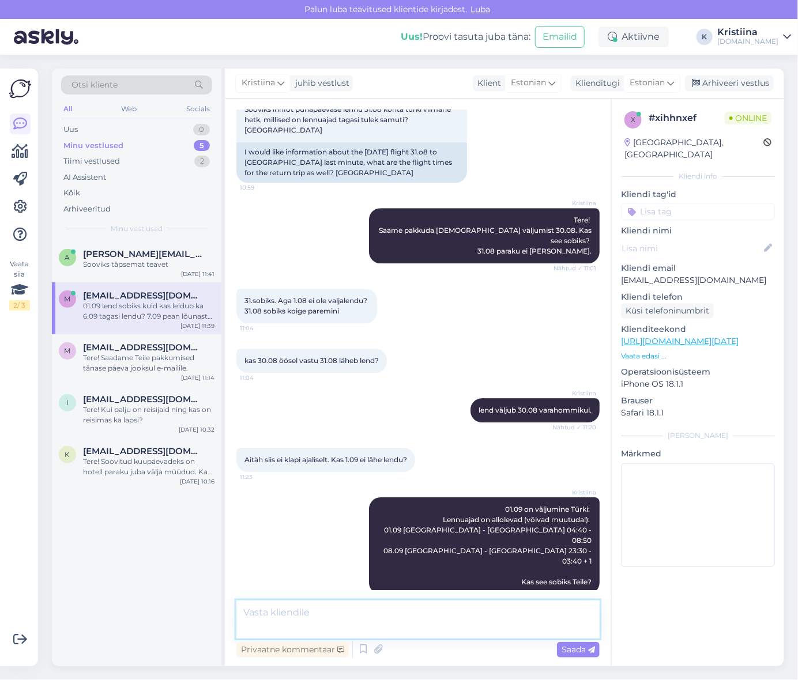
scroll to position [1363, 0]
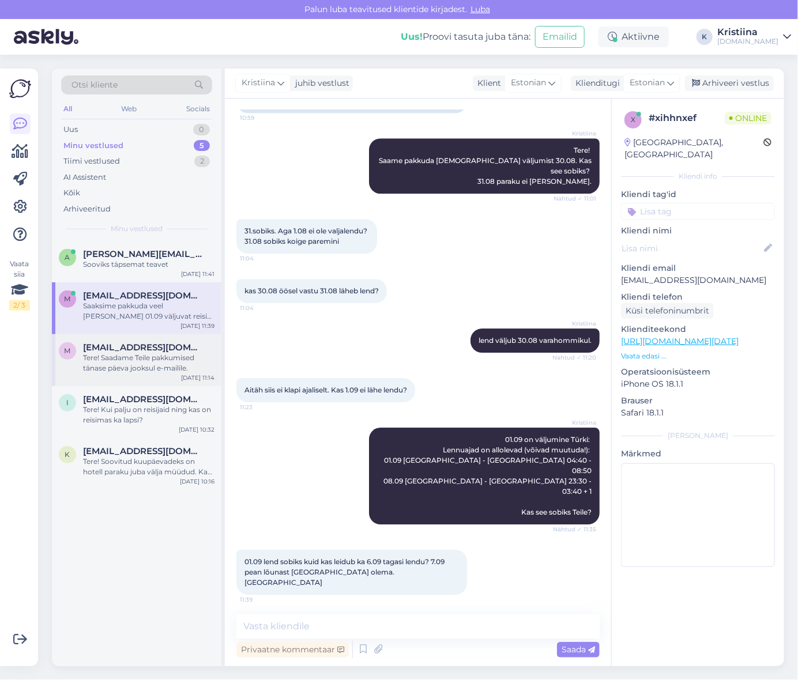
click at [146, 364] on div "Tere! Saadame Teile pakkumised tänase päeva jooksul e-mailile." at bounding box center [148, 363] width 131 height 21
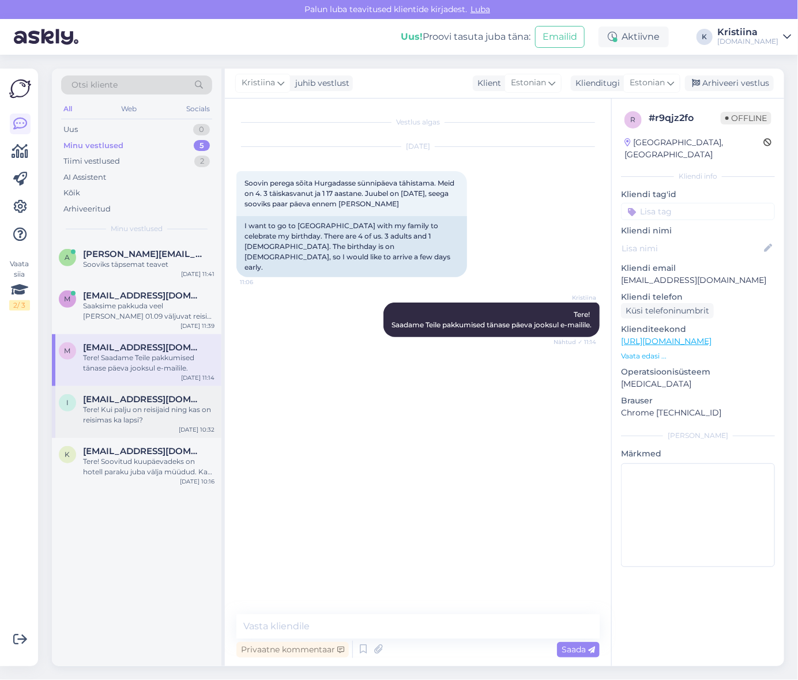
click at [169, 420] on div "Tere! Kui palju on reisijaid ning kas on reisimas ka lapsi?" at bounding box center [148, 415] width 131 height 21
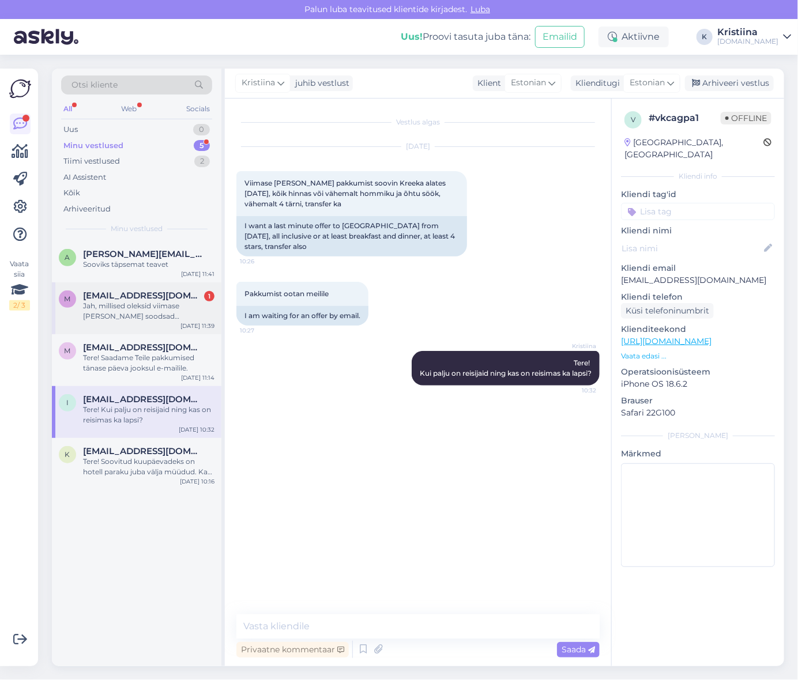
click at [127, 309] on div "Jah, millised oleksid viimase [PERSON_NAME] soodsad pakkumised Alanyasse ühele …" at bounding box center [148, 311] width 131 height 21
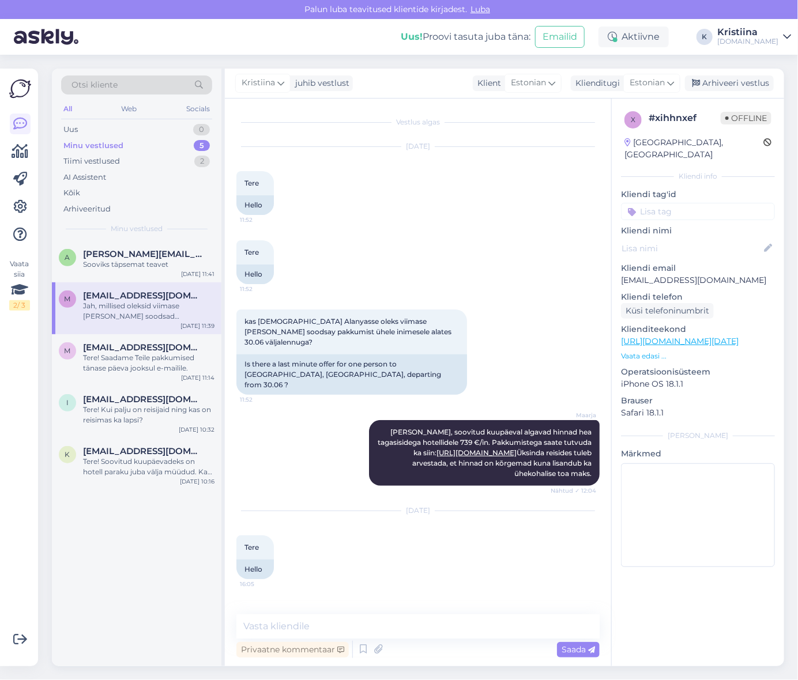
scroll to position [1423, 0]
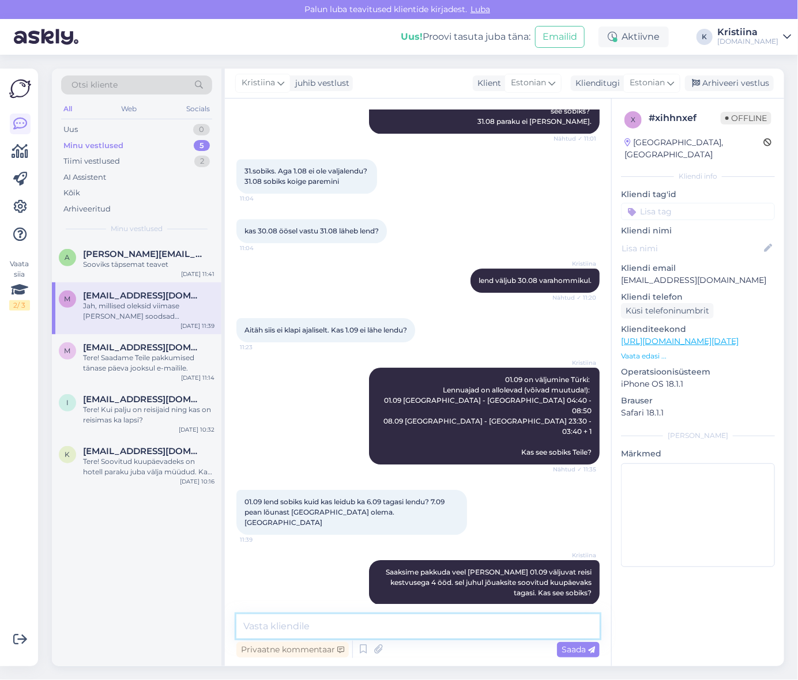
click at [366, 625] on textarea at bounding box center [417, 627] width 363 height 24
drag, startPoint x: 742, startPoint y: 268, endPoint x: 620, endPoint y: 267, distance: 122.3
click at [620, 267] on div "x # xihhnxef Offline [GEOGRAPHIC_DATA], [GEOGRAPHIC_DATA] Kliendi info Kliendi …" at bounding box center [698, 342] width 172 height 486
copy p "[EMAIL_ADDRESS][DOMAIN_NAME]"
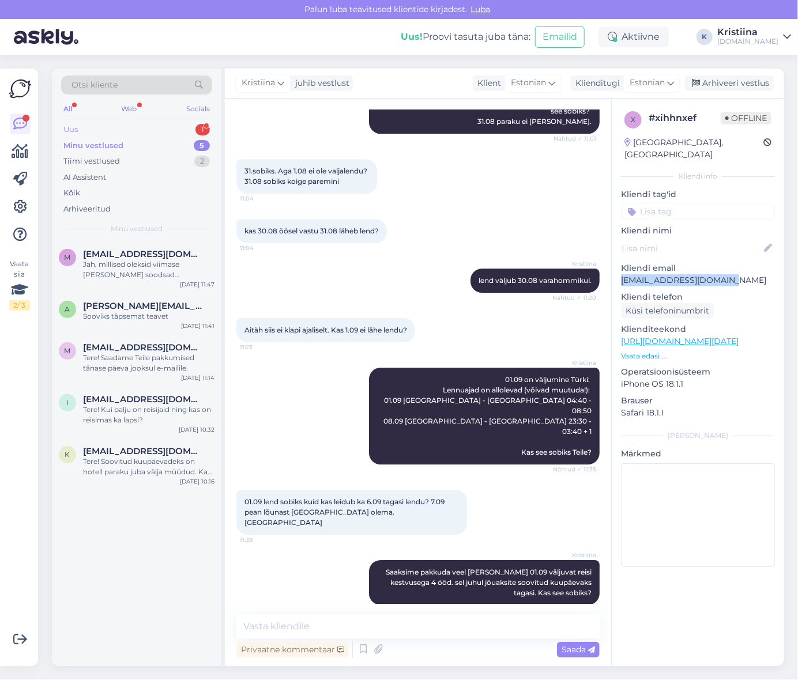
click at [129, 131] on div "Uus 1" at bounding box center [136, 130] width 151 height 16
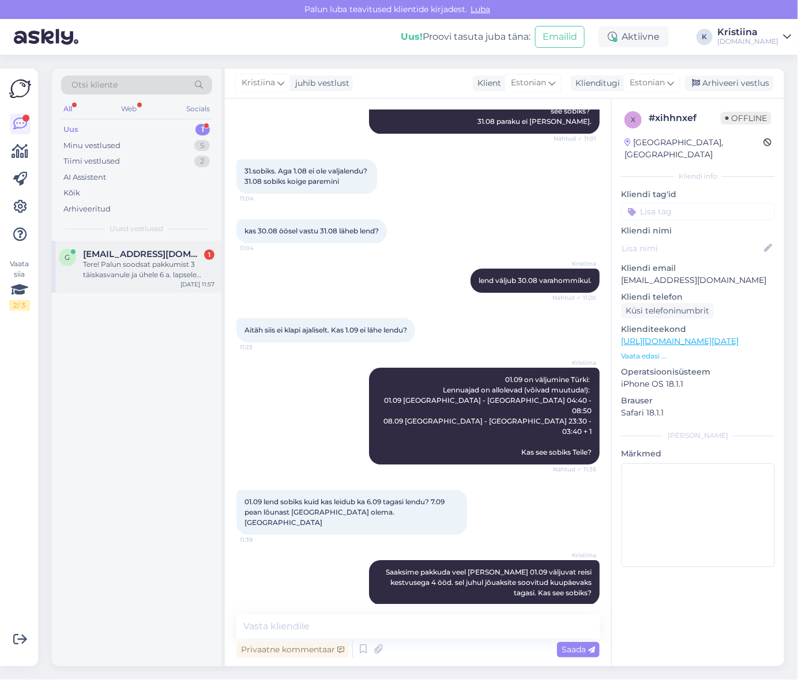
click at [147, 260] on div "Tere! Palun soodsat pakkumist 3 täiskasvanule ja ühele 6 a. lapsele Türgi Kemer…" at bounding box center [148, 270] width 131 height 21
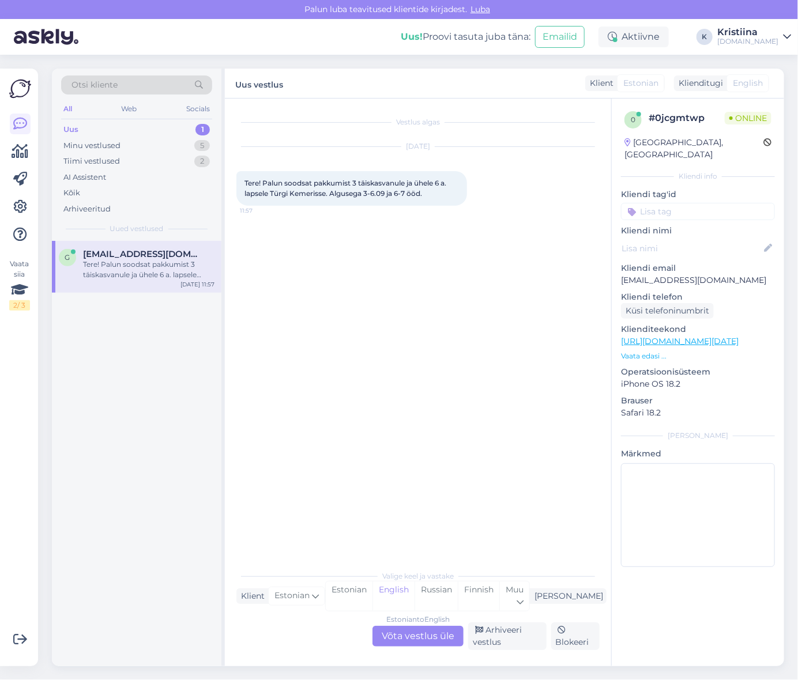
click at [439, 632] on div "Estonian to English Võta vestlus üle" at bounding box center [418, 636] width 91 height 21
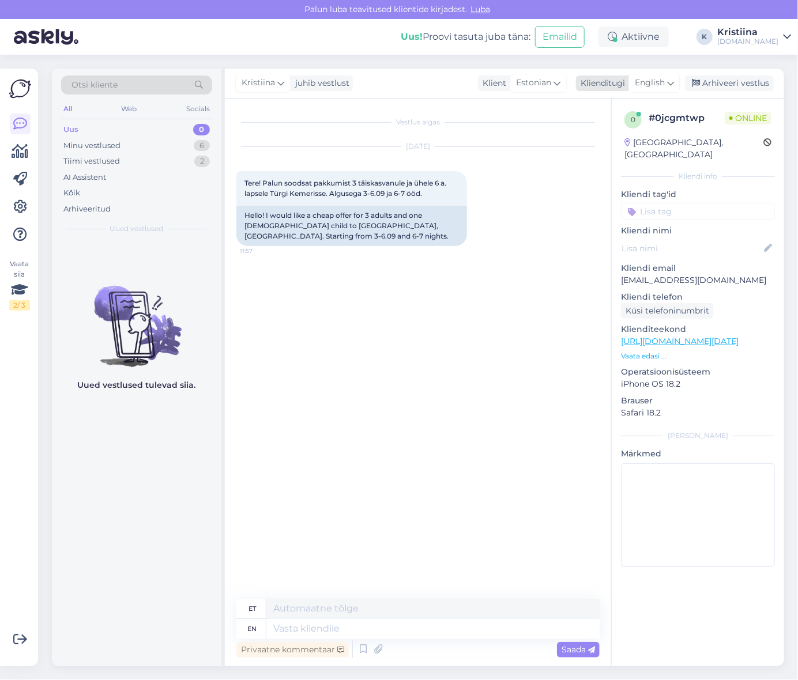
click at [668, 87] on icon at bounding box center [670, 83] width 7 height 13
click at [625, 153] on link "Estonian" at bounding box center [628, 153] width 127 height 18
click at [181, 141] on div "Minu vestlused 6" at bounding box center [136, 146] width 151 height 16
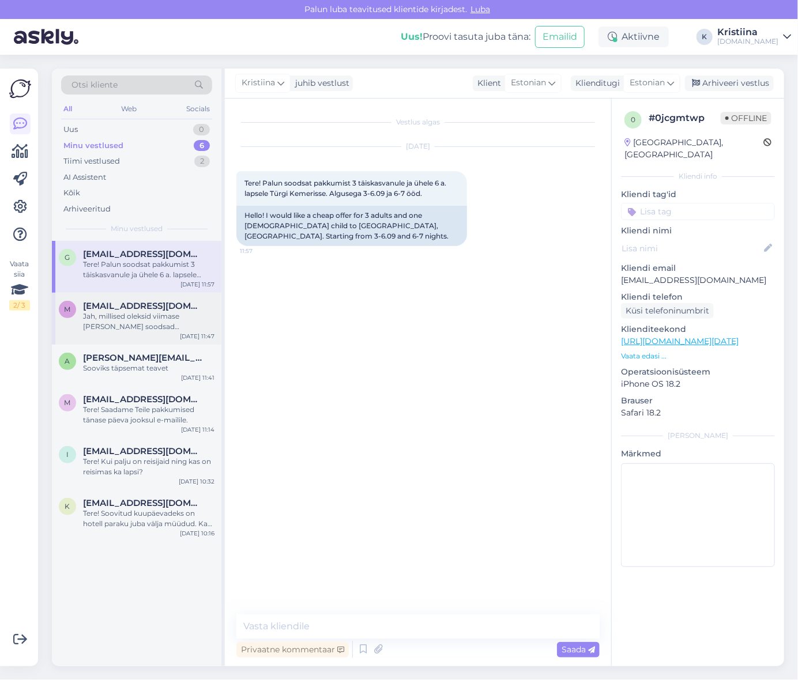
click at [147, 307] on span "[EMAIL_ADDRESS][DOMAIN_NAME]" at bounding box center [143, 306] width 120 height 10
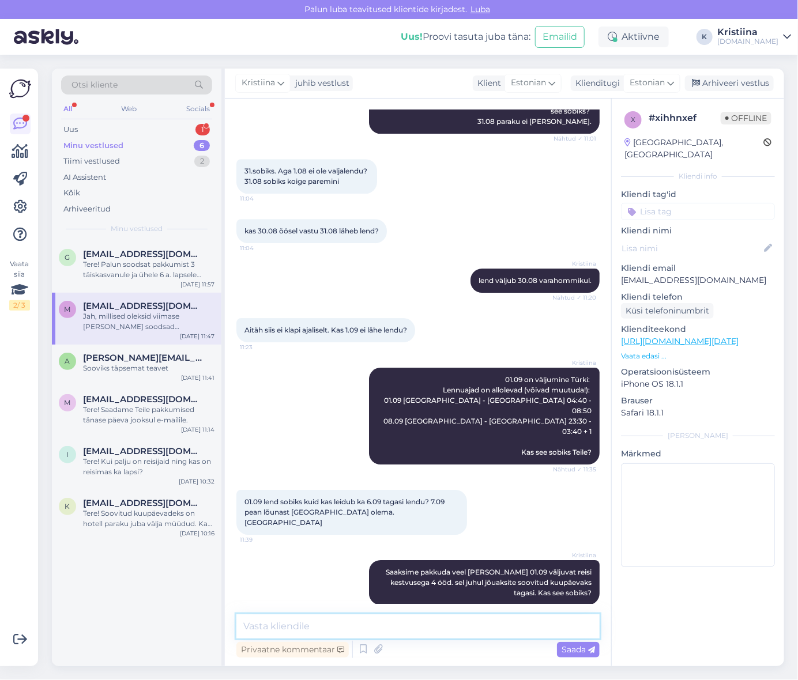
click at [281, 621] on textarea at bounding box center [417, 627] width 363 height 24
type textarea "Saatsin Teile võimalikud pakkumised e-mailile :)"
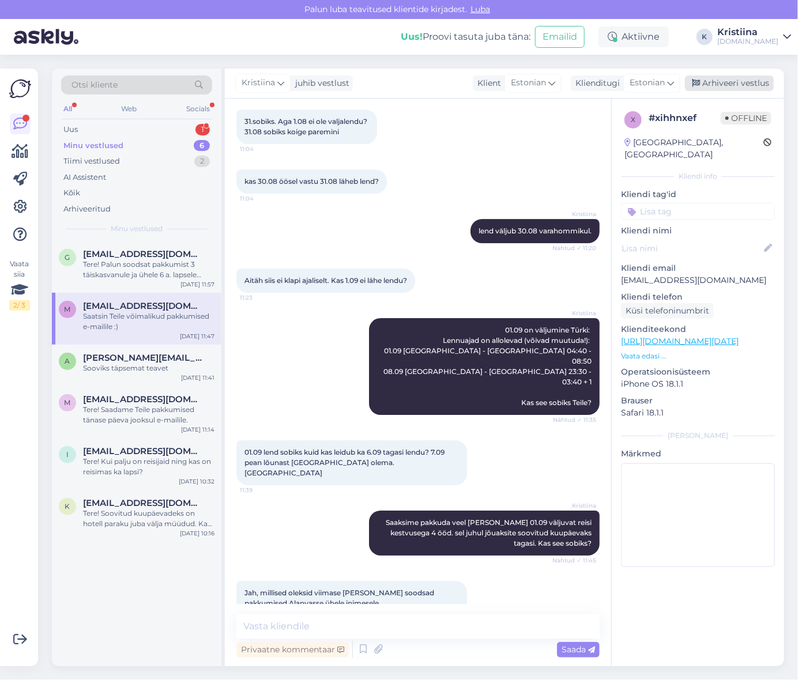
click at [740, 79] on div "Arhiveeri vestlus" at bounding box center [729, 84] width 89 height 16
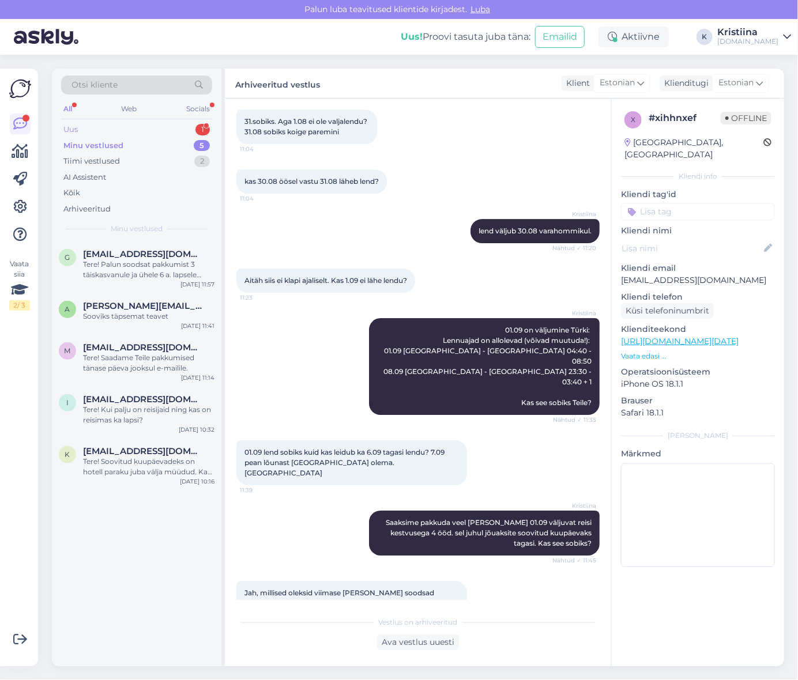
click at [148, 127] on div "Uus 1" at bounding box center [136, 130] width 151 height 16
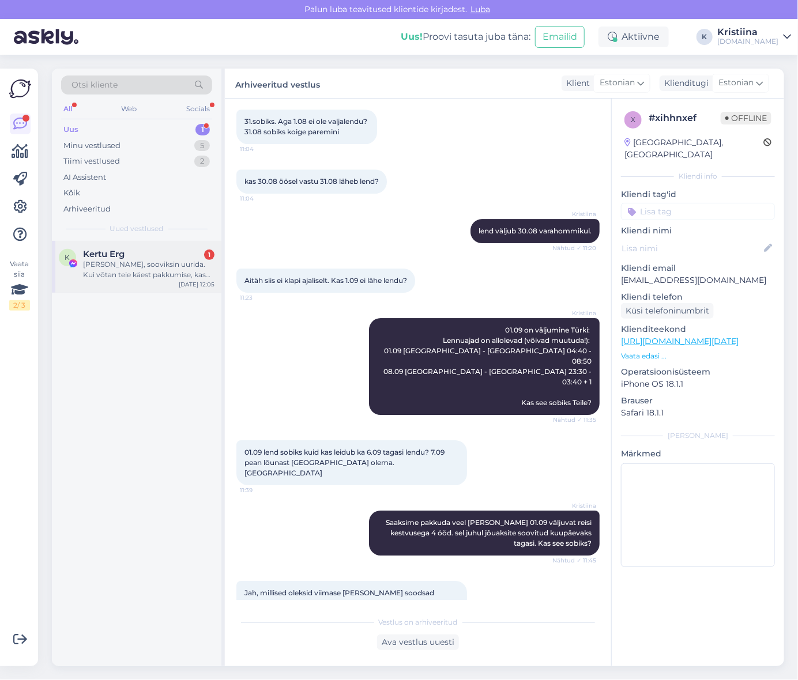
click at [148, 258] on div "Kertu Erg 1" at bounding box center [148, 254] width 131 height 10
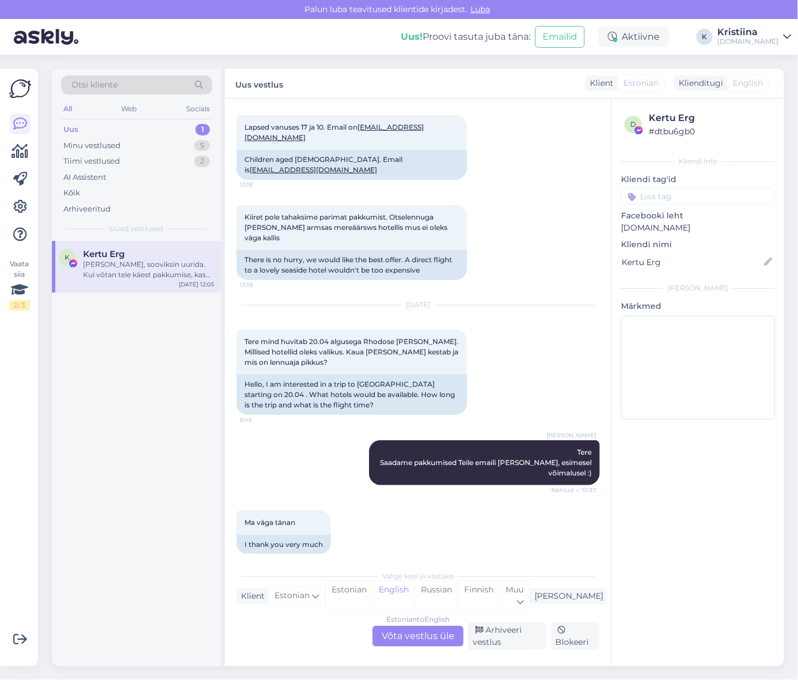
click at [411, 621] on div "Estonian to English" at bounding box center [417, 620] width 63 height 10
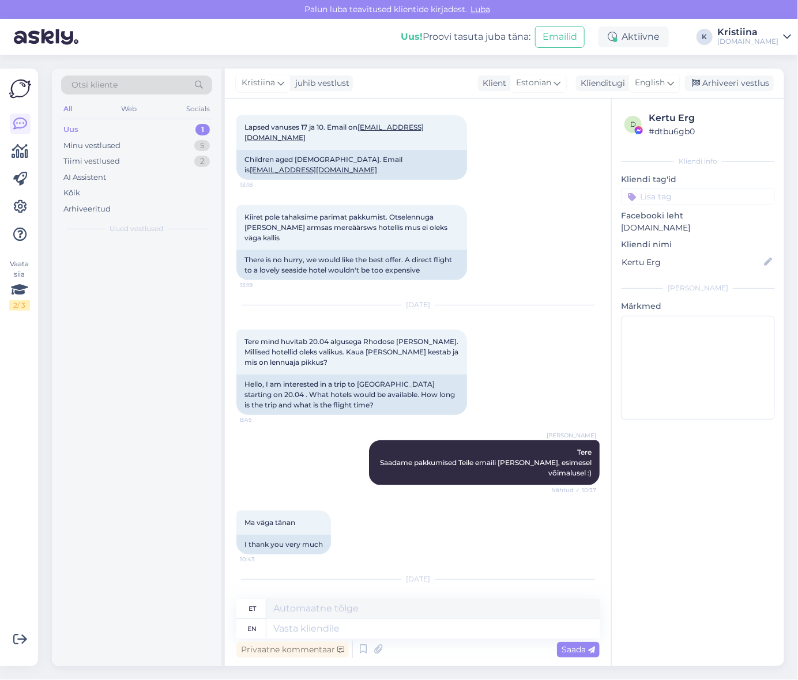
scroll to position [3729, 0]
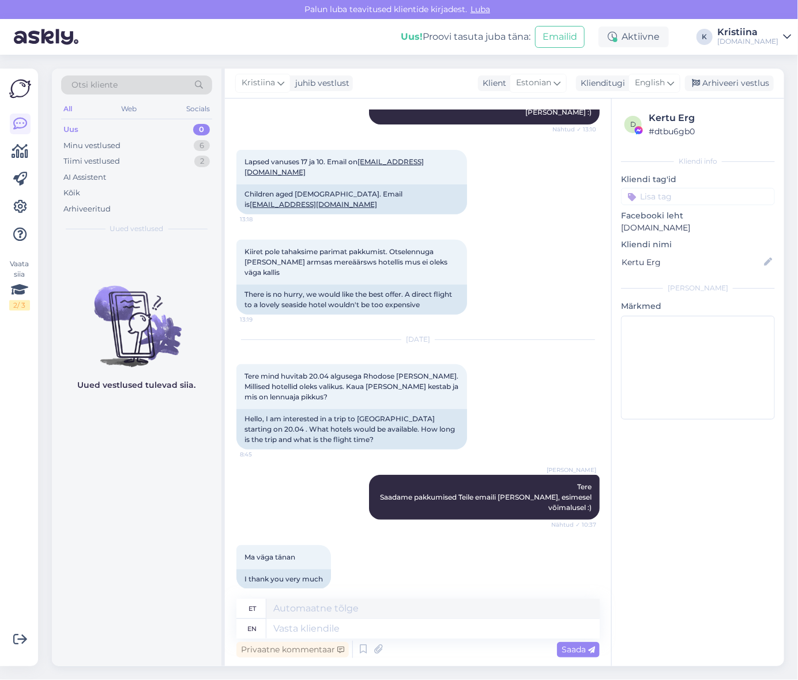
drag, startPoint x: 266, startPoint y: 515, endPoint x: 382, endPoint y: 522, distance: 116.7
click at [382, 646] on span "[PERSON_NAME], sooviksin uurida. Kui võtan teie käest pakkumise, kas koha lennu…" at bounding box center [351, 660] width 212 height 29
click at [386, 646] on span "[PERSON_NAME], sooviksin uurida. Kui võtan teie käest pakkumise, kas koha lennu…" at bounding box center [351, 660] width 212 height 29
click at [657, 82] on span "English" at bounding box center [650, 83] width 30 height 13
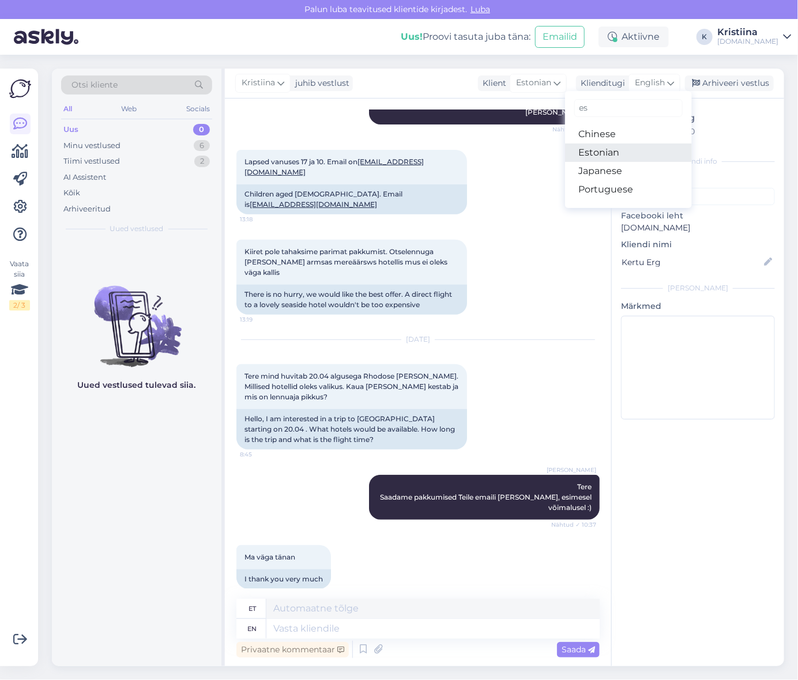
click at [633, 148] on link "Estonian" at bounding box center [628, 153] width 127 height 18
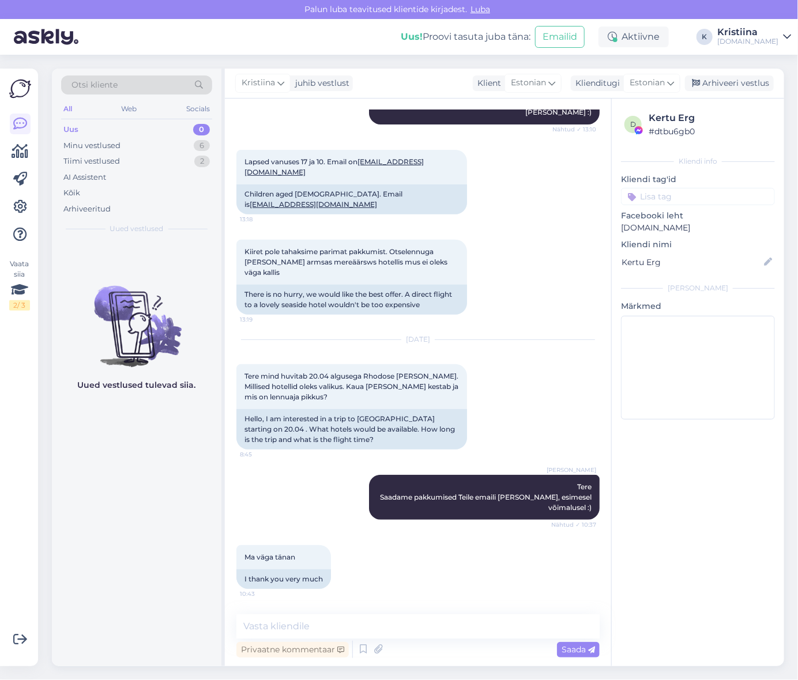
scroll to position [3714, 0]
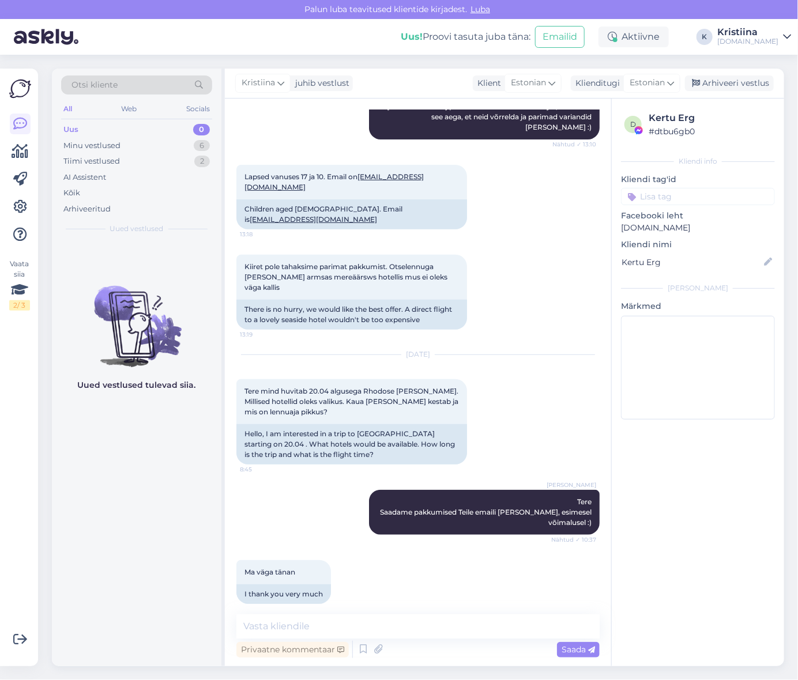
drag, startPoint x: 289, startPoint y: 515, endPoint x: 421, endPoint y: 538, distance: 133.5
click at [421, 654] on div "[PERSON_NAME], sooviksin uurida. Kui võtan teie käest pakkumise, kas koha lennu…" at bounding box center [351, 676] width 231 height 45
click at [323, 629] on textarea at bounding box center [417, 627] width 363 height 24
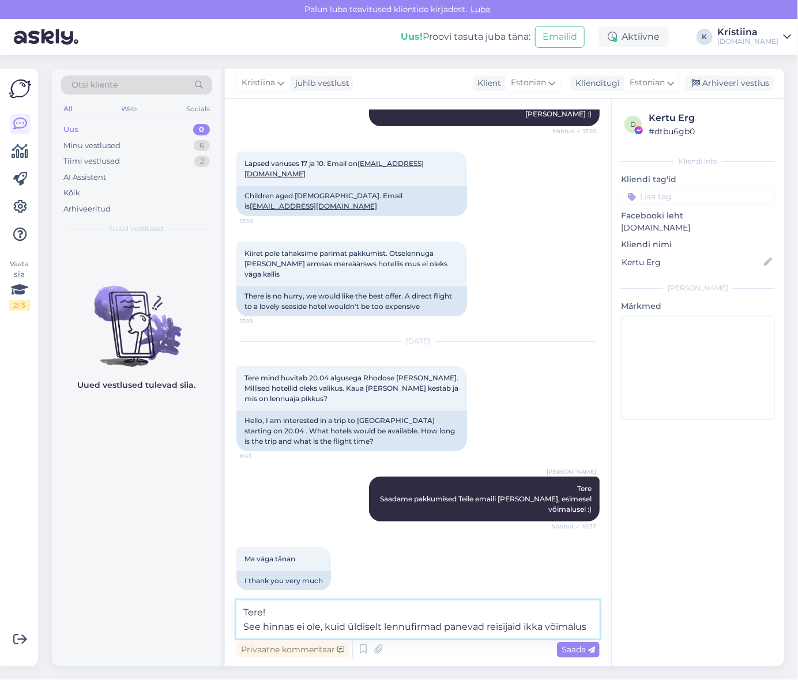
scroll to position [3743, 0]
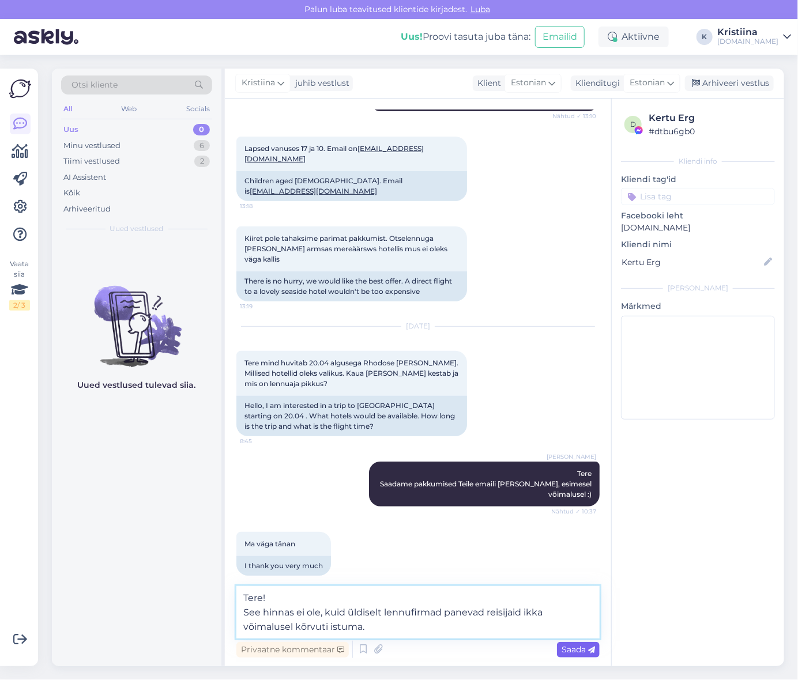
type textarea "Tere! See hinnas ei ole, kuid üldiselt lennufirmad panevad reisijaid ikka võima…"
click at [577, 647] on span "Saada" at bounding box center [578, 650] width 33 height 10
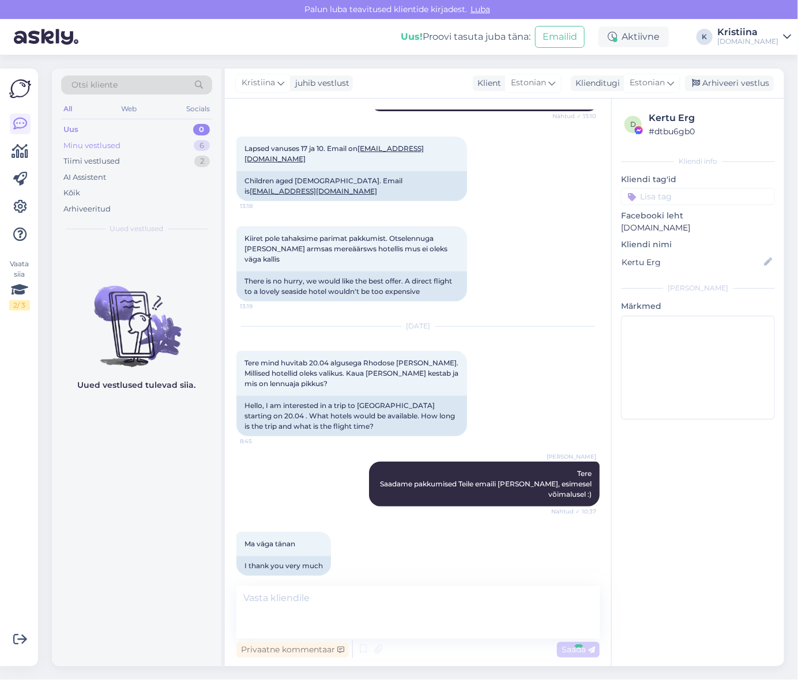
scroll to position [3785, 0]
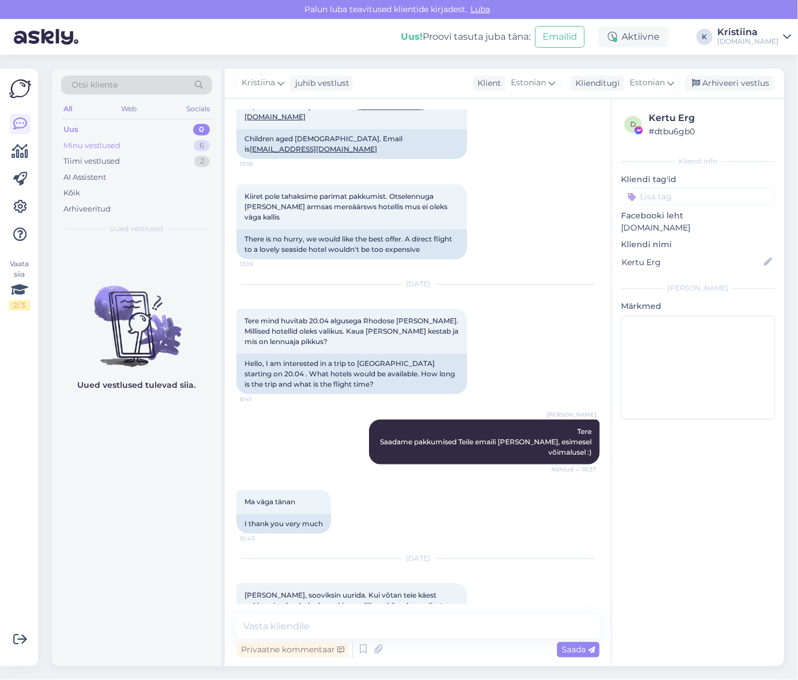
click at [137, 143] on div "Minu vestlused 6" at bounding box center [136, 146] width 151 height 16
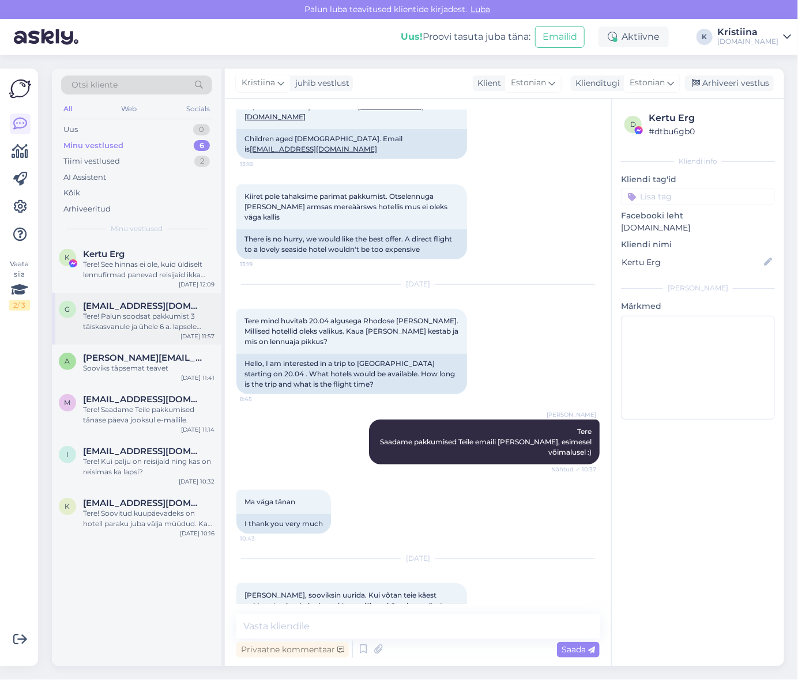
click at [131, 310] on span "[EMAIL_ADDRESS][DOMAIN_NAME]" at bounding box center [143, 306] width 120 height 10
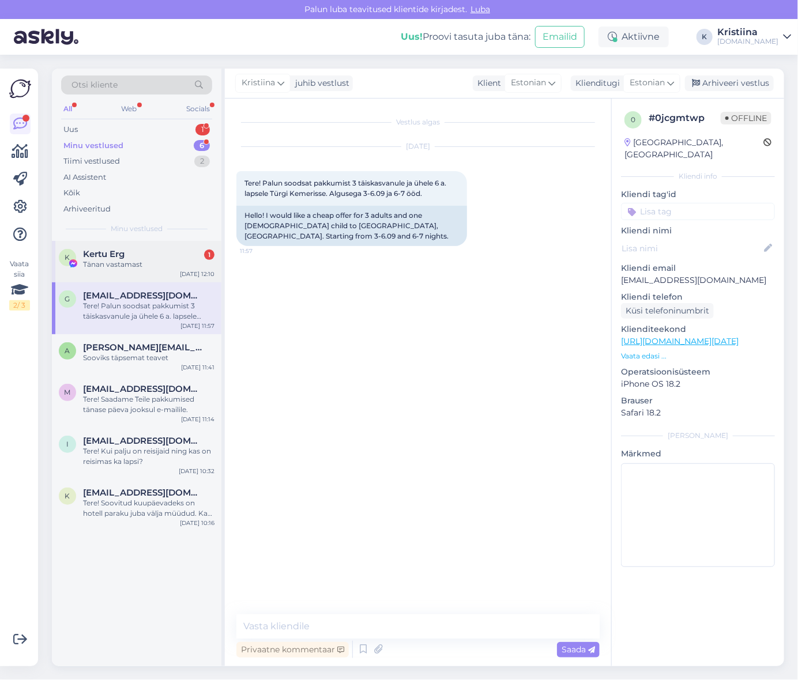
click at [142, 250] on div "Kertu Erg 1" at bounding box center [148, 254] width 131 height 10
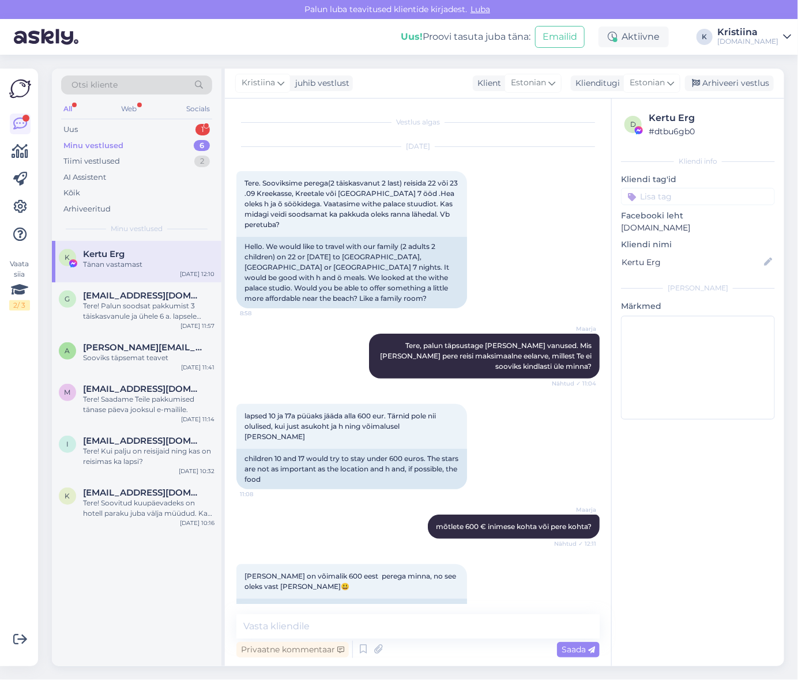
scroll to position [3835, 0]
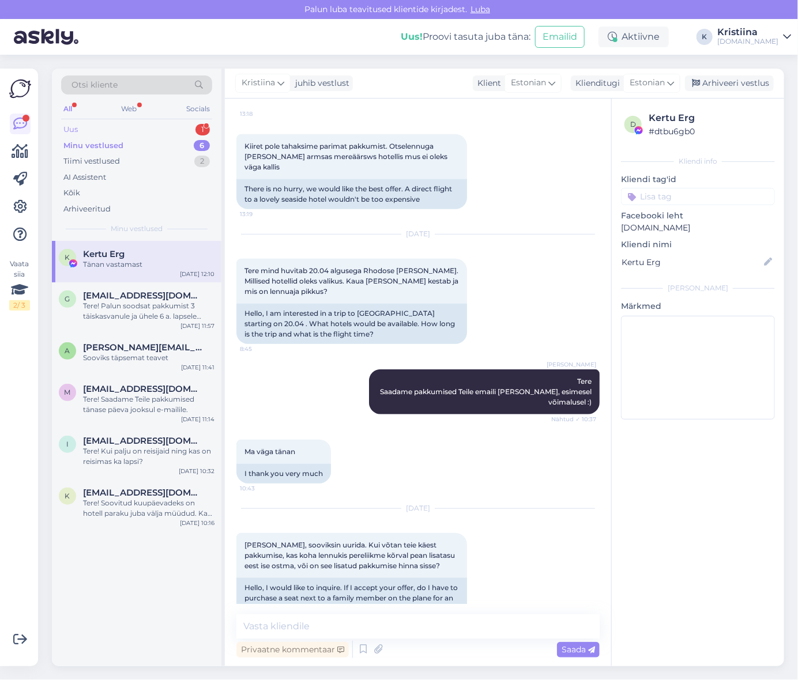
click at [123, 127] on div "Uus 1" at bounding box center [136, 130] width 151 height 16
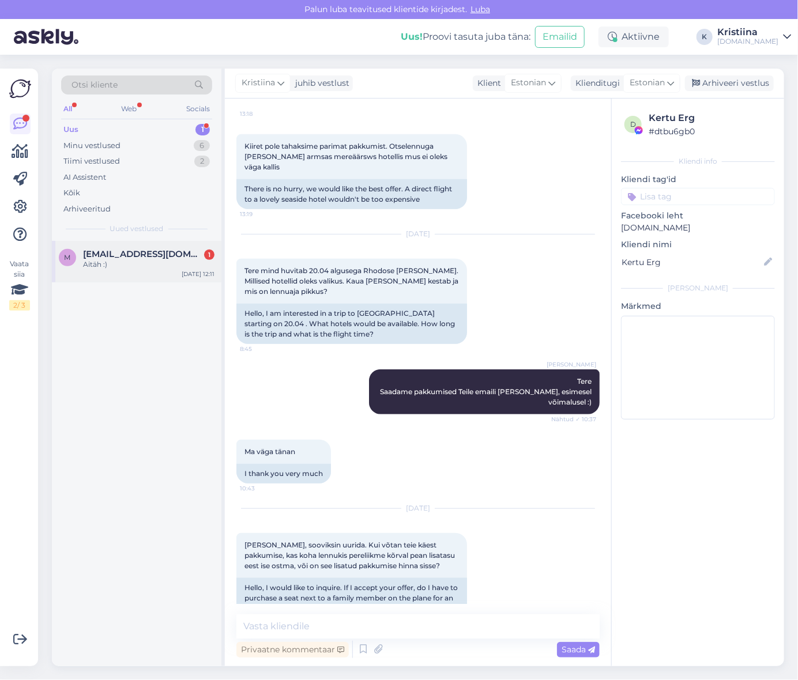
click at [131, 246] on div "m [EMAIL_ADDRESS][DOMAIN_NAME] 1 Aitäh :) [DATE] 12:11" at bounding box center [137, 262] width 170 height 42
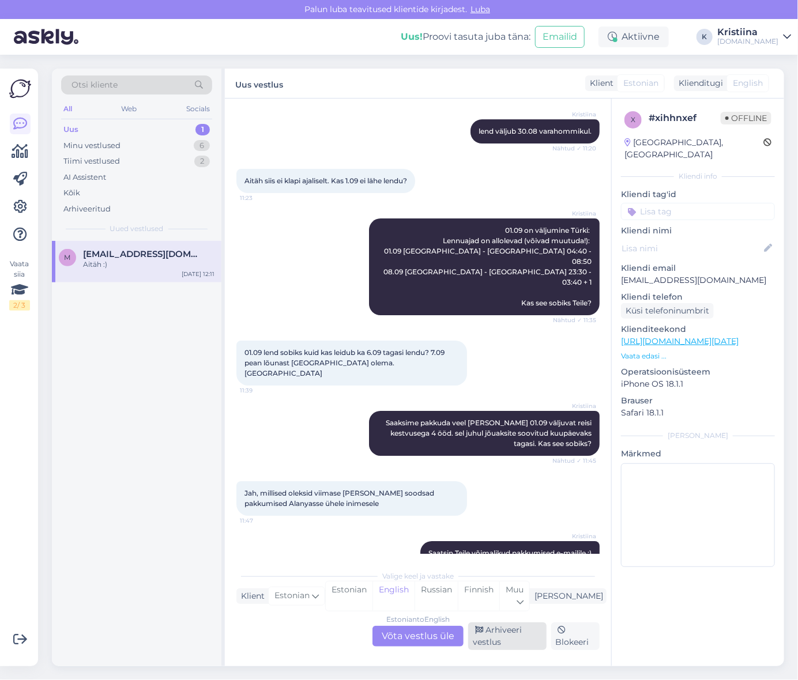
click at [503, 641] on div "Arhiveeri vestlus" at bounding box center [507, 637] width 78 height 28
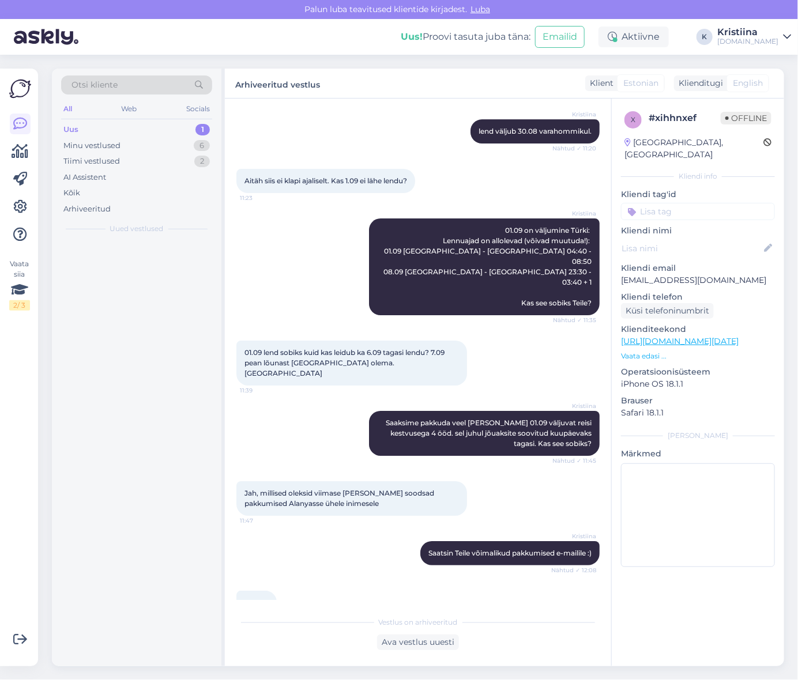
scroll to position [1526, 0]
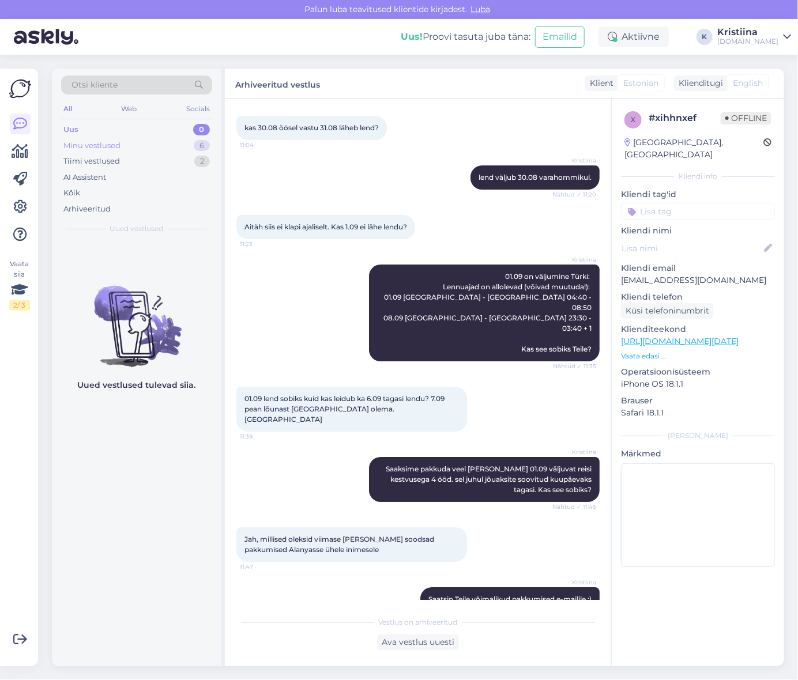
click at [149, 144] on div "Minu vestlused 6" at bounding box center [136, 146] width 151 height 16
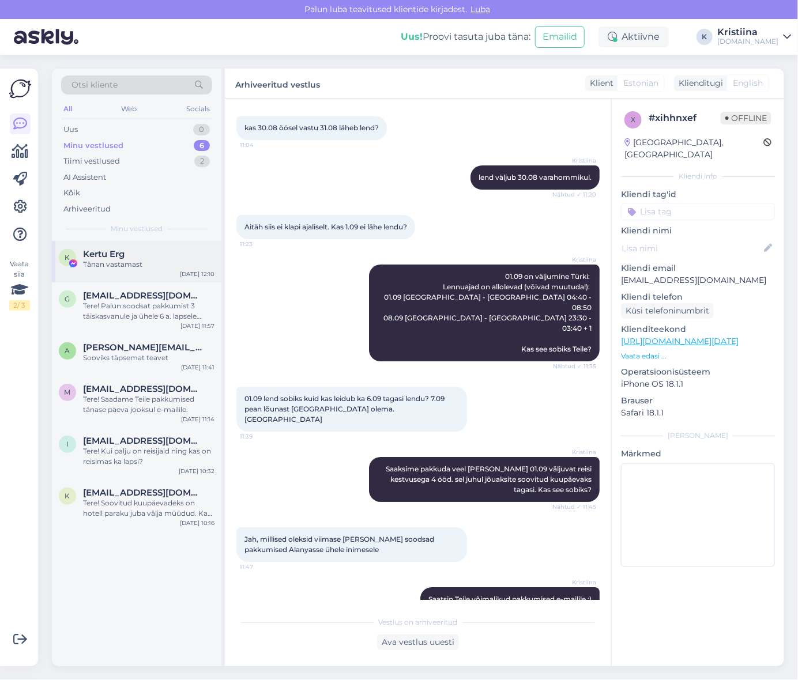
click at [131, 268] on div "Tänan vastamast" at bounding box center [148, 265] width 131 height 10
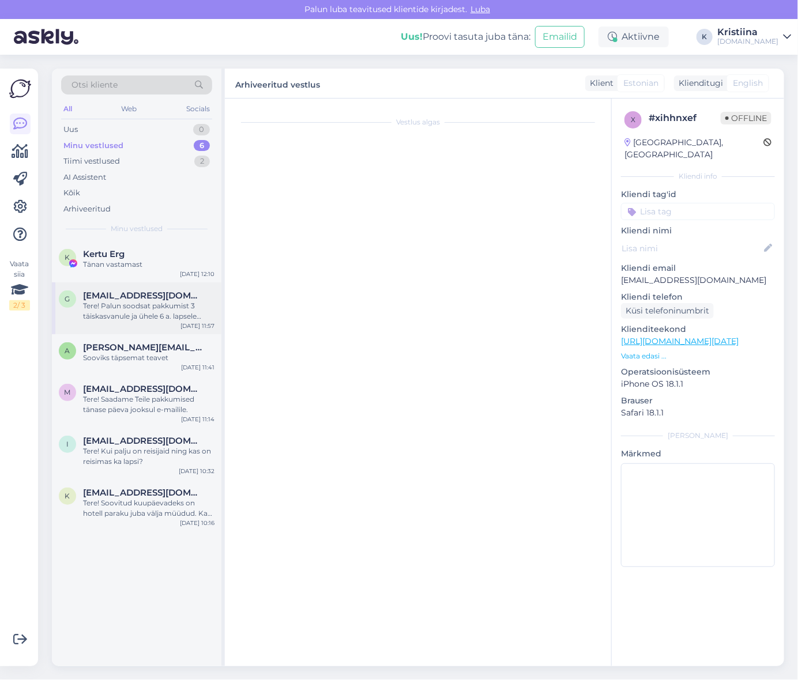
scroll to position [3835, 0]
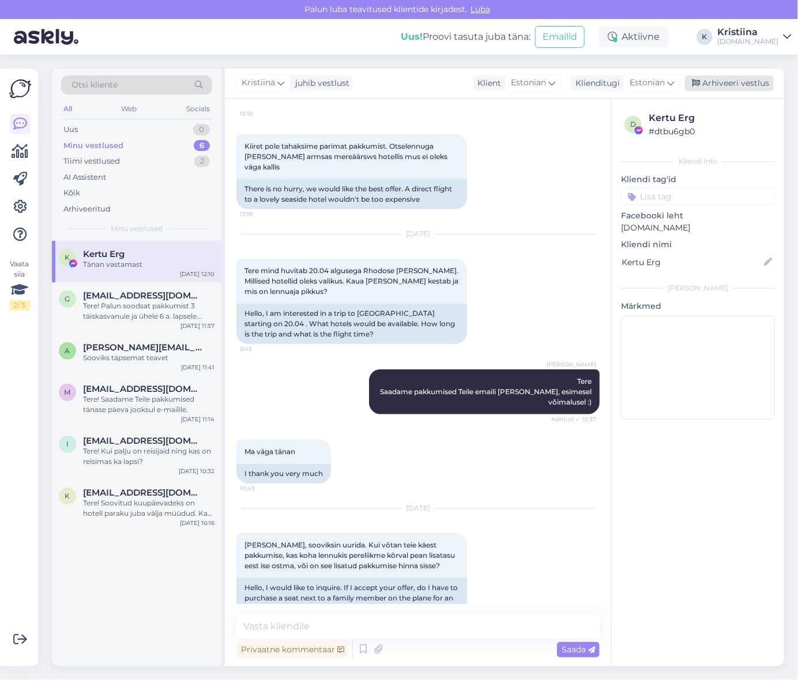
click at [739, 77] on div "Arhiveeri vestlus" at bounding box center [729, 84] width 89 height 16
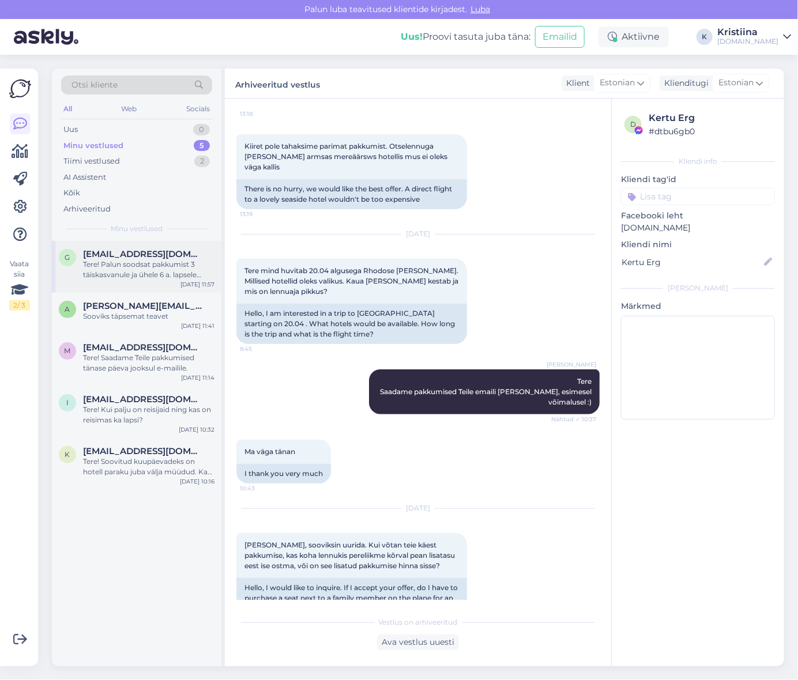
click at [160, 279] on div "Tere! Palun soodsat pakkumist 3 täiskasvanule ja ühele 6 a. lapsele Türgi Kemer…" at bounding box center [148, 270] width 131 height 21
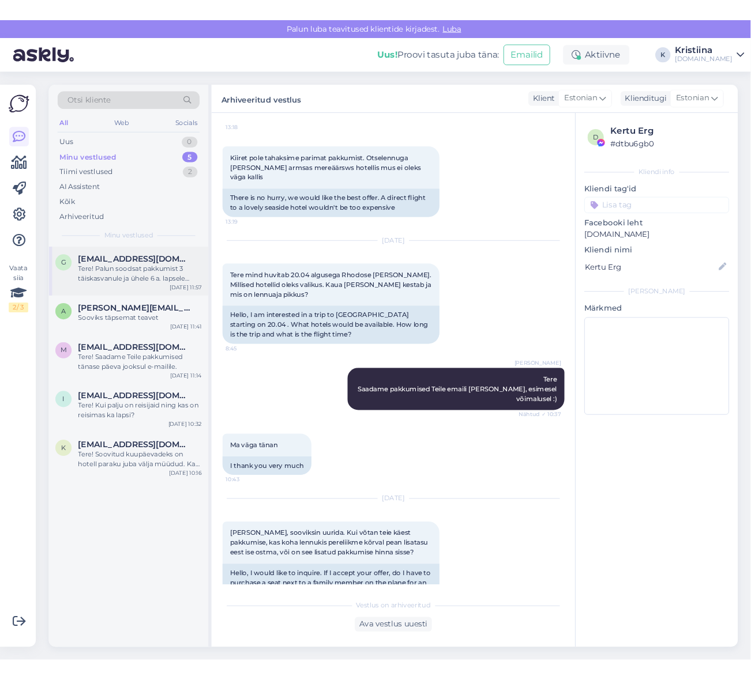
scroll to position [0, 0]
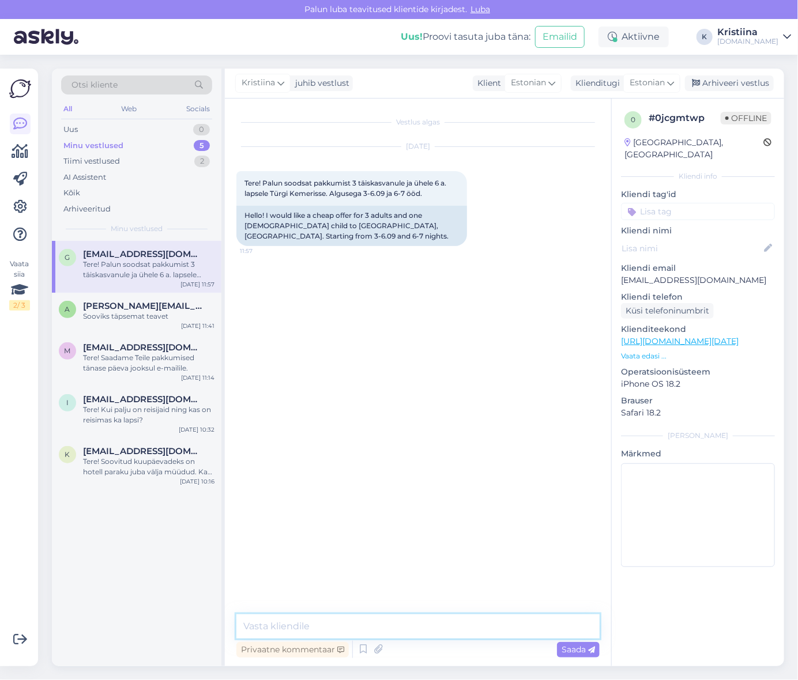
click at [315, 630] on textarea at bounding box center [417, 627] width 363 height 24
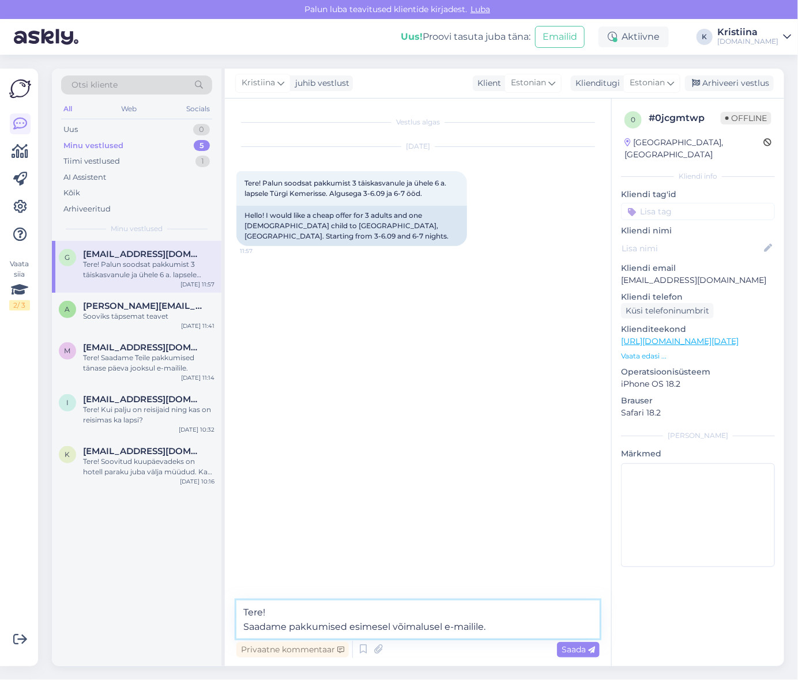
type textarea "Tere! Saadame pakkumised esimesel võimalusel e-mailile."
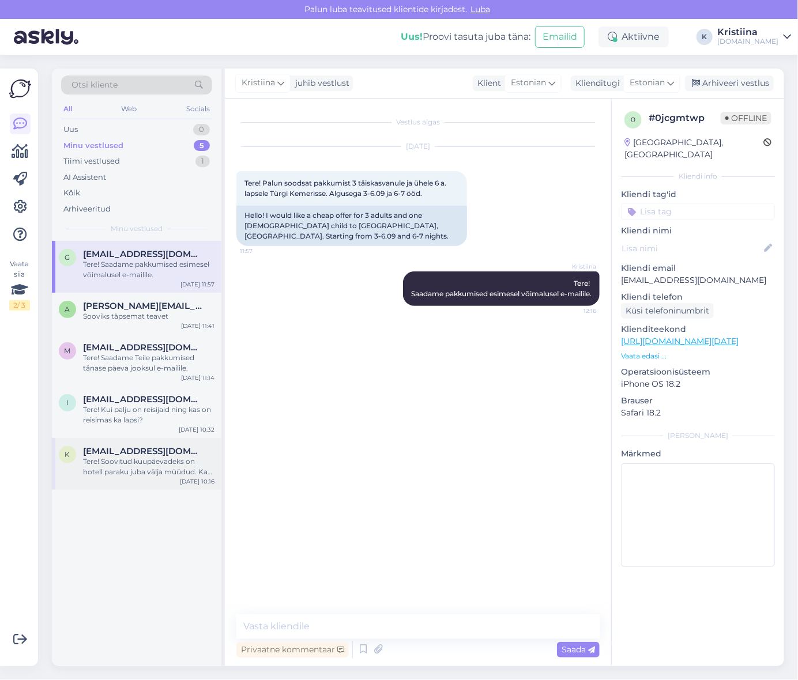
click at [112, 475] on div "Tere! Soovitud kuupäevadeks on hotell paraku juba välja müüdud. Kas Teile võiks…" at bounding box center [148, 467] width 131 height 21
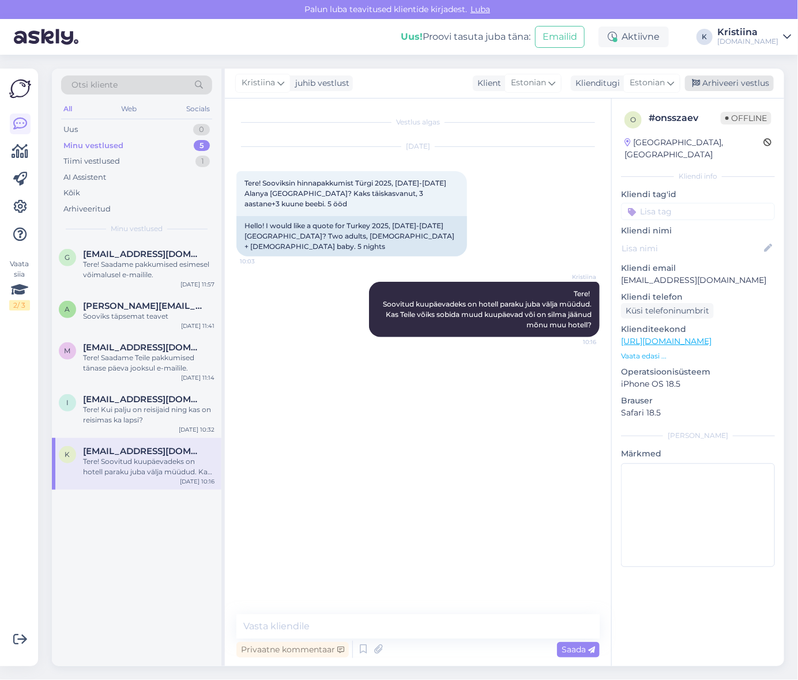
click at [740, 78] on div "Arhiveeri vestlus" at bounding box center [729, 84] width 89 height 16
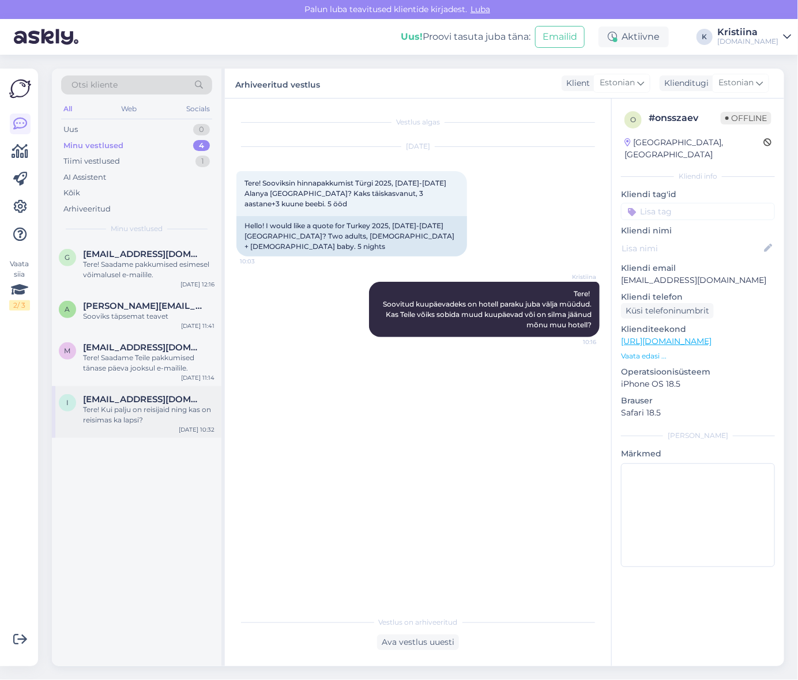
click at [145, 419] on div "Tere! Kui palju on reisijaid ning kas on reisimas ka lapsi?" at bounding box center [148, 415] width 131 height 21
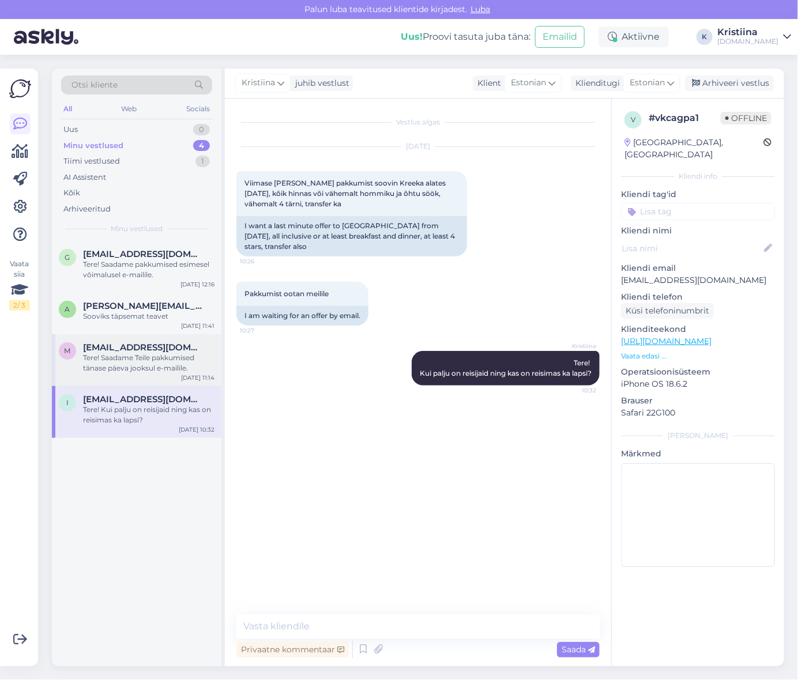
click at [160, 363] on div "Tere! Saadame Teile pakkumised tänase päeva jooksul e-mailile." at bounding box center [148, 363] width 131 height 21
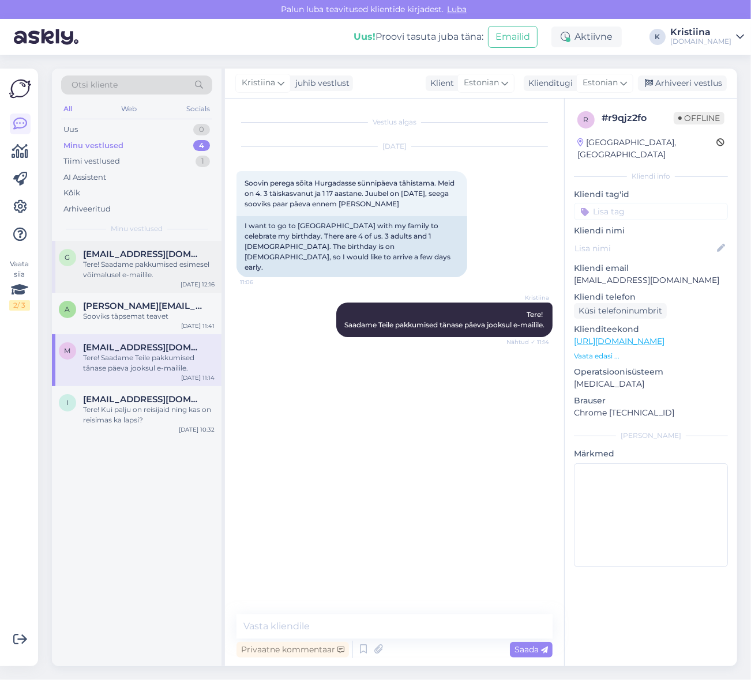
click at [151, 276] on div "Tere! Saadame pakkumised esimesel võimalusel e-mailile." at bounding box center [148, 270] width 131 height 21
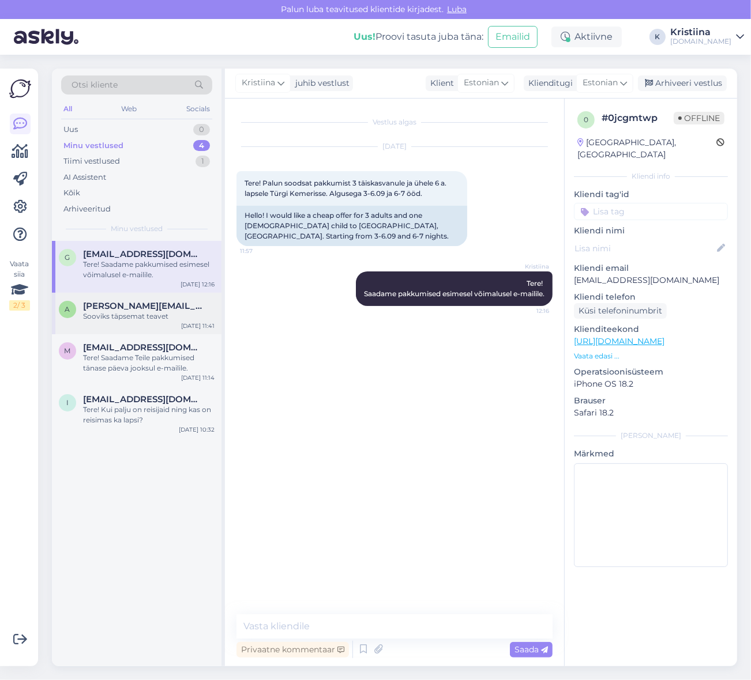
click at [106, 316] on div "Sooviks täpsemat teavet" at bounding box center [148, 316] width 131 height 10
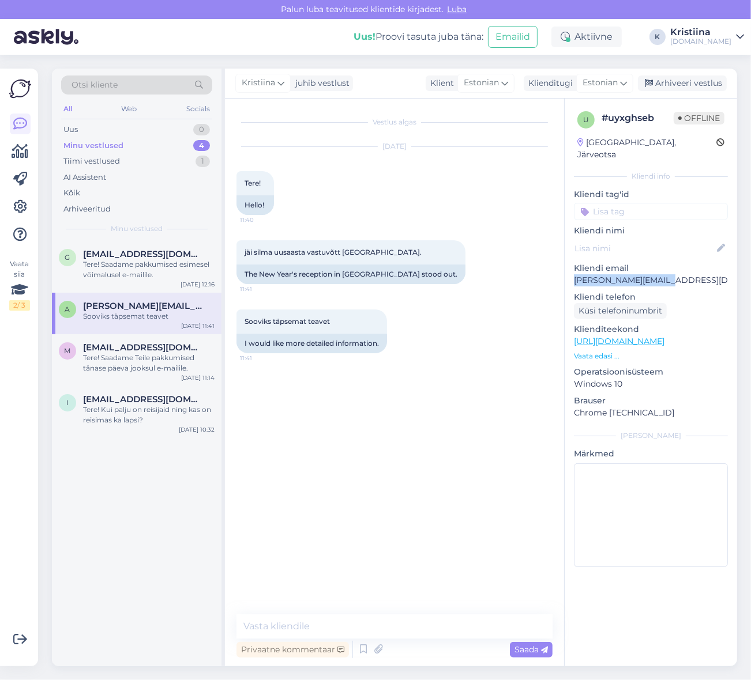
drag, startPoint x: 673, startPoint y: 270, endPoint x: 573, endPoint y: 267, distance: 99.8
click at [574, 275] on p "[PERSON_NAME][EMAIL_ADDRESS][DOMAIN_NAME]" at bounding box center [651, 281] width 154 height 12
click at [661, 275] on p "[PERSON_NAME][EMAIL_ADDRESS][DOMAIN_NAME]" at bounding box center [651, 281] width 154 height 12
click at [146, 130] on div "Uus 1" at bounding box center [136, 130] width 151 height 16
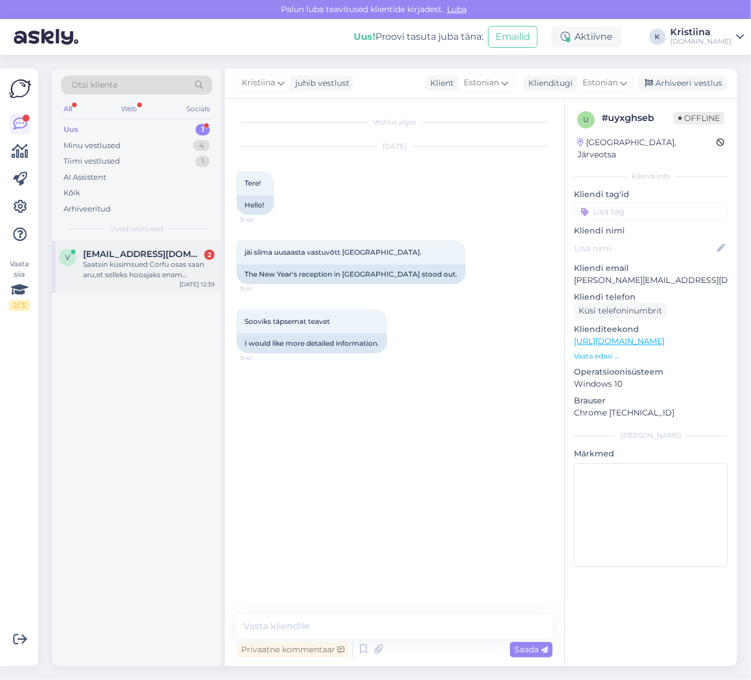
click at [127, 264] on div "Saatsin küsimsued Corfu osas saan aru,et selleks hooajaks enam pakkumist pole?" at bounding box center [148, 270] width 131 height 21
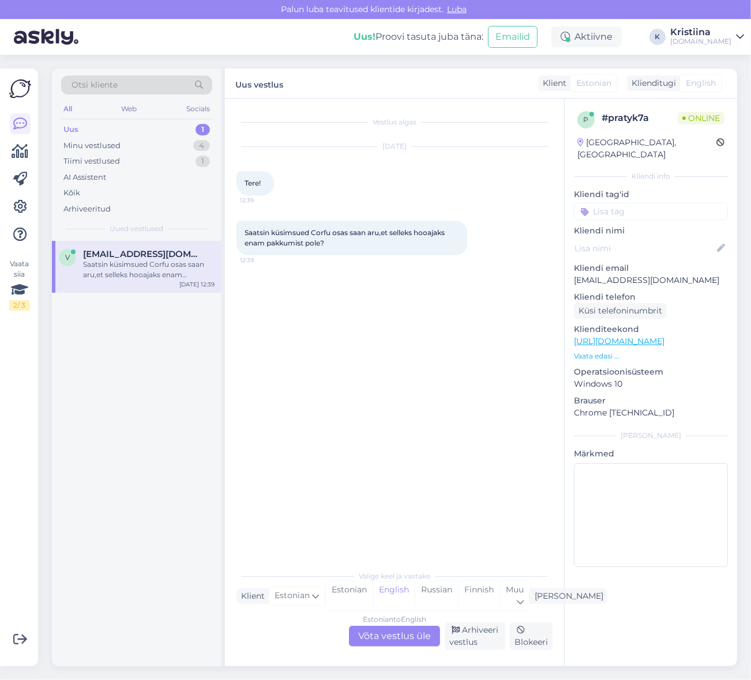
click at [381, 642] on div "Estonian to English Võta vestlus üle" at bounding box center [394, 636] width 91 height 21
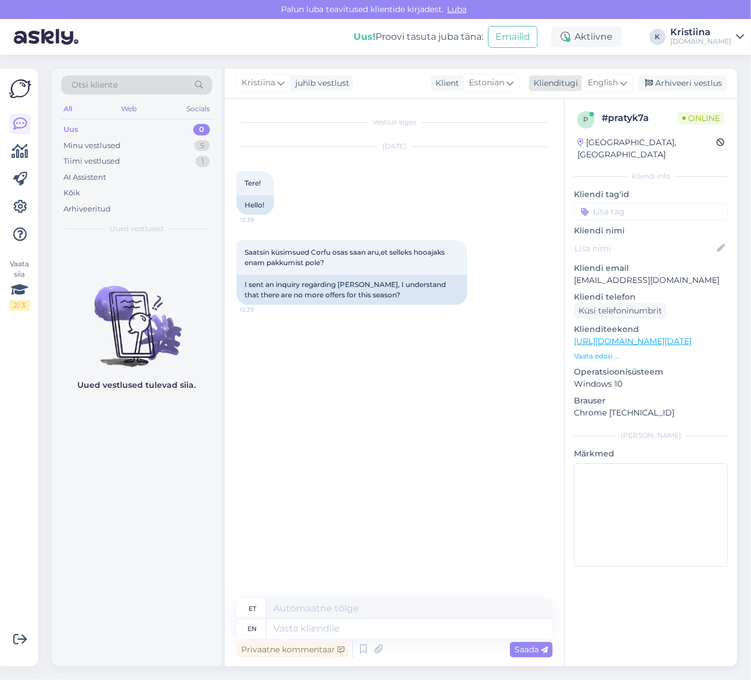
click at [617, 79] on span "English" at bounding box center [603, 83] width 30 height 13
click at [580, 148] on link "Estonian" at bounding box center [581, 153] width 127 height 18
click at [333, 635] on textarea at bounding box center [394, 627] width 316 height 24
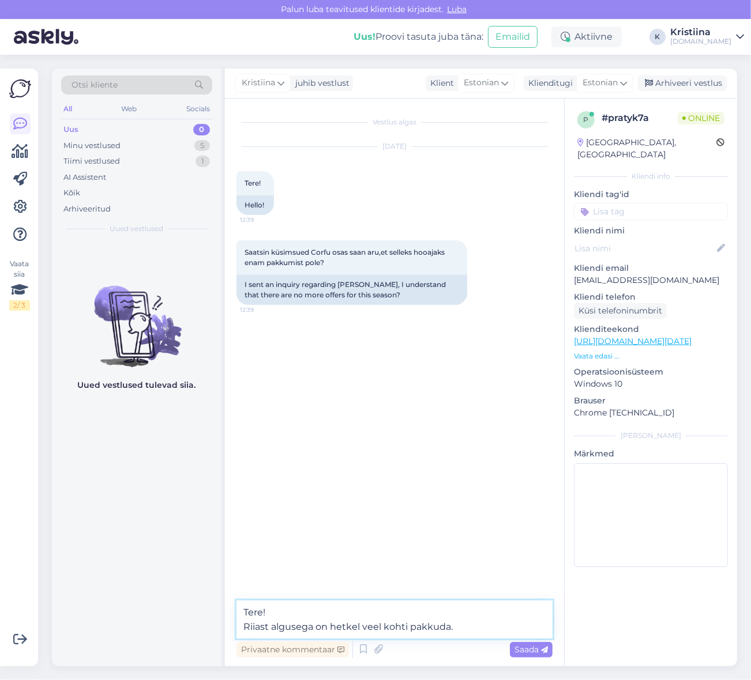
type textarea "Tere! Riiast algusega on hetkel veel kohti pakkuda."
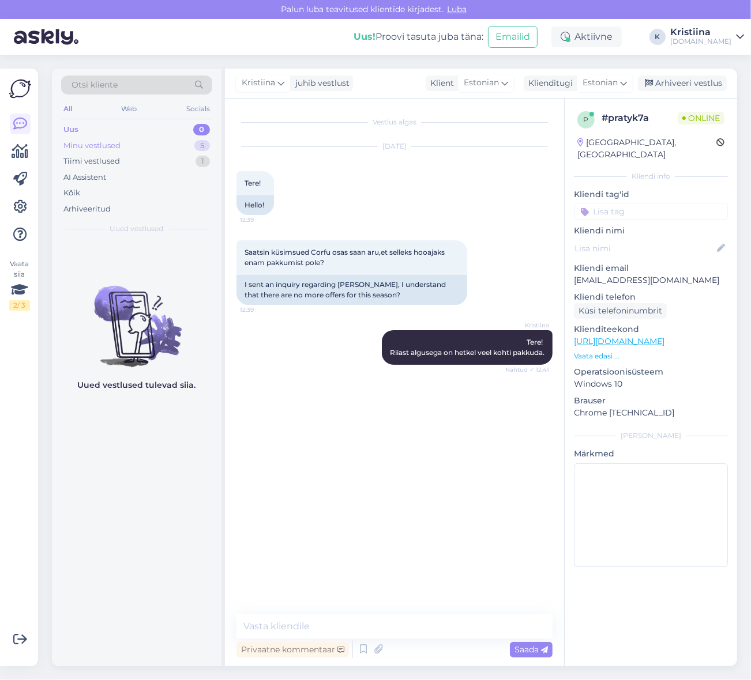
click at [130, 145] on div "Minu vestlused 5" at bounding box center [136, 146] width 151 height 16
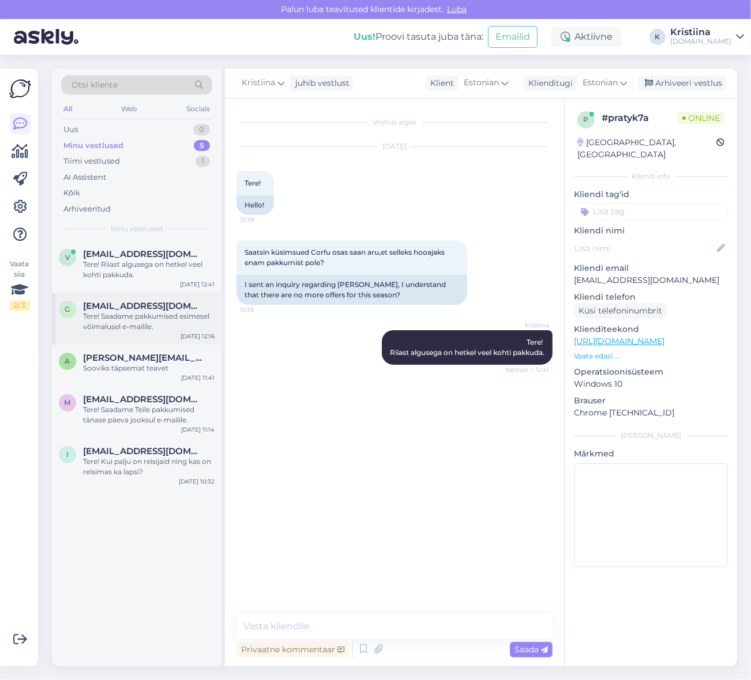
click at [171, 323] on div "Tere! Saadame pakkumised esimesel võimalusel e-mailile." at bounding box center [148, 321] width 131 height 21
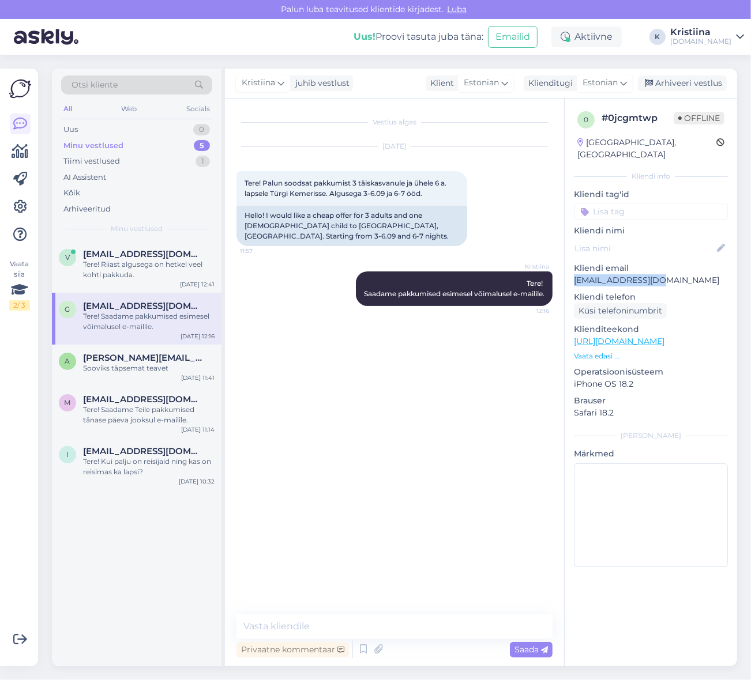
drag, startPoint x: 653, startPoint y: 269, endPoint x: 574, endPoint y: 271, distance: 79.0
click at [574, 275] on p "[EMAIL_ADDRESS][DOMAIN_NAME]" at bounding box center [651, 281] width 154 height 12
copy p "[EMAIL_ADDRESS][DOMAIN_NAME]"
click at [140, 250] on span "[EMAIL_ADDRESS][DOMAIN_NAME]" at bounding box center [143, 254] width 120 height 10
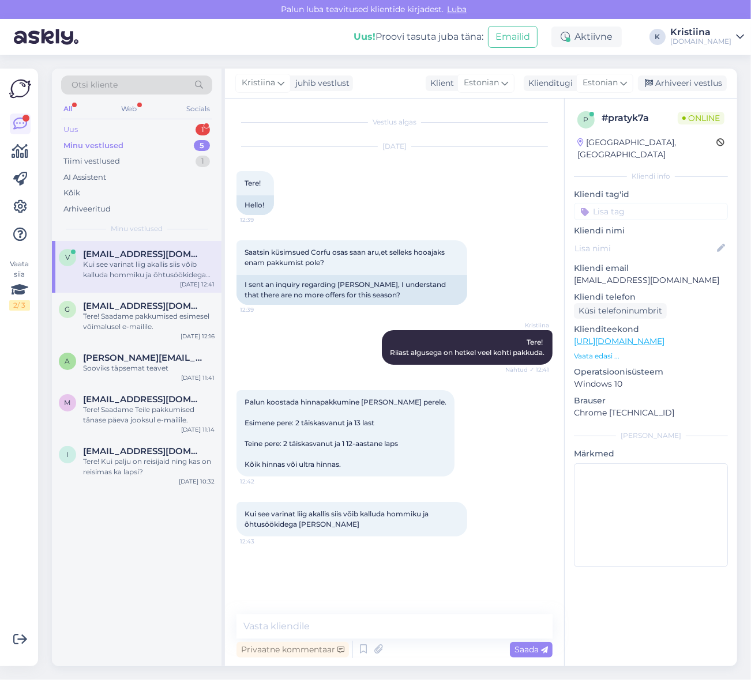
click at [108, 125] on div "Uus 1" at bounding box center [136, 130] width 151 height 16
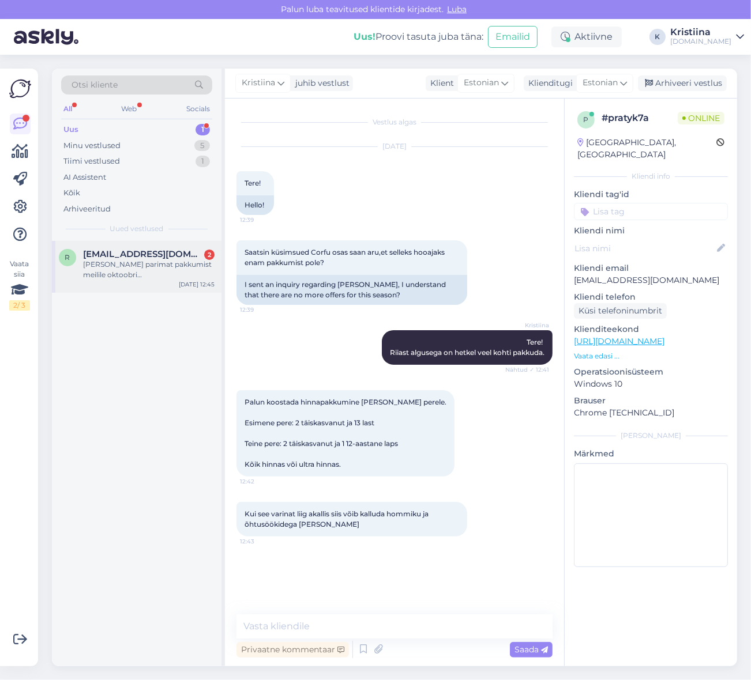
click at [159, 278] on div "[PERSON_NAME] parimat pakkumist meilile oktoobri [PERSON_NAME]/november [GEOGRA…" at bounding box center [148, 270] width 131 height 21
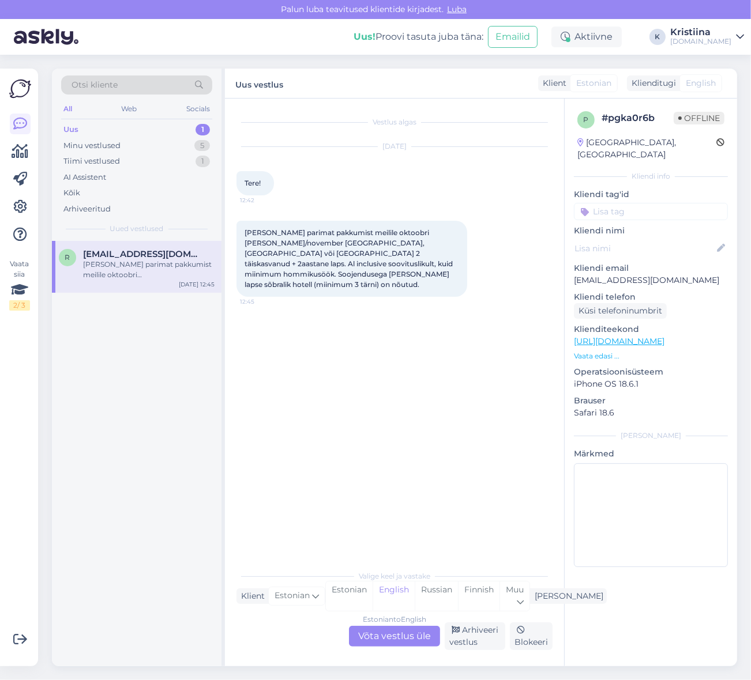
click at [402, 631] on div "Estonian to English Võta vestlus üle" at bounding box center [394, 636] width 91 height 21
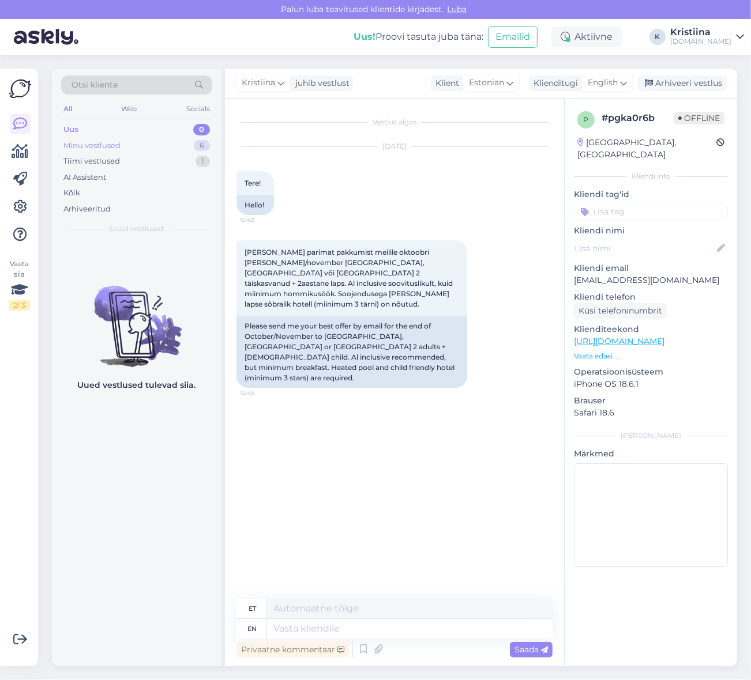
click at [148, 147] on div "Minu vestlused 6" at bounding box center [136, 146] width 151 height 16
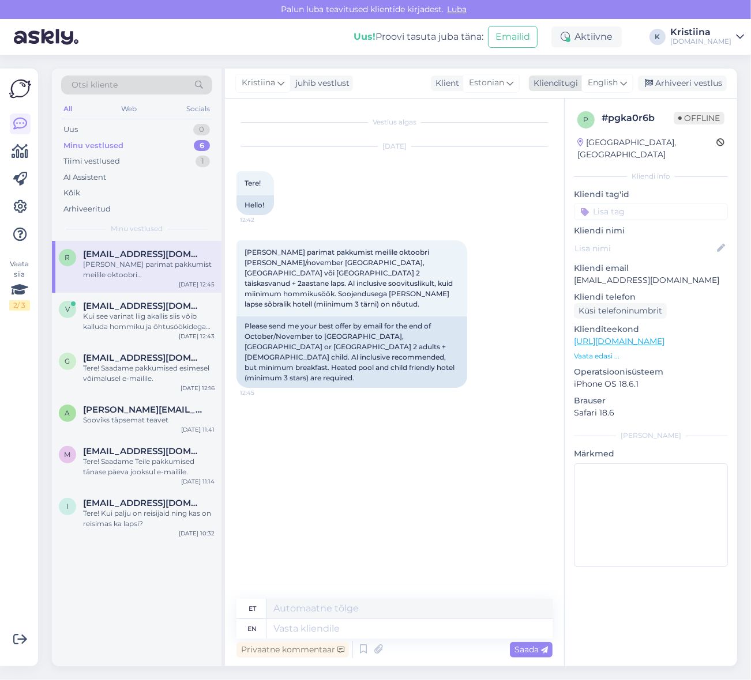
drag, startPoint x: 615, startPoint y: 81, endPoint x: 629, endPoint y: 108, distance: 30.2
click at [615, 81] on span "English" at bounding box center [603, 83] width 30 height 13
click at [595, 148] on link "Estonian" at bounding box center [581, 153] width 127 height 18
drag, startPoint x: 261, startPoint y: 261, endPoint x: 368, endPoint y: 271, distance: 107.1
click at [365, 270] on span "[PERSON_NAME] parimat pakkumist meilile oktoobri [PERSON_NAME]/november [GEOGRA…" at bounding box center [350, 278] width 210 height 61
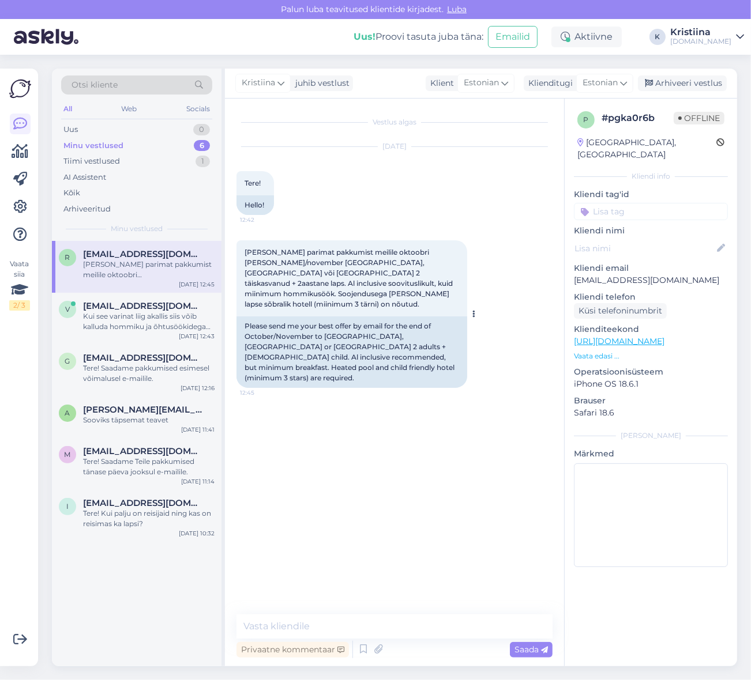
click at [368, 271] on span "[PERSON_NAME] parimat pakkumist meilile oktoobri [PERSON_NAME]/november [GEOGRA…" at bounding box center [350, 278] width 210 height 61
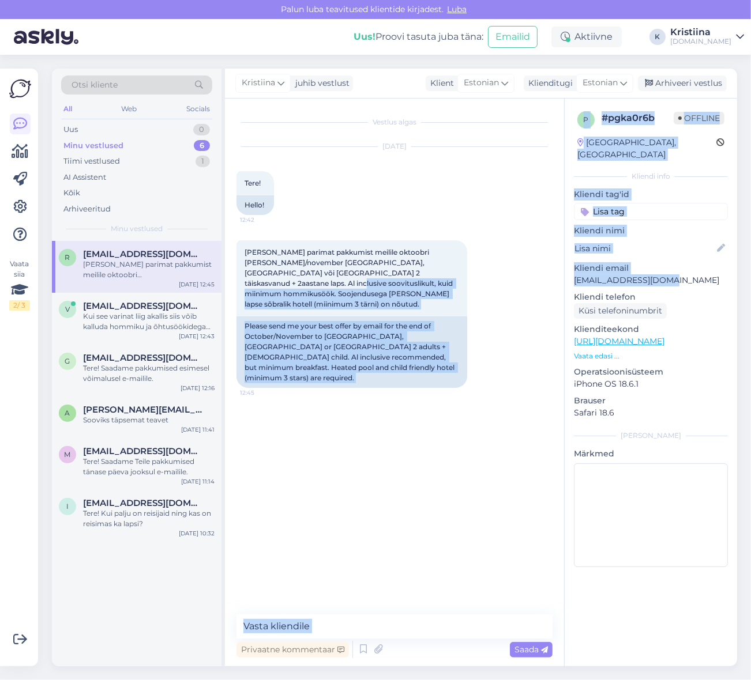
drag, startPoint x: 669, startPoint y: 268, endPoint x: 563, endPoint y: 269, distance: 106.1
click at [563, 269] on div "Vestlus algas [DATE] Tere! 12:42 Hello! [PERSON_NAME] parimat pakkumist meilile…" at bounding box center [481, 383] width 512 height 568
copy div "miinimum hommikusöök. Soojendusega [PERSON_NAME] lapse sõbralik hotell (miinimu…"
click at [711, 276] on div "p # pgka0r6b Offline [GEOGRAPHIC_DATA], [GEOGRAPHIC_DATA] Kliendi info Kliendi …" at bounding box center [651, 342] width 172 height 486
drag, startPoint x: 683, startPoint y: 269, endPoint x: 676, endPoint y: 269, distance: 7.5
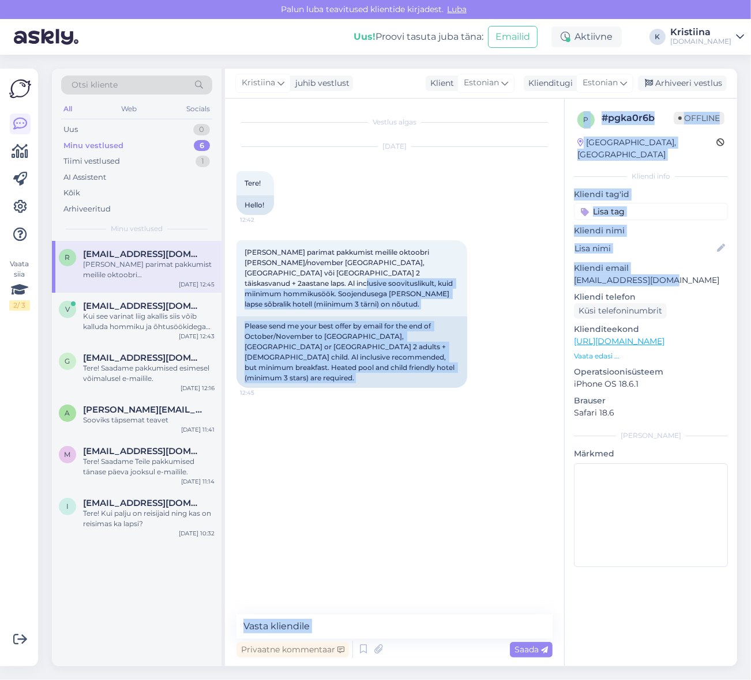
click at [683, 275] on p "[EMAIL_ADDRESS][DOMAIN_NAME]" at bounding box center [651, 281] width 154 height 12
click at [669, 275] on p "[EMAIL_ADDRESS][DOMAIN_NAME]" at bounding box center [651, 281] width 154 height 12
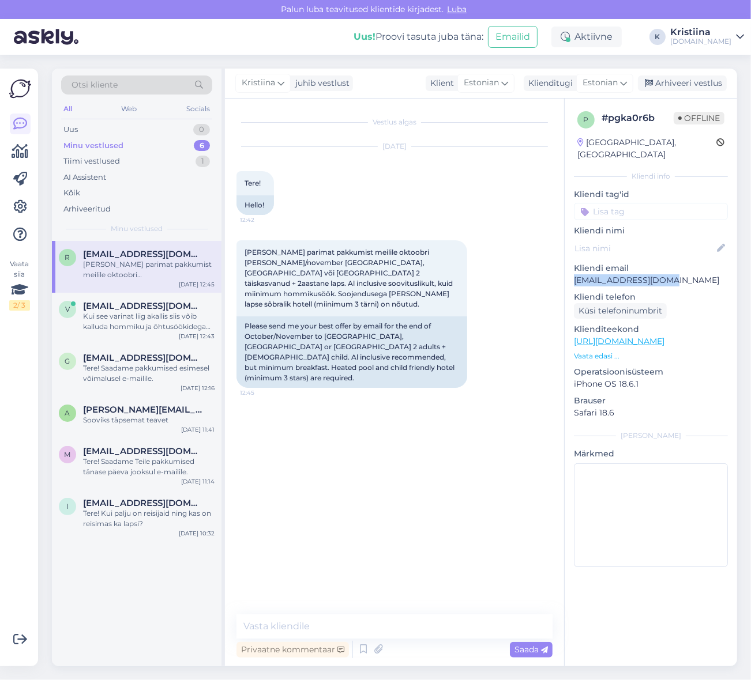
copy p "[EMAIL_ADDRESS][DOMAIN_NAME]"
drag, startPoint x: 664, startPoint y: 272, endPoint x: 574, endPoint y: 271, distance: 90.0
click at [574, 275] on p "[EMAIL_ADDRESS][DOMAIN_NAME]" at bounding box center [651, 281] width 154 height 12
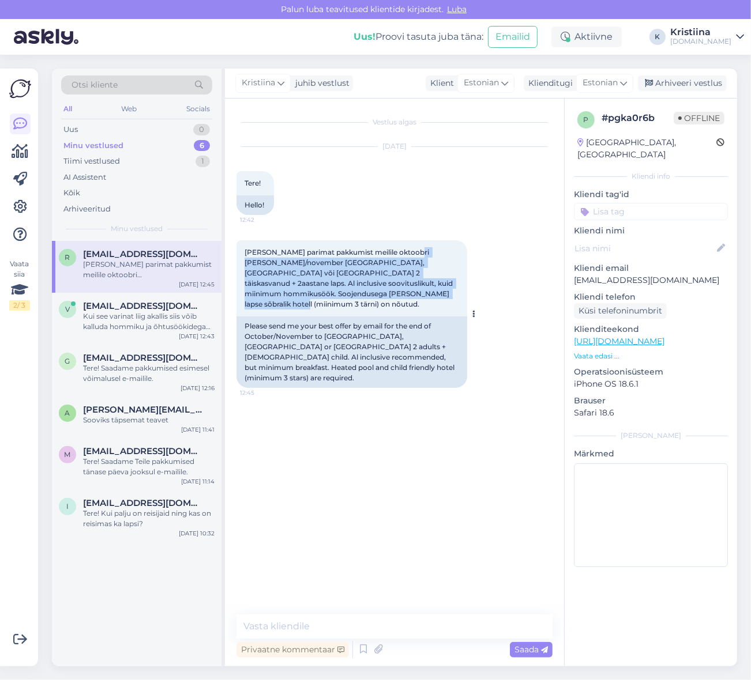
drag, startPoint x: 243, startPoint y: 260, endPoint x: 450, endPoint y: 290, distance: 209.2
click at [450, 290] on div "[PERSON_NAME] parimat pakkumist meilile oktoobri [PERSON_NAME]/november [GEOGRA…" at bounding box center [351, 278] width 231 height 76
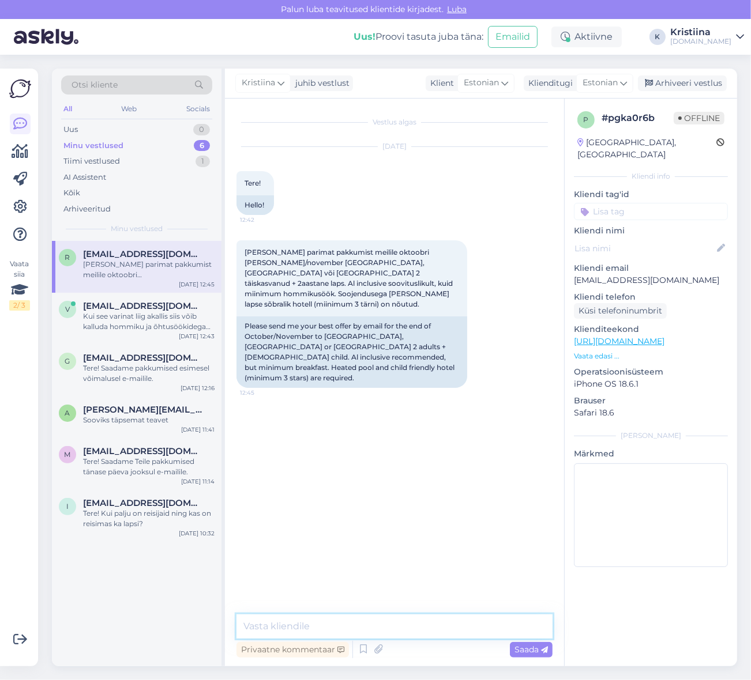
click at [340, 623] on textarea at bounding box center [394, 627] width 316 height 24
type textarea "Tere! Vaatame võimalused üle ning saadame pakkumised esimesel võimalusel e-mail…"
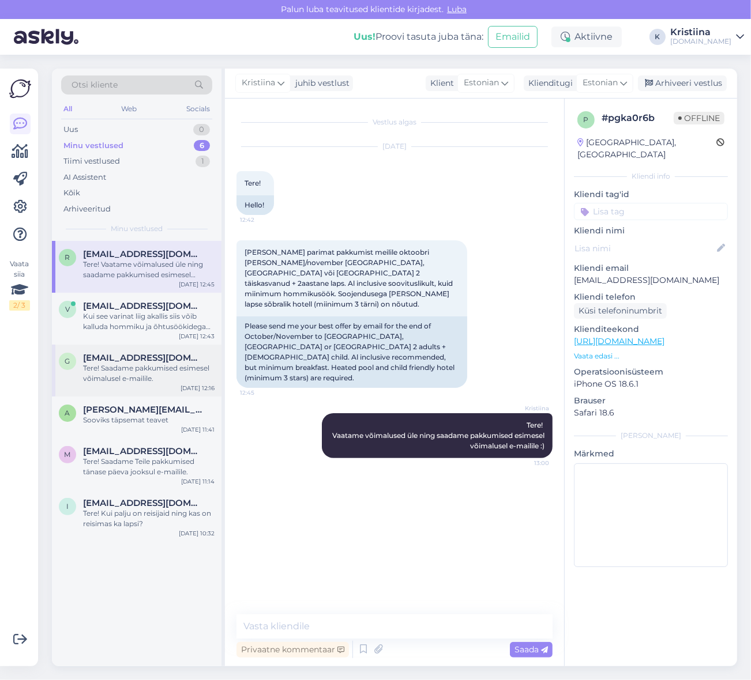
click at [112, 367] on div "Tere! Saadame pakkumised esimesel võimalusel e-mailile." at bounding box center [148, 373] width 131 height 21
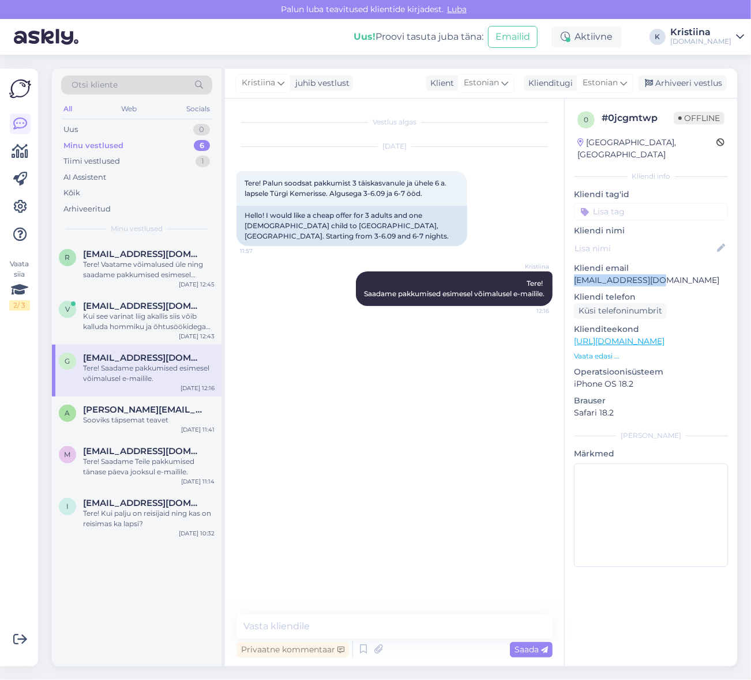
drag, startPoint x: 683, startPoint y: 271, endPoint x: 574, endPoint y: 273, distance: 108.4
click at [574, 275] on p "[EMAIL_ADDRESS][DOMAIN_NAME]" at bounding box center [651, 281] width 154 height 12
copy p "[EMAIL_ADDRESS][DOMAIN_NAME]"
click at [137, 472] on div "Tere! Saadame Teile pakkumised tänase päeva jooksul e-mailile." at bounding box center [148, 467] width 131 height 21
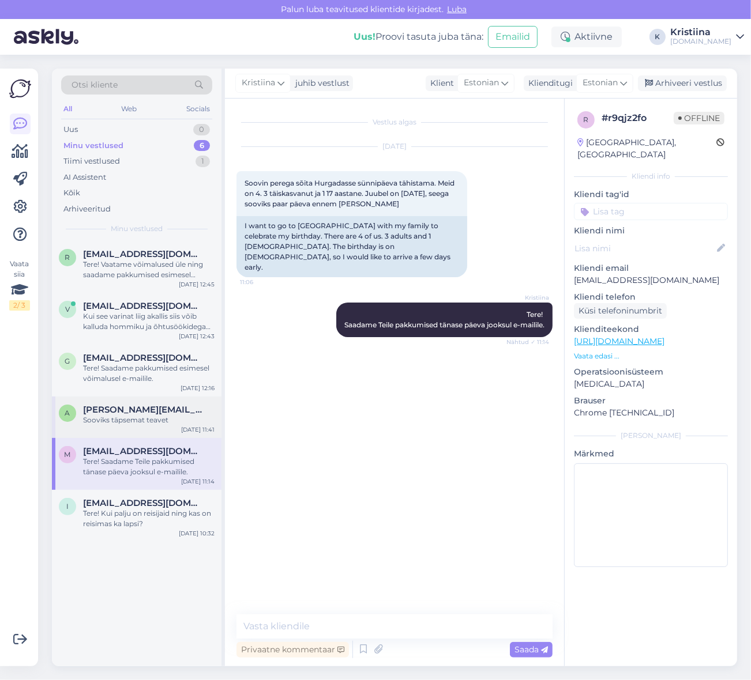
click at [143, 412] on span "[PERSON_NAME][EMAIL_ADDRESS][DOMAIN_NAME]" at bounding box center [143, 410] width 120 height 10
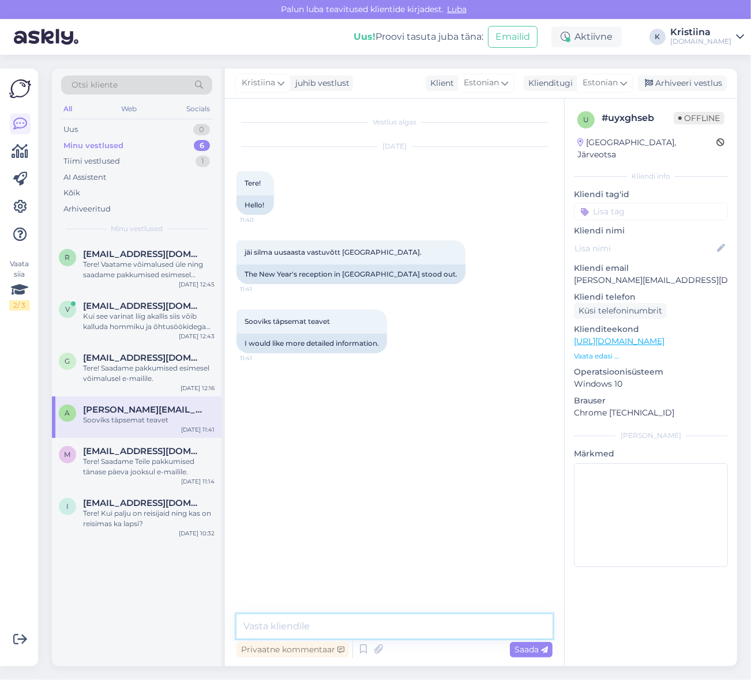
click at [306, 621] on textarea at bounding box center [394, 627] width 316 height 24
click at [303, 620] on textarea at bounding box center [394, 627] width 316 height 24
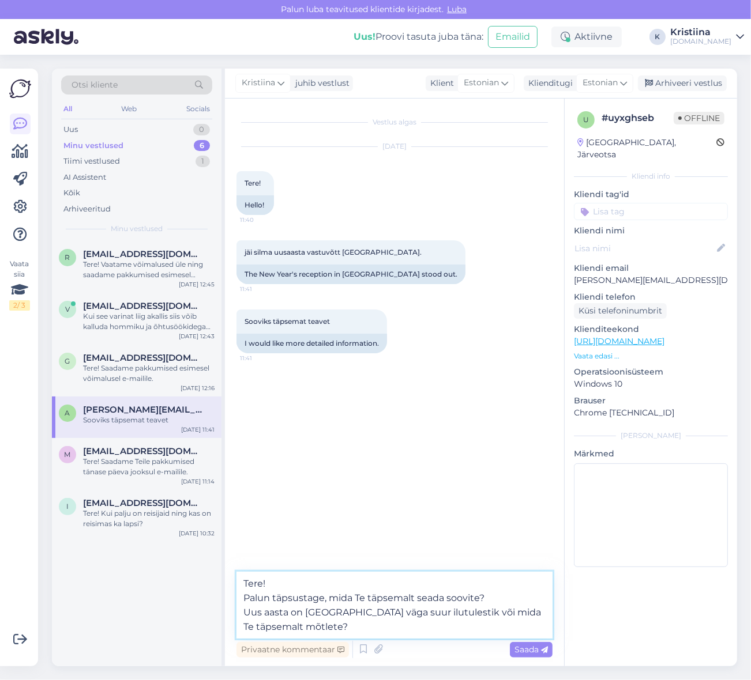
type textarea "Tere! Palun täpsustage, mida Te täpsemalt seada soovite? Uus aasta on [GEOGRAPH…"
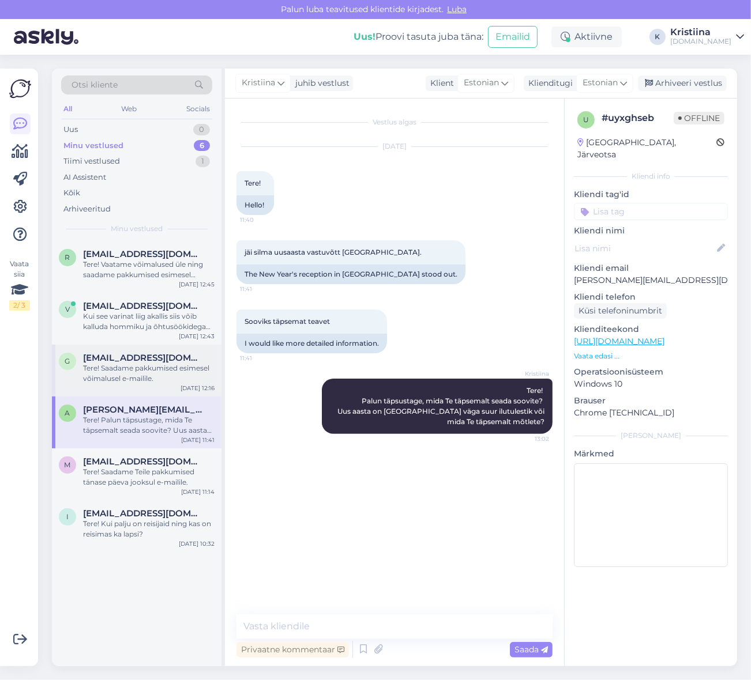
click at [153, 364] on div "Tere! Saadame pakkumised esimesel võimalusel e-mailile." at bounding box center [148, 373] width 131 height 21
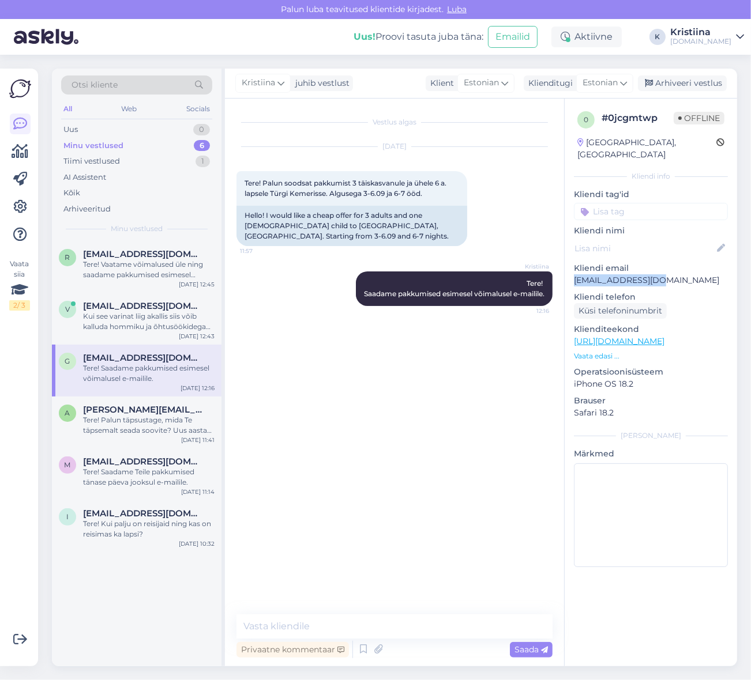
drag, startPoint x: 664, startPoint y: 269, endPoint x: 576, endPoint y: 272, distance: 88.9
click at [576, 275] on p "[EMAIL_ADDRESS][DOMAIN_NAME]" at bounding box center [651, 281] width 154 height 12
drag, startPoint x: 246, startPoint y: 192, endPoint x: 328, endPoint y: 192, distance: 81.3
click at [328, 192] on span "Tere! Palun soodsat pakkumist 3 täiskasvanule ja ühele 6 a. lapsele Türgi Kemer…" at bounding box center [347, 188] width 204 height 19
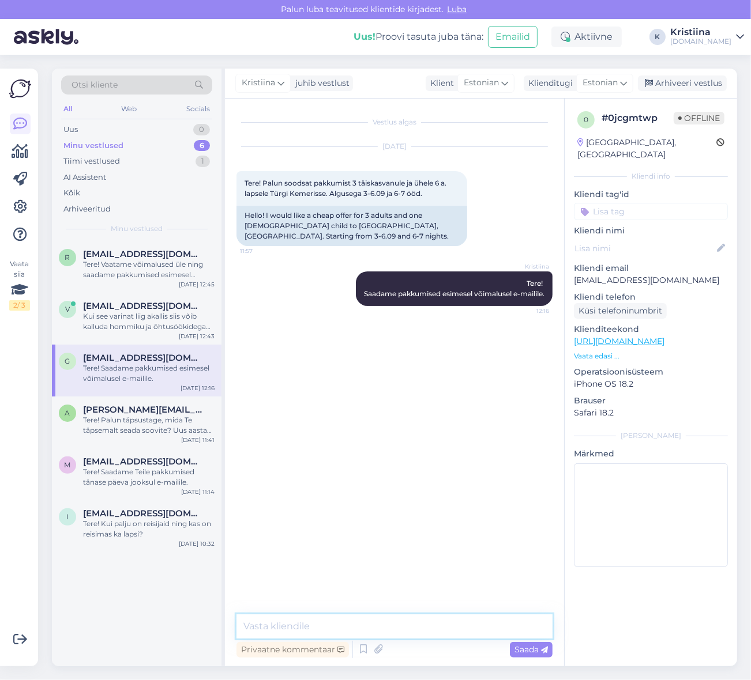
click at [292, 621] on textarea at bounding box center [394, 627] width 316 height 24
type textarea "Saatsin Teile pakkumised e-mailile :)"
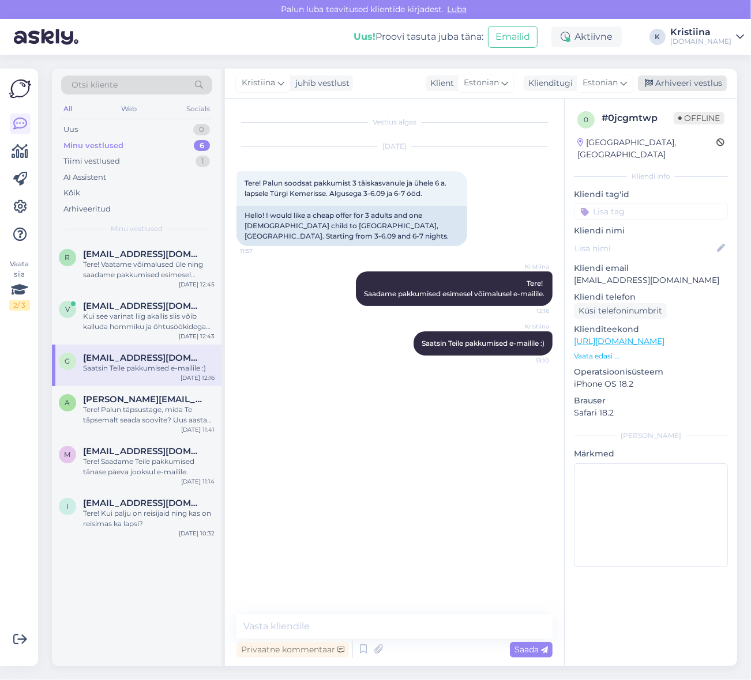
click at [701, 79] on div "Arhiveeri vestlus" at bounding box center [682, 84] width 89 height 16
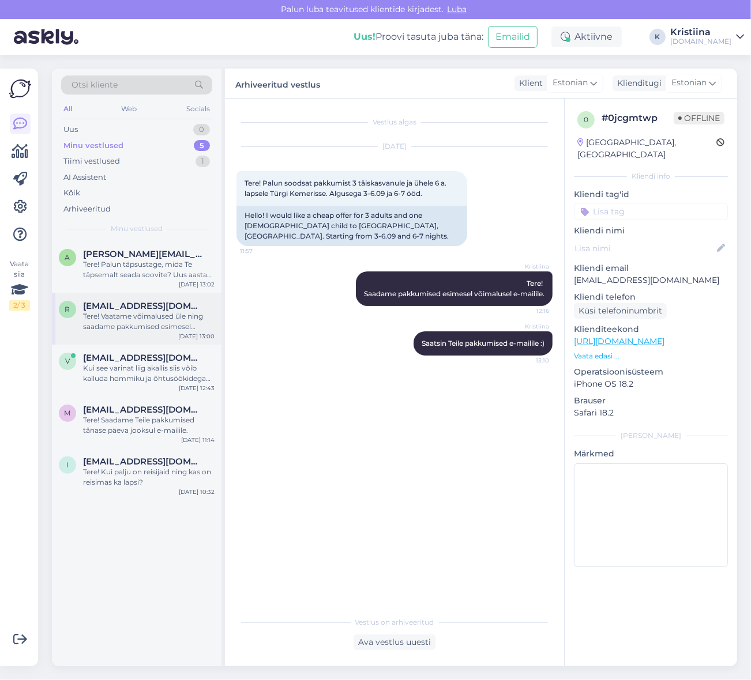
click at [129, 324] on div "Tere! Vaatame võimalused üle ning saadame pakkumised esimesel võimalusel e-mail…" at bounding box center [148, 321] width 131 height 21
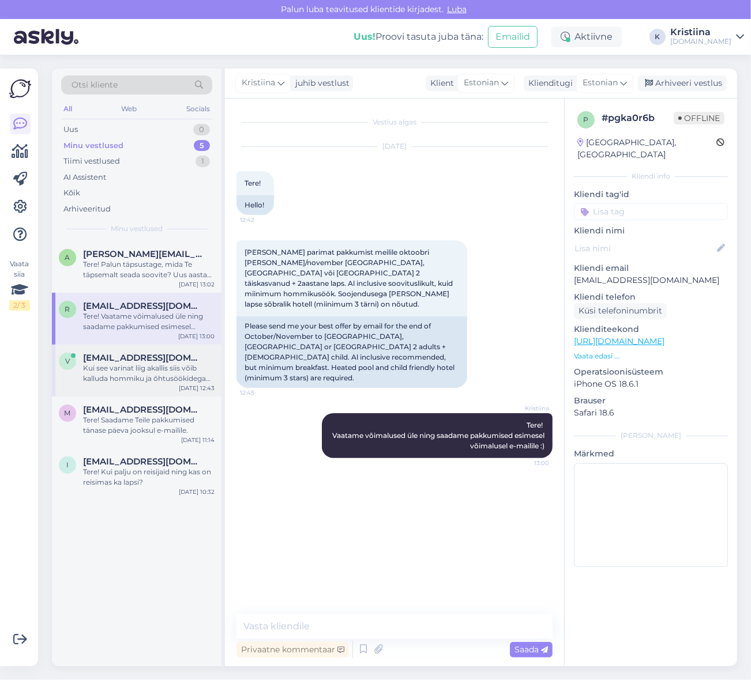
click at [151, 375] on div "Kui see varinat liig akallis siis võib kalluda hommiku ja õhtusöökidega [PERSON…" at bounding box center [148, 373] width 131 height 21
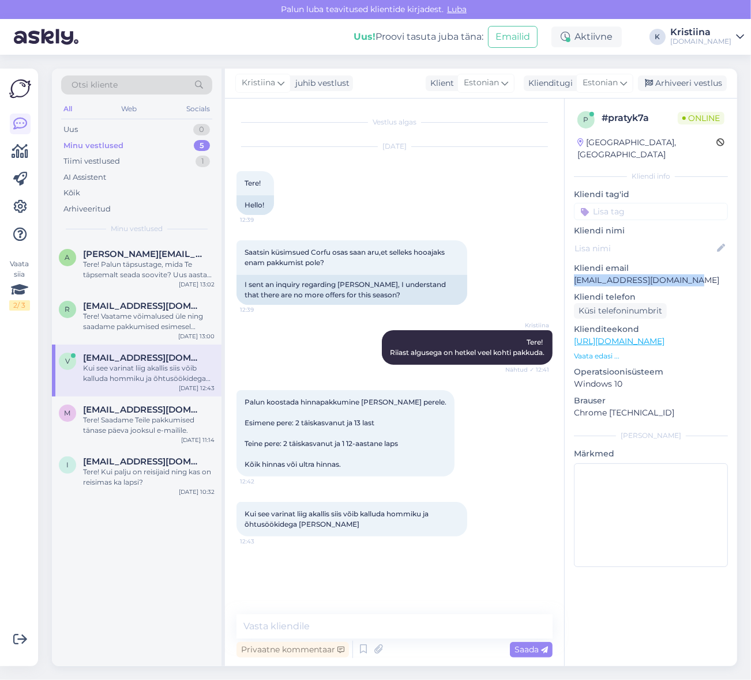
drag, startPoint x: 694, startPoint y: 268, endPoint x: 573, endPoint y: 267, distance: 121.7
click at [573, 267] on div "p # pratyk7a Online [GEOGRAPHIC_DATA], [GEOGRAPHIC_DATA] Kliendi info Kliendi t…" at bounding box center [651, 342] width 172 height 486
click at [85, 85] on span "Otsi kliente" at bounding box center [95, 85] width 46 height 12
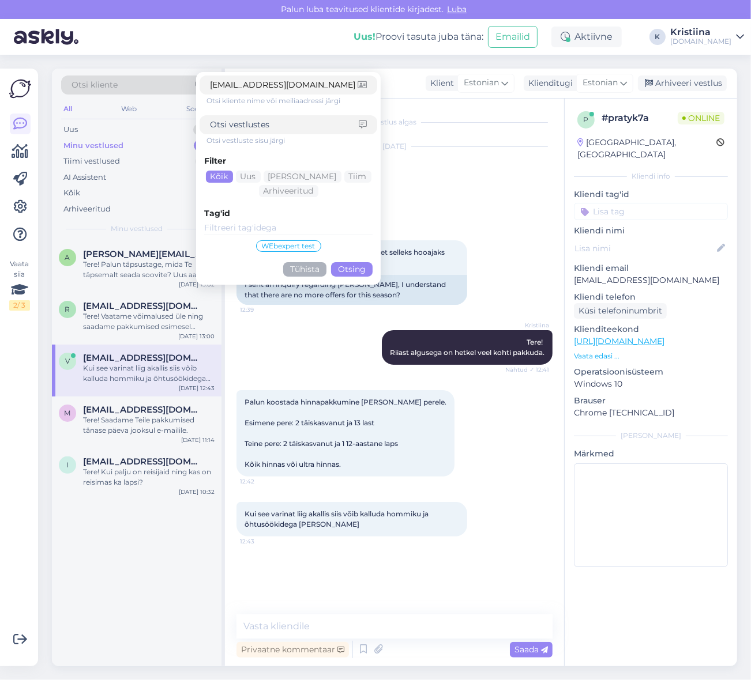
type input "[EMAIL_ADDRESS][DOMAIN_NAME]"
click at [356, 264] on button "Otsing" at bounding box center [352, 269] width 42 height 14
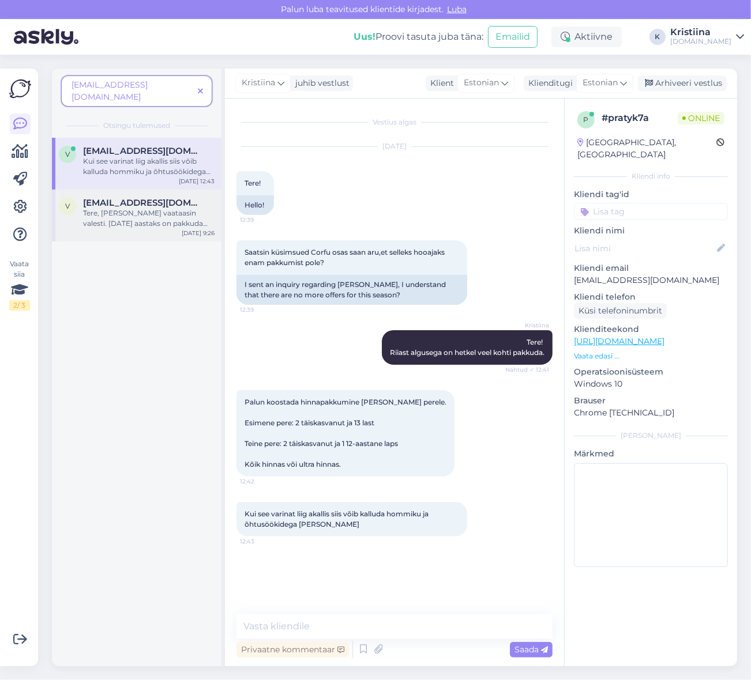
click at [145, 208] on div "Tere, [PERSON_NAME] vaataasin valesti. [DATE] aastaks on pakkuda soovitud ajaks…" at bounding box center [148, 218] width 131 height 21
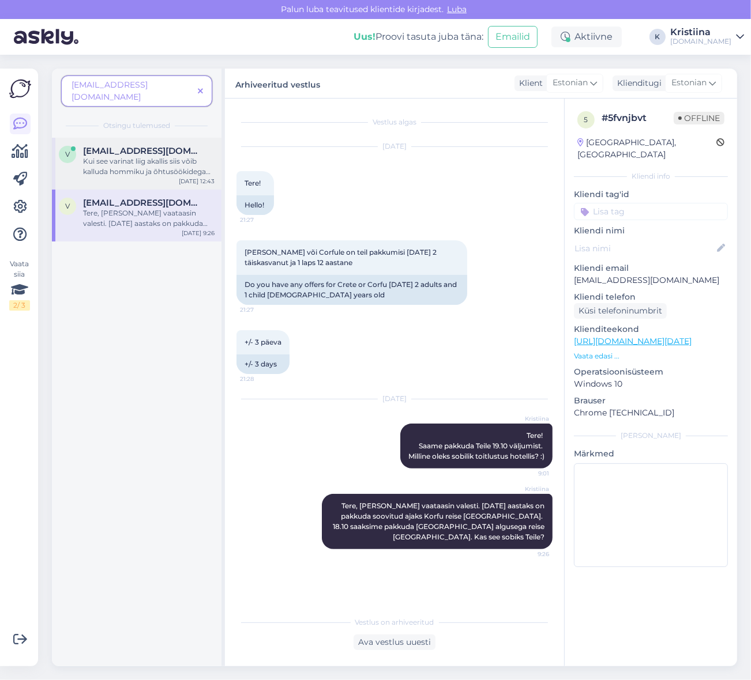
click at [139, 146] on span "[EMAIL_ADDRESS][DOMAIN_NAME]" at bounding box center [143, 151] width 120 height 10
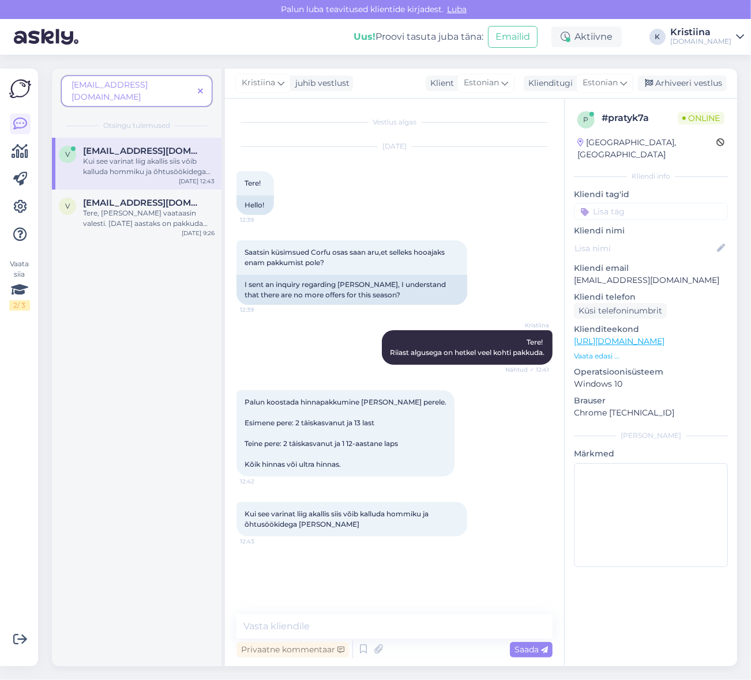
click at [202, 88] on icon at bounding box center [200, 92] width 5 height 8
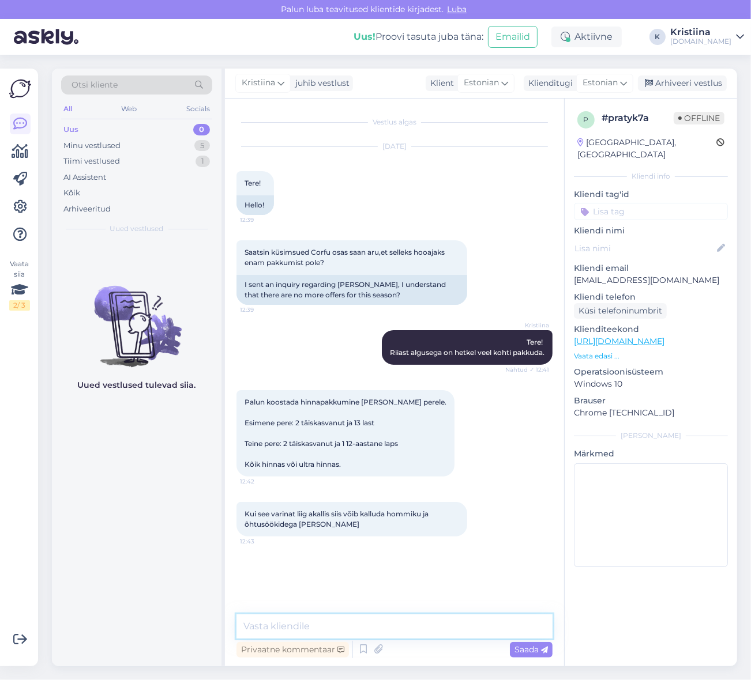
click at [294, 623] on textarea at bounding box center [394, 627] width 316 height 24
type textarea "Paraku on soovitud reisile alles veel [PERSON_NAME] viimased 3 lennukohta.,"
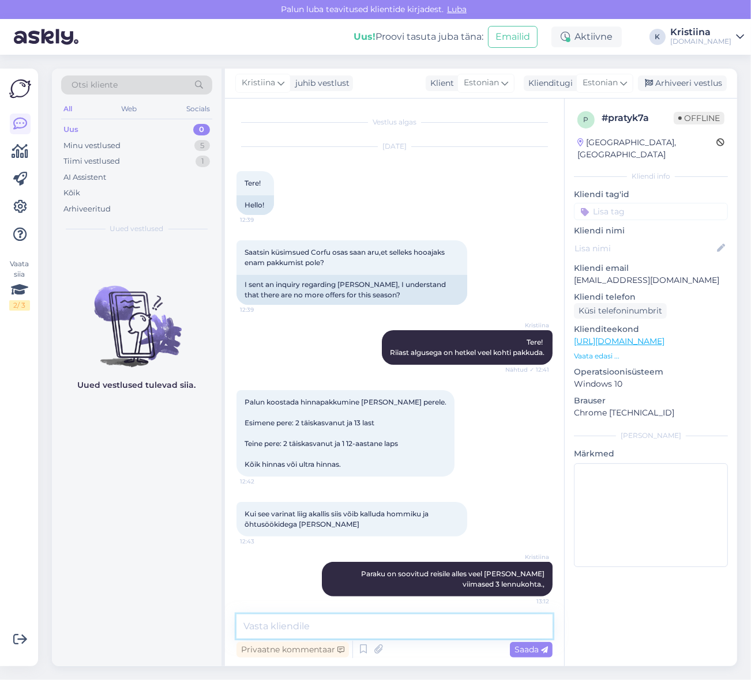
scroll to position [5, 0]
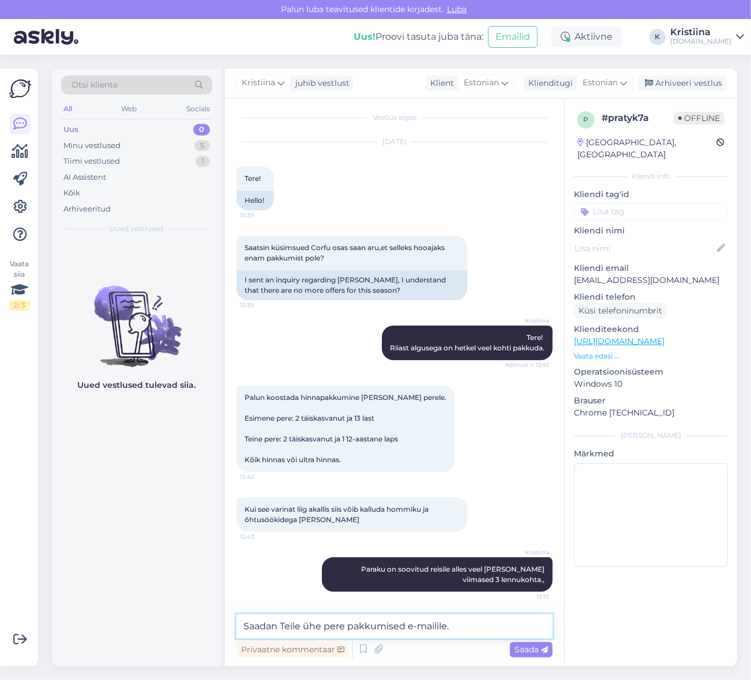
type textarea "Saadan Teile ühe pere pakkumised e-mailile."
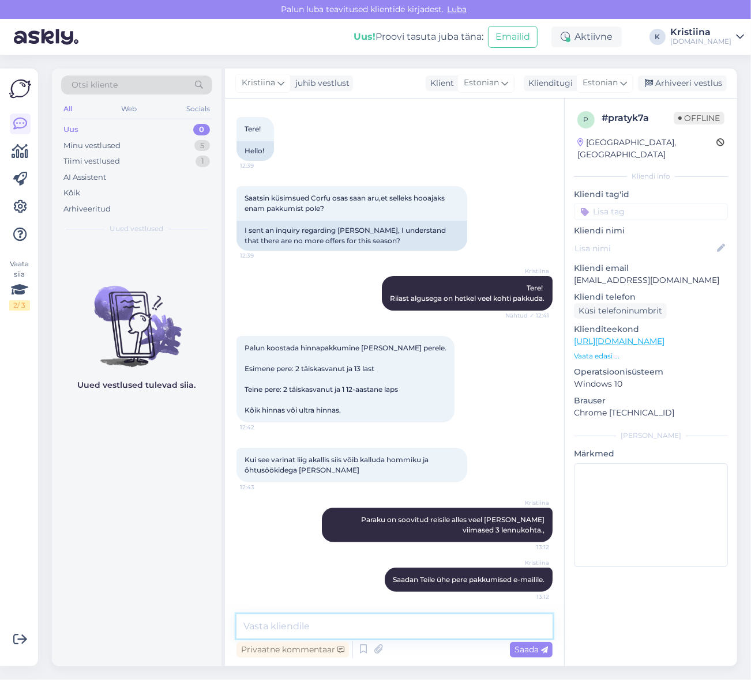
click at [327, 620] on textarea at bounding box center [394, 627] width 316 height 24
type textarea "Edastasin Teile info e-mailile :)"
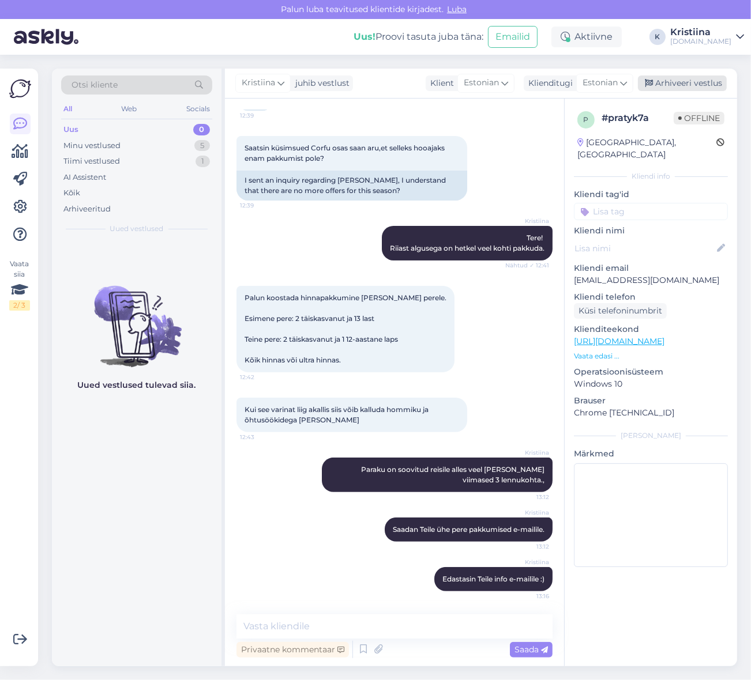
click at [694, 81] on div "Arhiveeri vestlus" at bounding box center [682, 84] width 89 height 16
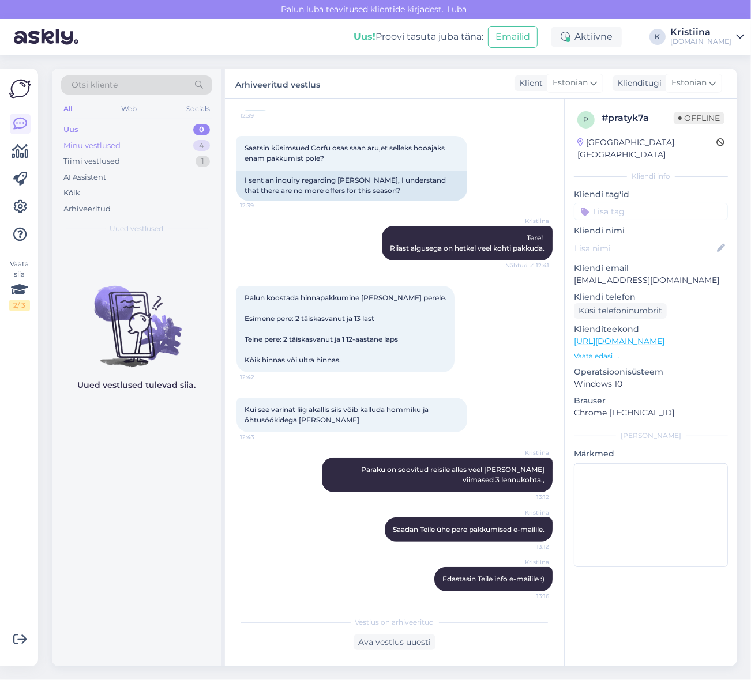
click at [161, 146] on div "Minu vestlused 4" at bounding box center [136, 146] width 151 height 16
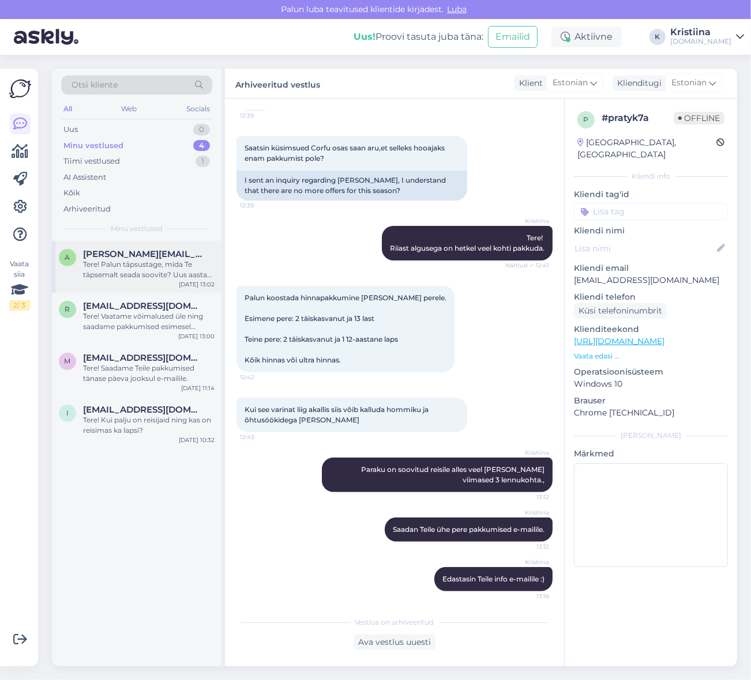
click at [154, 269] on div "Tere! Palun täpsustage, mida Te täpsemalt seada soovite? Uus aasta on [GEOGRAPH…" at bounding box center [148, 270] width 131 height 21
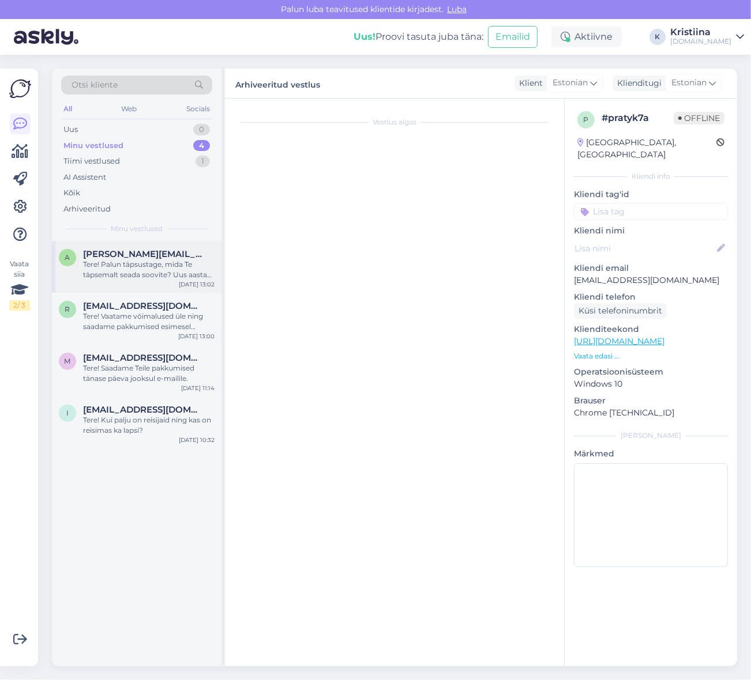
scroll to position [0, 0]
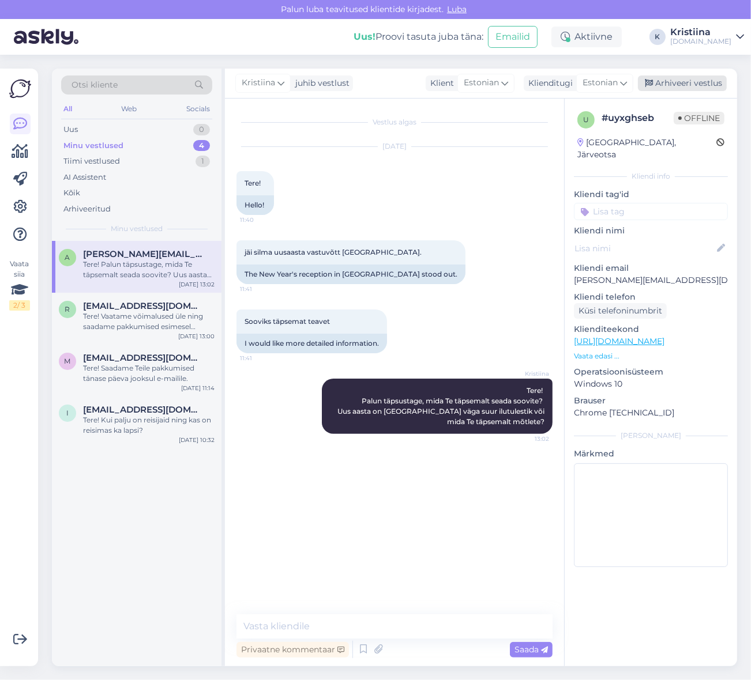
click at [667, 85] on div "Arhiveeri vestlus" at bounding box center [682, 84] width 89 height 16
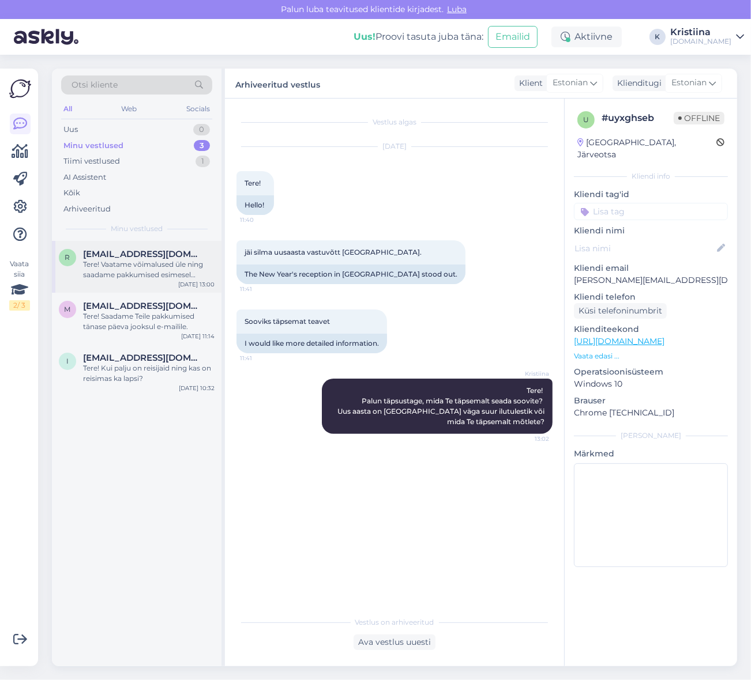
click at [150, 274] on div "Tere! Vaatame võimalused üle ning saadame pakkumised esimesel võimalusel e-mail…" at bounding box center [148, 270] width 131 height 21
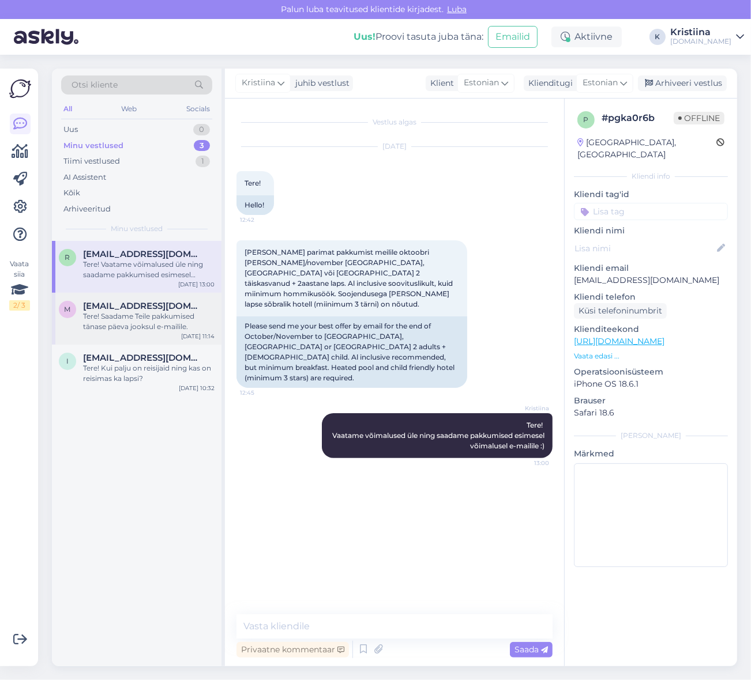
click at [143, 333] on div "m [EMAIL_ADDRESS][DOMAIN_NAME] Tere! Saadame Teile pakkumised tänase päeva jook…" at bounding box center [137, 319] width 170 height 52
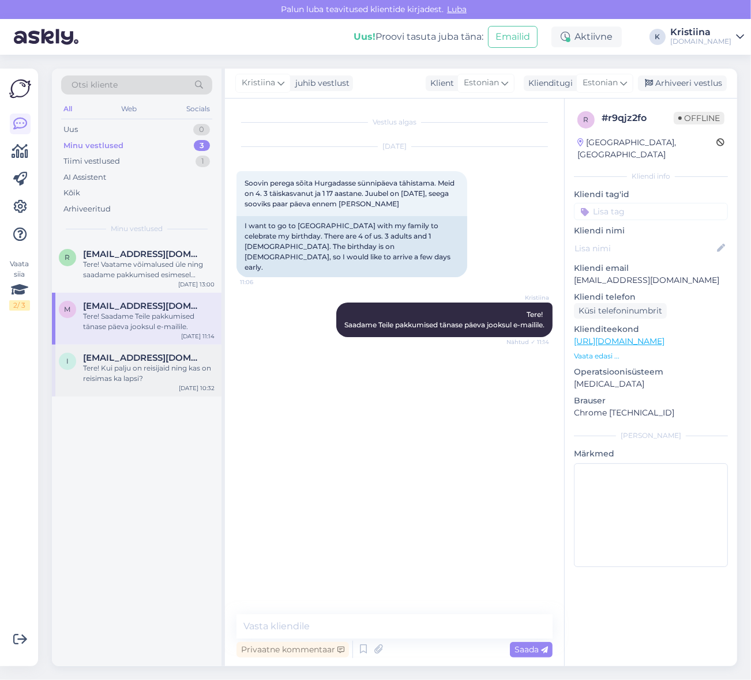
click at [156, 378] on div "Tere! Kui palju on reisijaid ning kas on reisimas ka lapsi?" at bounding box center [148, 373] width 131 height 21
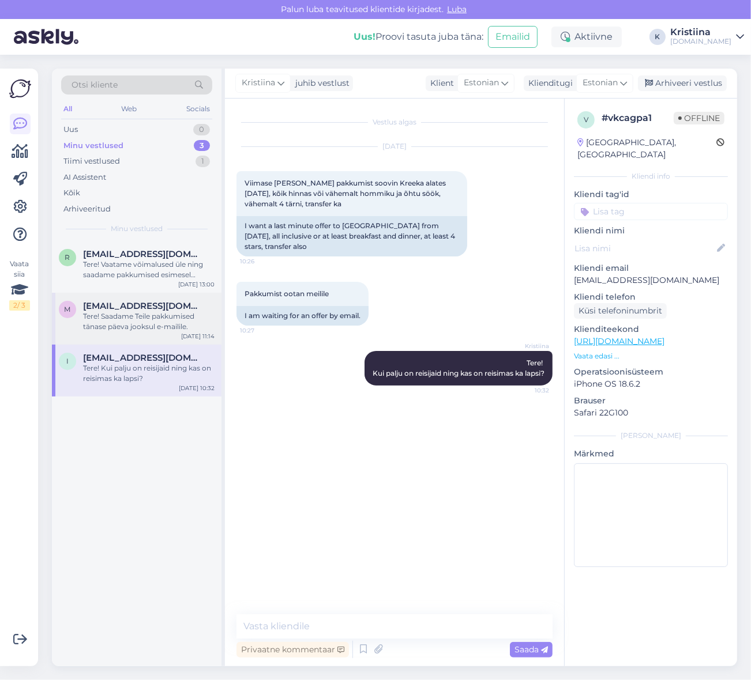
click at [149, 314] on div "Tere! Saadame Teile pakkumised tänase päeva jooksul e-mailile." at bounding box center [148, 321] width 131 height 21
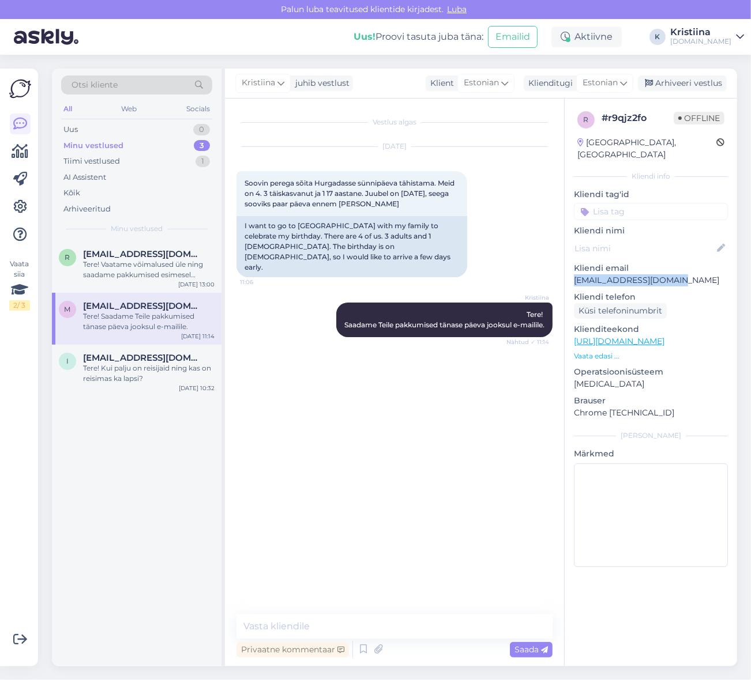
drag, startPoint x: 679, startPoint y: 269, endPoint x: 568, endPoint y: 266, distance: 110.8
click at [568, 266] on div "r # r9qjz2fo Offline [GEOGRAPHIC_DATA], Kuressaare Kliendi info Kliendi tag'id …" at bounding box center [651, 342] width 172 height 486
click at [127, 138] on div "Minu vestlused 3" at bounding box center [136, 146] width 151 height 16
click at [127, 129] on div "Uus 1" at bounding box center [136, 130] width 151 height 16
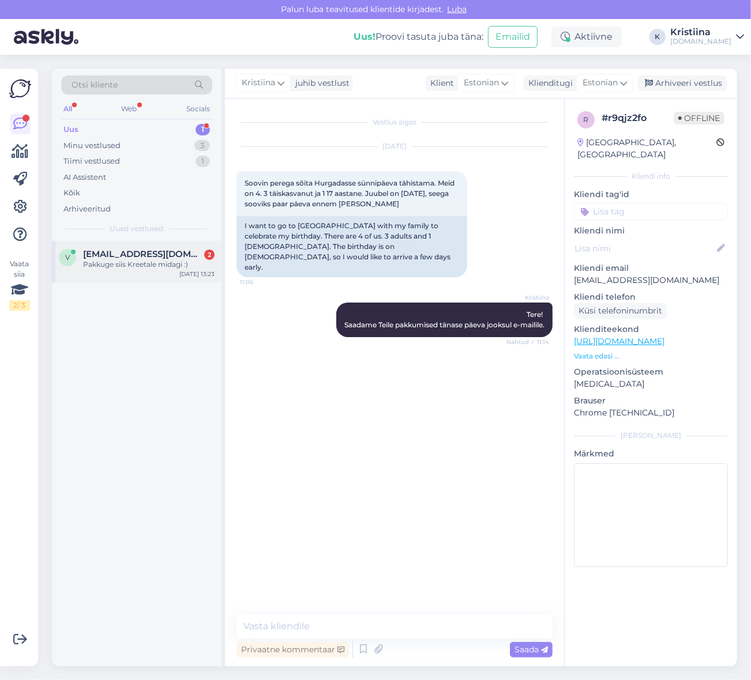
click at [122, 273] on div "v [EMAIL_ADDRESS][DOMAIN_NAME] 2 Pakkuge siis Kreetale midagi :) [DATE] 13:23" at bounding box center [137, 262] width 170 height 42
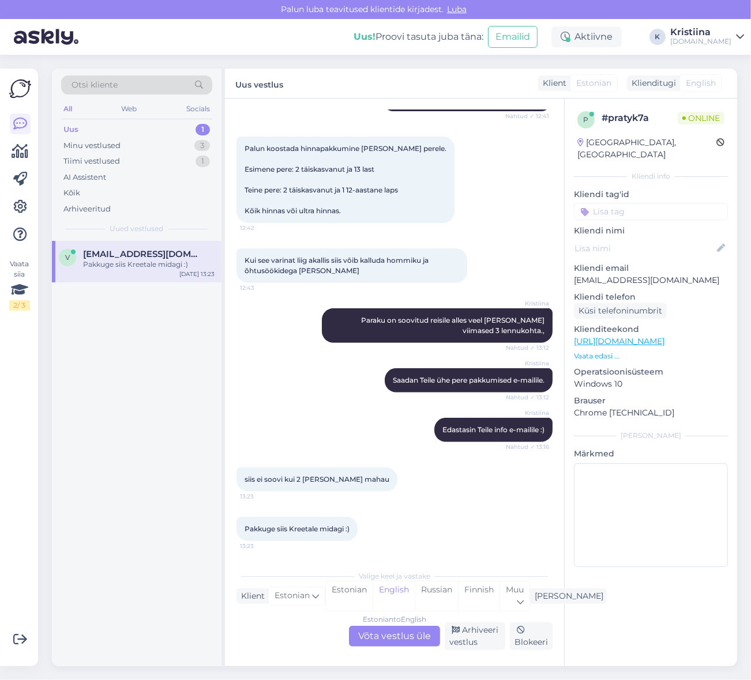
click at [390, 629] on div "Estonian to English Võta vestlus üle" at bounding box center [394, 636] width 91 height 21
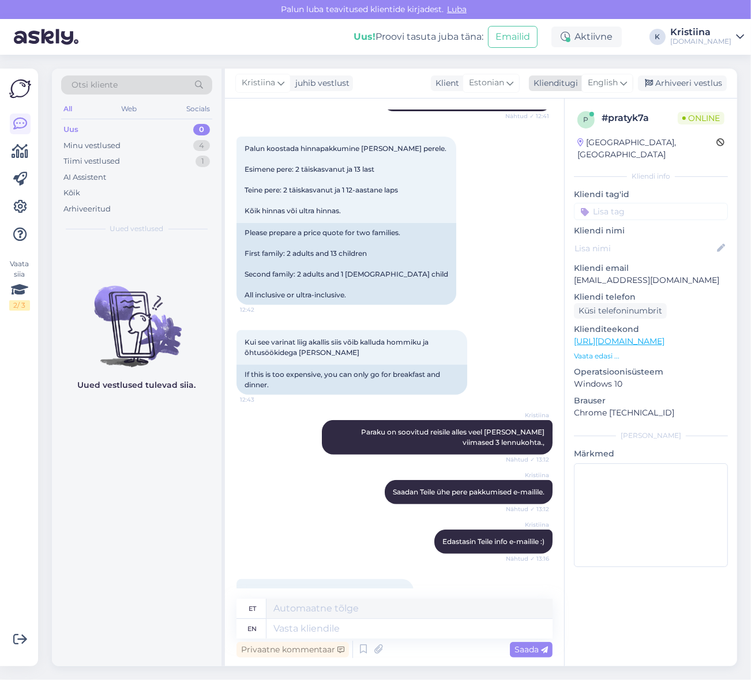
click at [625, 82] on icon at bounding box center [623, 83] width 7 height 13
drag, startPoint x: 570, startPoint y: 148, endPoint x: 551, endPoint y: 209, distance: 63.5
click at [570, 148] on link "Estonian" at bounding box center [581, 153] width 127 height 18
click at [329, 623] on textarea at bounding box center [394, 627] width 316 height 24
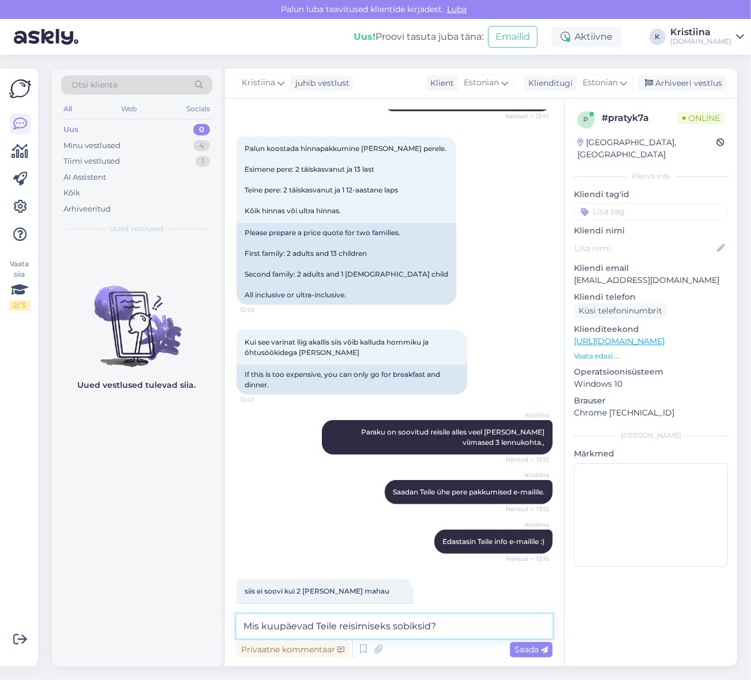
type textarea "Mis kuupäevad Teile reisimiseks sobiksid?"
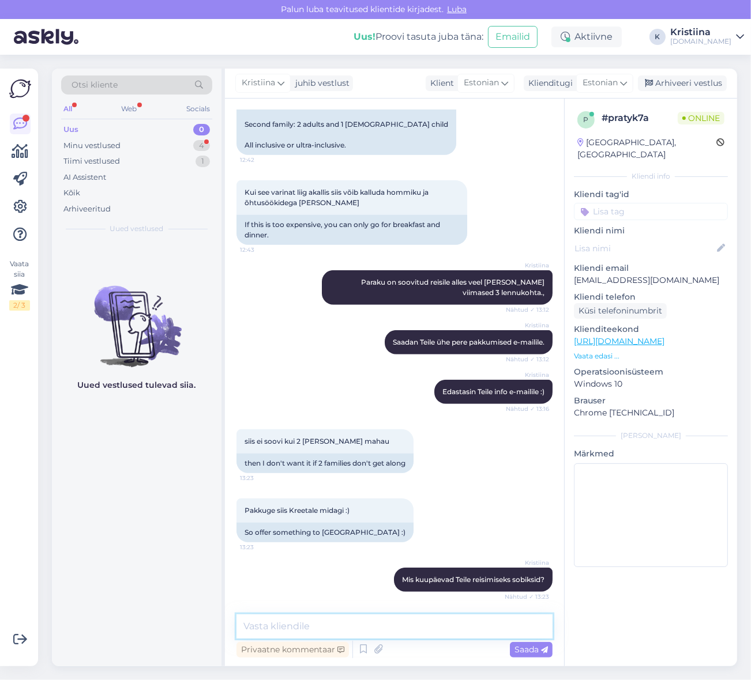
scroll to position [453, 0]
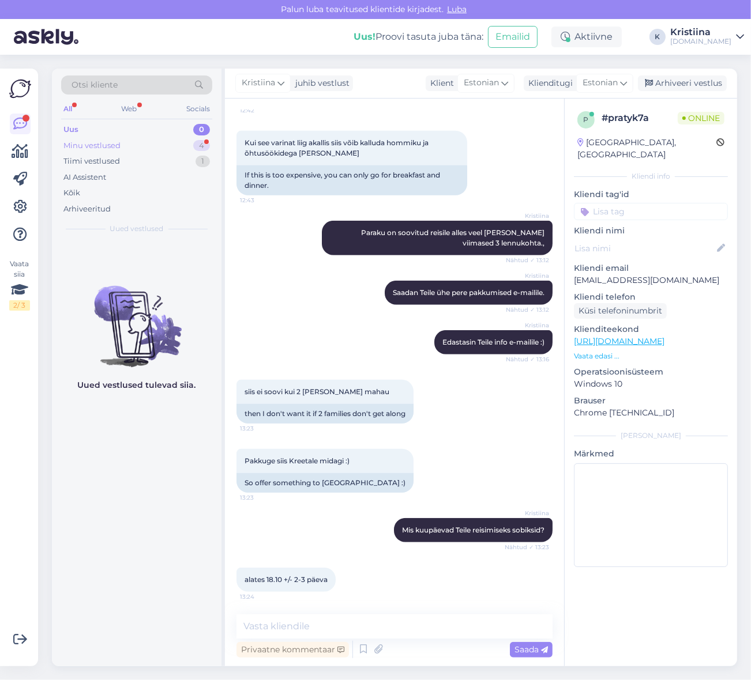
click at [171, 146] on div "Minu vestlused 4" at bounding box center [136, 146] width 151 height 16
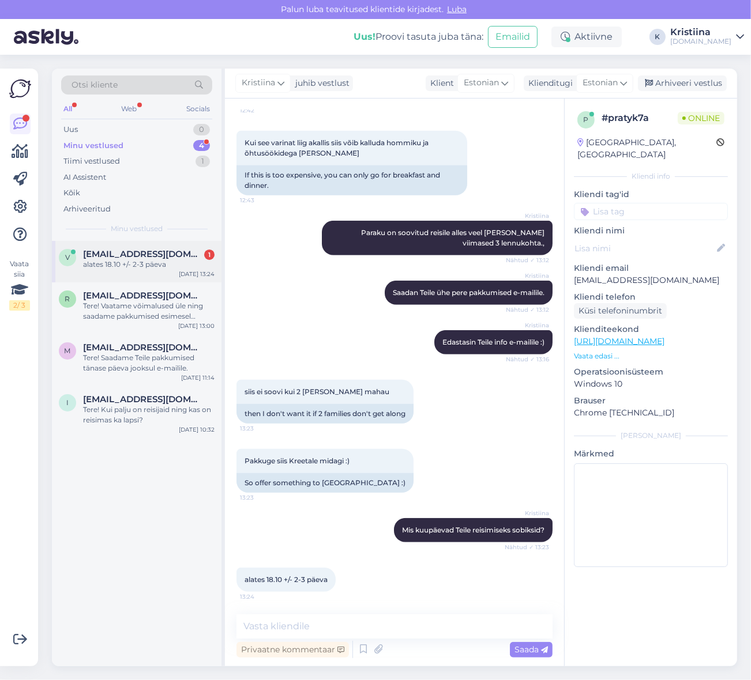
click at [134, 264] on div "alates 18.10 +/- 2-3 päeva" at bounding box center [148, 265] width 131 height 10
click at [131, 353] on div "Tere! Saadame Teile pakkumised tänase päeva jooksul e-mailile." at bounding box center [148, 363] width 131 height 21
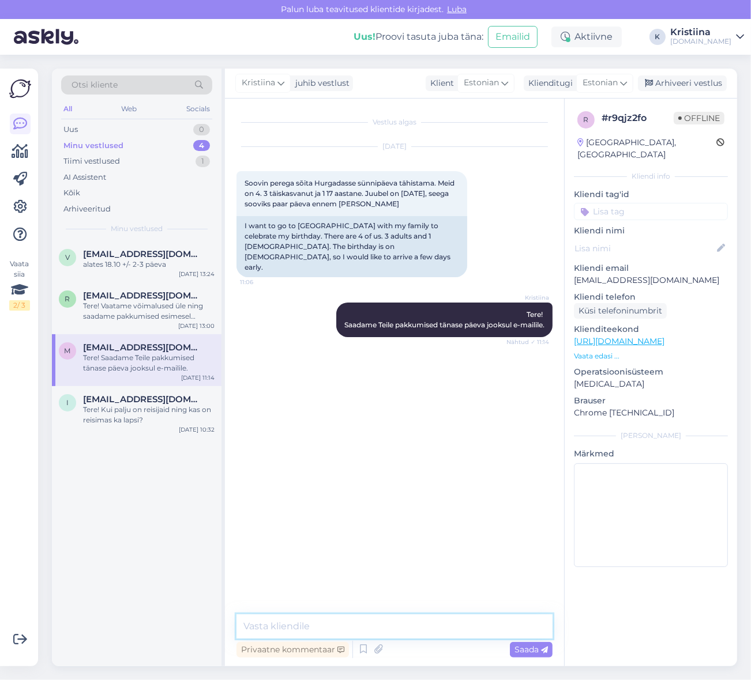
click at [301, 634] on textarea at bounding box center [394, 627] width 316 height 24
type textarea "Saatsime Teile pakkumised e-mailile :)"
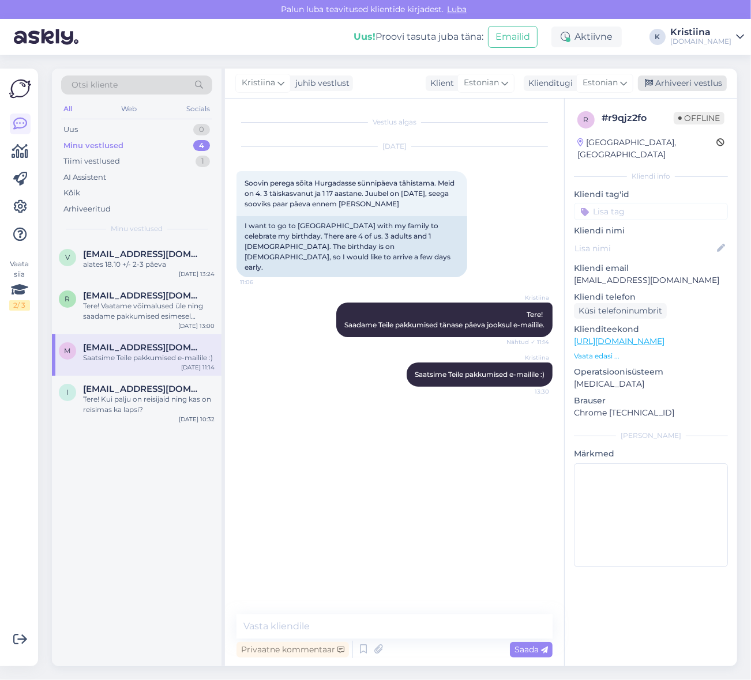
click at [700, 80] on div "Arhiveeri vestlus" at bounding box center [682, 84] width 89 height 16
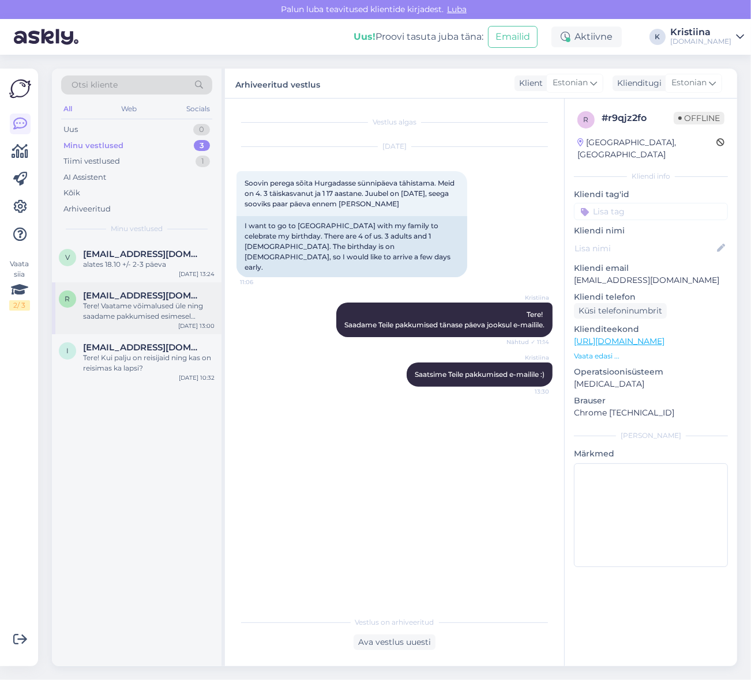
click at [167, 301] on div "Tere! Vaatame võimalused üle ning saadame pakkumised esimesel võimalusel e-mail…" at bounding box center [148, 311] width 131 height 21
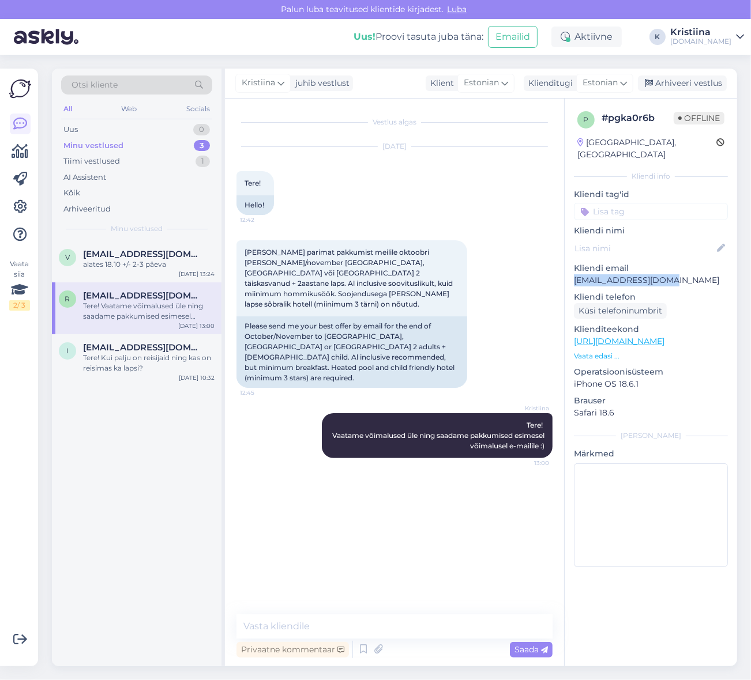
drag, startPoint x: 667, startPoint y: 272, endPoint x: 571, endPoint y: 270, distance: 95.7
click at [571, 270] on div "p # pgka0r6b Offline [GEOGRAPHIC_DATA], [GEOGRAPHIC_DATA] Kliendi info Kliendi …" at bounding box center [651, 342] width 172 height 486
click at [152, 125] on div "Uus 1" at bounding box center [136, 130] width 151 height 16
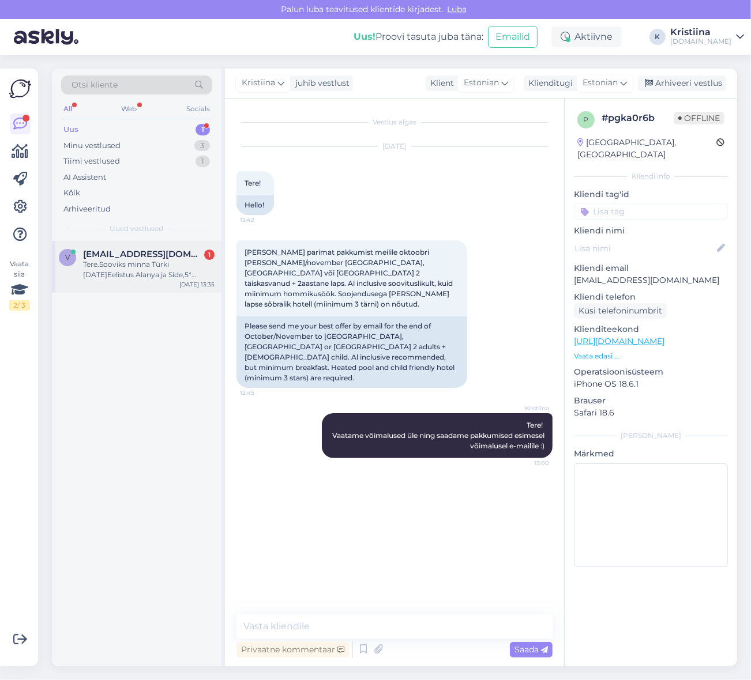
click at [134, 263] on div "Tere.Sooviks minna Türki [DATE]Eelistus Alanya ja Side,5* hotell.Hund võiks oll…" at bounding box center [148, 270] width 131 height 21
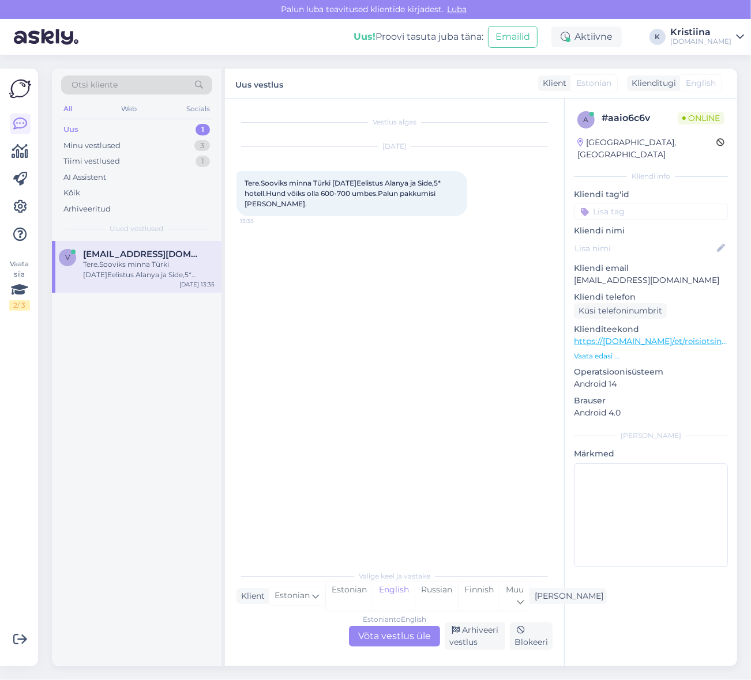
click at [390, 636] on div "Estonian to English Võta vestlus üle" at bounding box center [394, 636] width 91 height 21
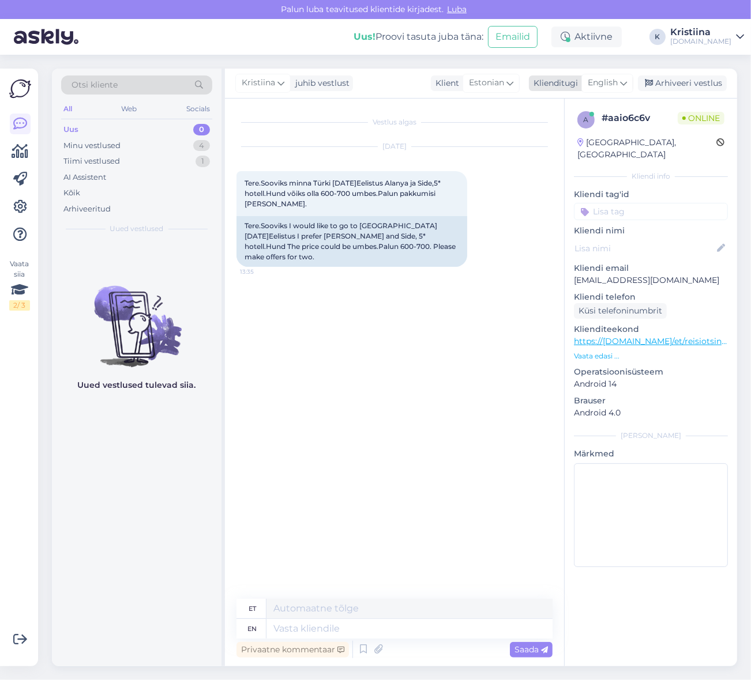
click at [615, 83] on span "English" at bounding box center [603, 83] width 30 height 13
drag, startPoint x: 577, startPoint y: 154, endPoint x: 529, endPoint y: 235, distance: 94.4
click at [577, 154] on link "Estonian" at bounding box center [581, 153] width 127 height 18
click at [308, 625] on textarea at bounding box center [394, 627] width 316 height 24
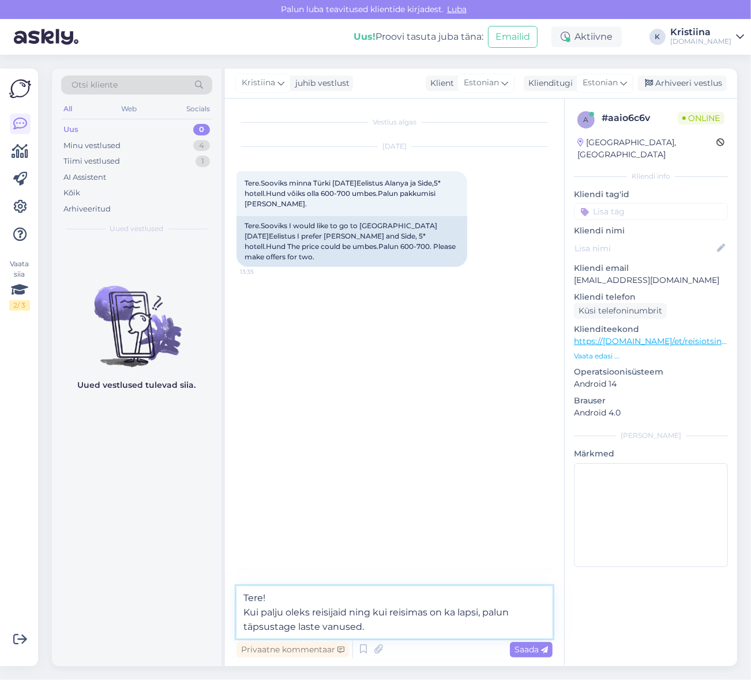
type textarea "Tere! Kui palju oleks reisijaid ning kui reisimas on ka lapsi, palun täpsustage…"
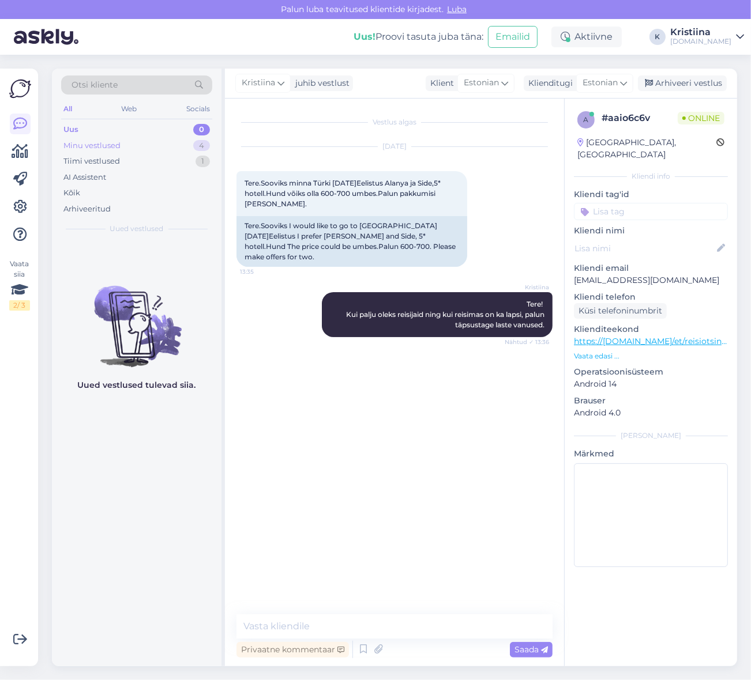
click at [146, 141] on div "Minu vestlused 4" at bounding box center [136, 146] width 151 height 16
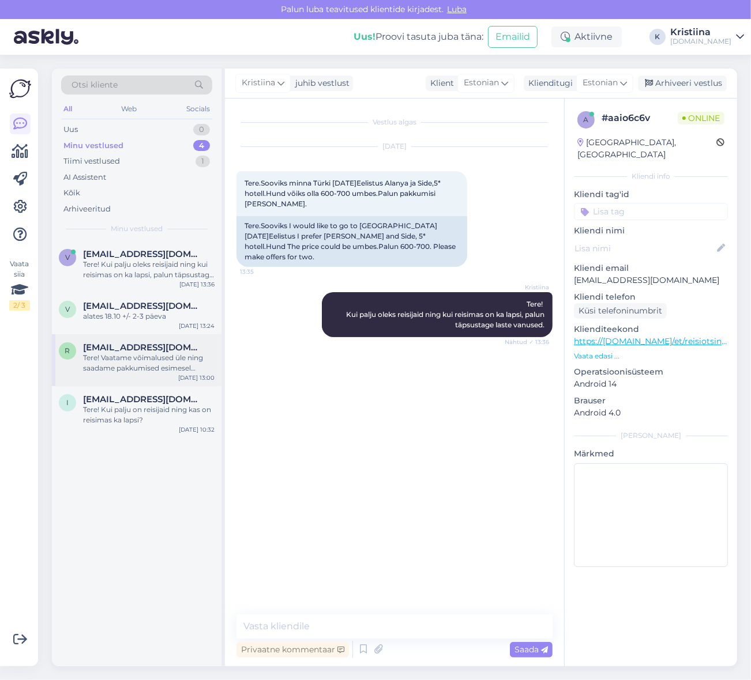
click at [133, 358] on div "Tere! Vaatame võimalused üle ning saadame pakkumised esimesel võimalusel e-mail…" at bounding box center [148, 363] width 131 height 21
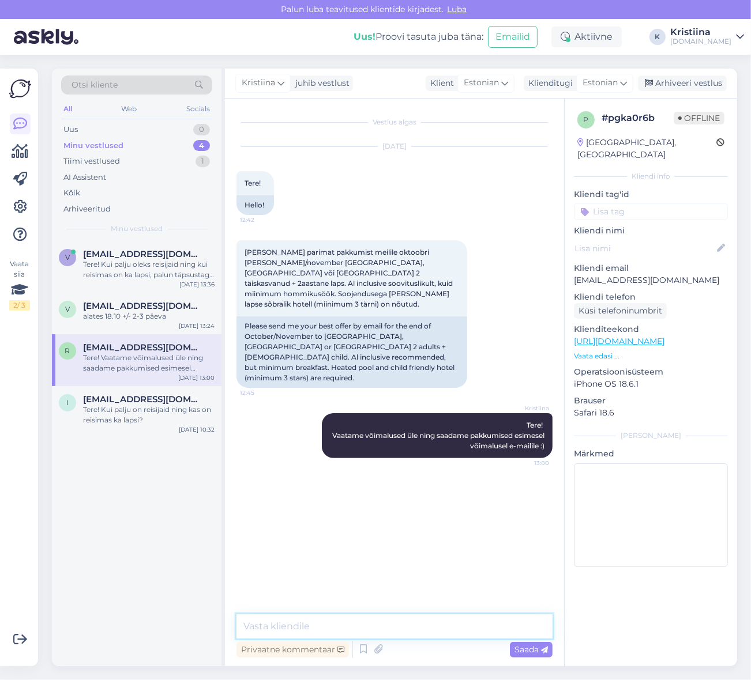
click at [329, 630] on textarea at bounding box center [394, 627] width 316 height 24
type textarea "Saatsime pakkumised Teile e-mailile :)"
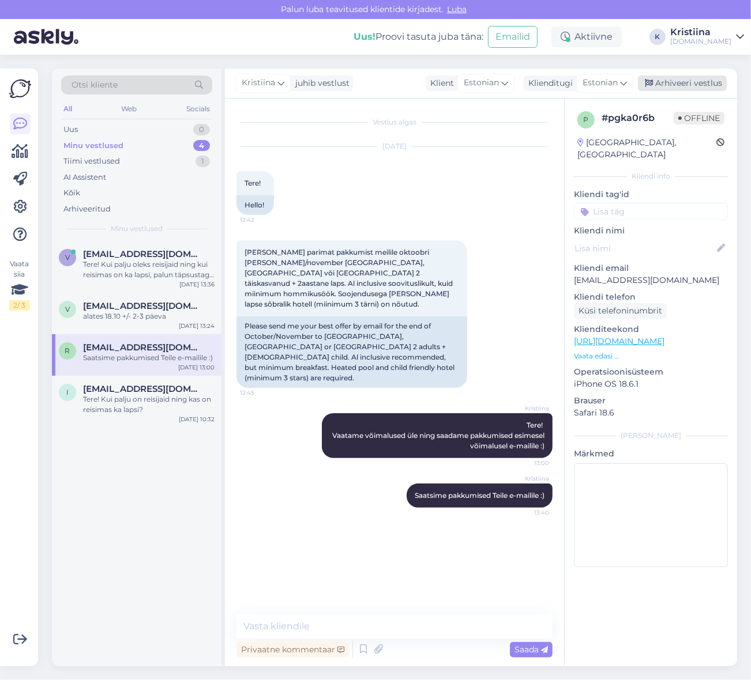
click at [696, 81] on div "Arhiveeri vestlus" at bounding box center [682, 84] width 89 height 16
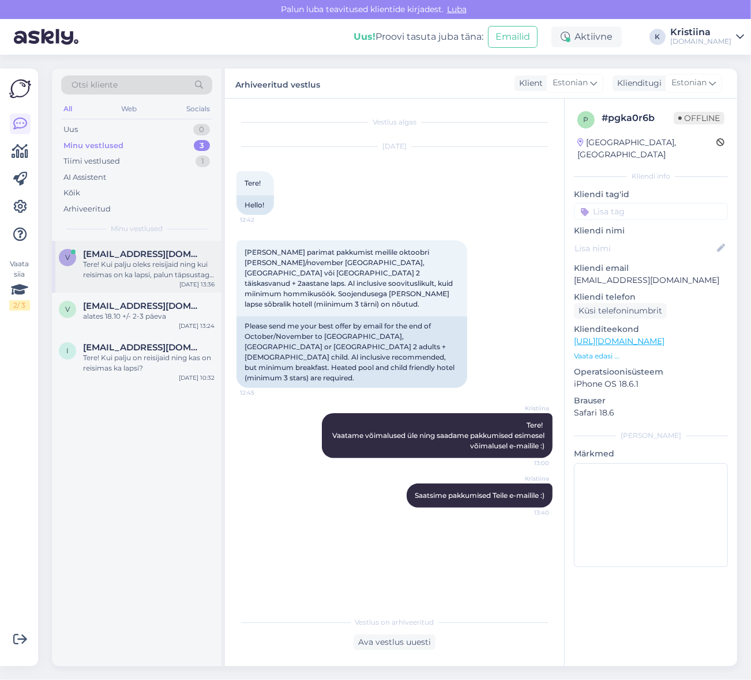
click at [138, 268] on div "Tere! Kui palju oleks reisijaid ning kui reisimas on ka lapsi, palun täpsustage…" at bounding box center [148, 270] width 131 height 21
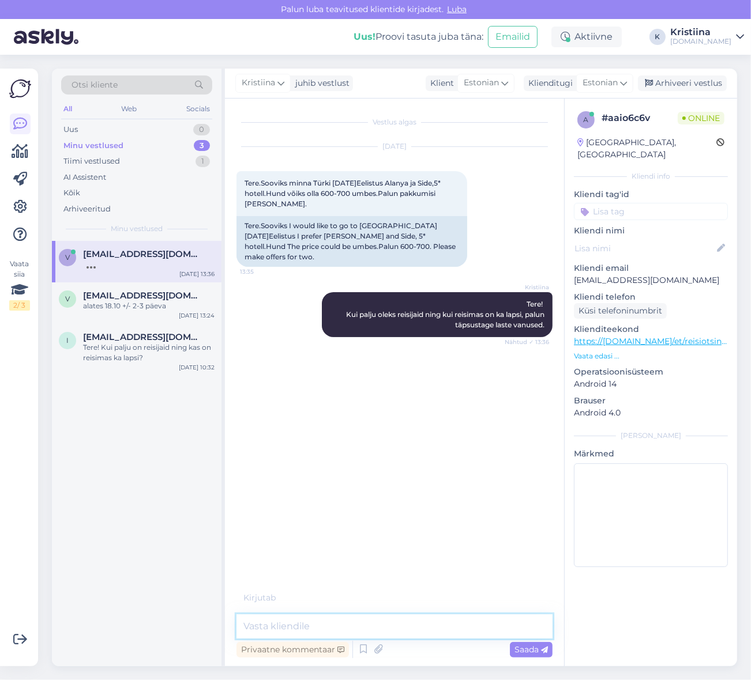
click at [427, 632] on textarea at bounding box center [394, 627] width 316 height 24
click at [318, 617] on textarea at bounding box center [394, 627] width 316 height 24
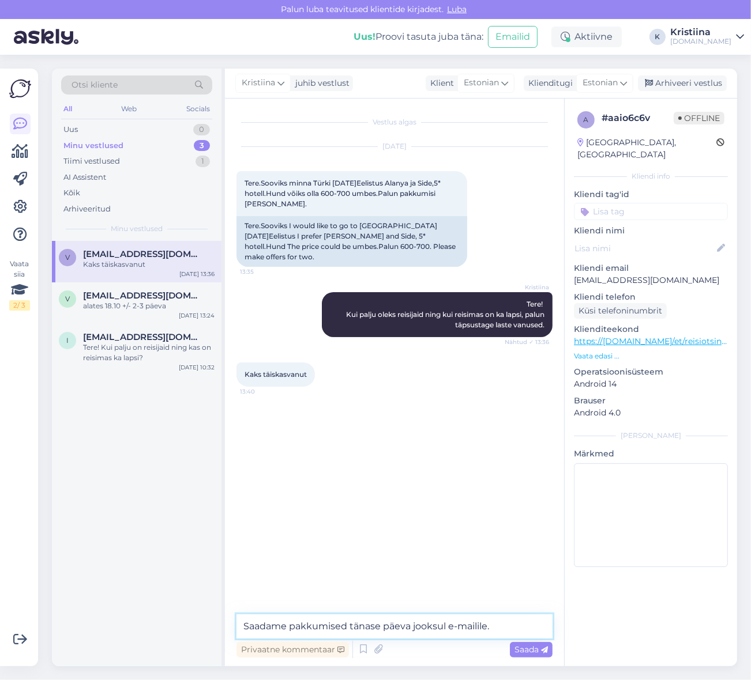
type textarea "Saadame pakkumised tänase päeva jooksul e-mailile."
